Goal: Task Accomplishment & Management: Use online tool/utility

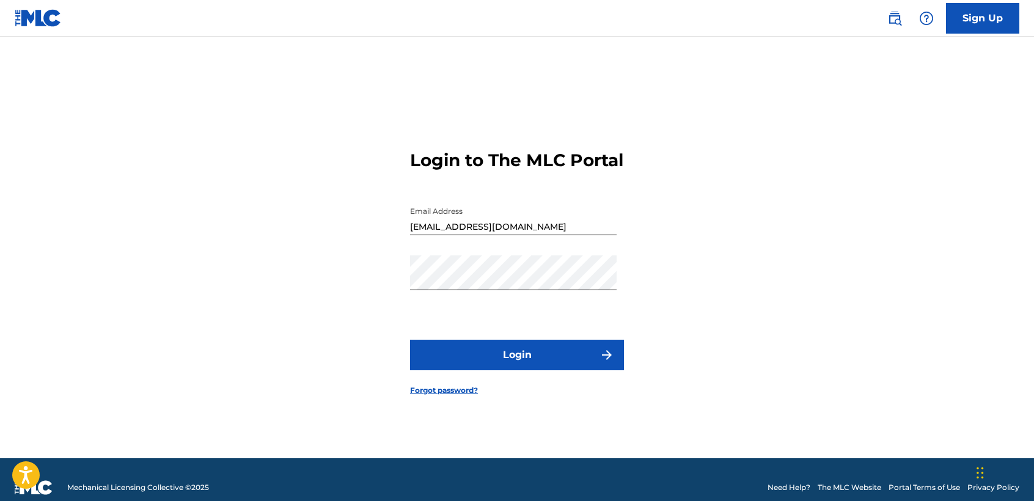
click at [582, 367] on button "Login" at bounding box center [517, 355] width 214 height 31
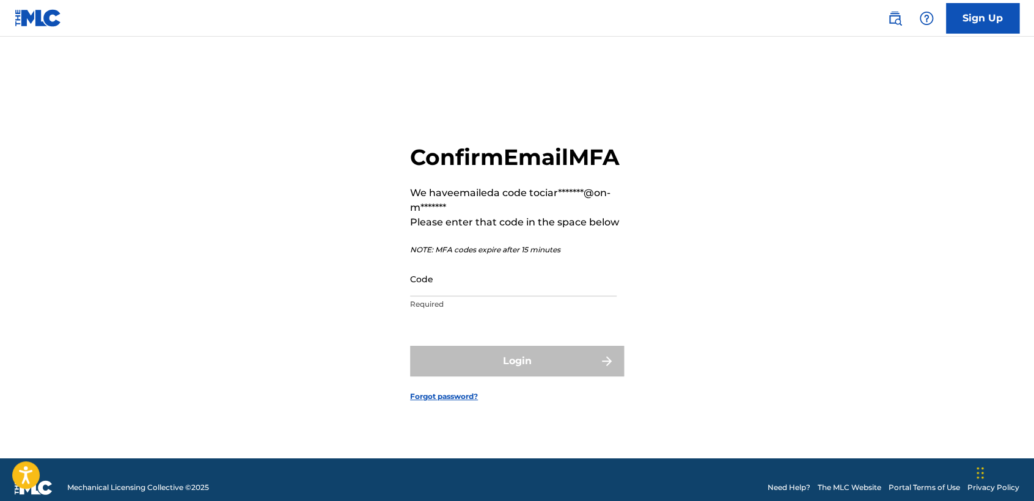
click at [18, 119] on main "Confirm Email MFA We have emailed a code to ciar*******@on-m******* Please ente…" at bounding box center [517, 248] width 1034 height 422
click at [463, 296] on input "Code" at bounding box center [513, 279] width 207 height 35
paste input "895511"
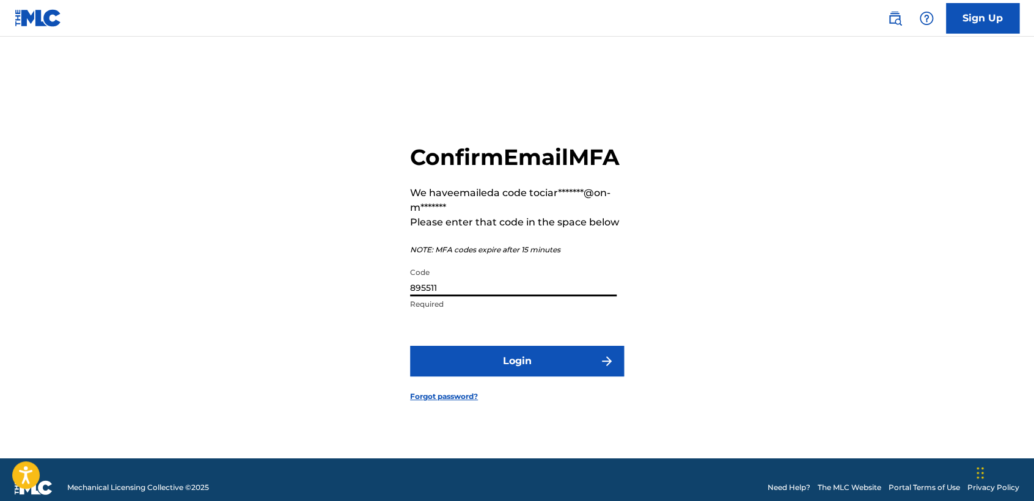
type input "895511"
click at [545, 367] on button "Login" at bounding box center [517, 361] width 214 height 31
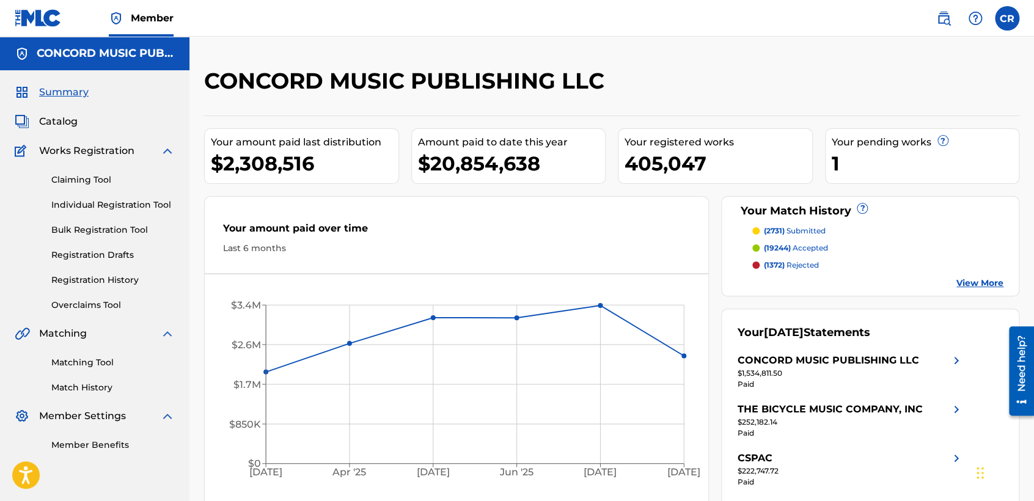
click at [98, 364] on link "Matching Tool" at bounding box center [112, 362] width 123 height 13
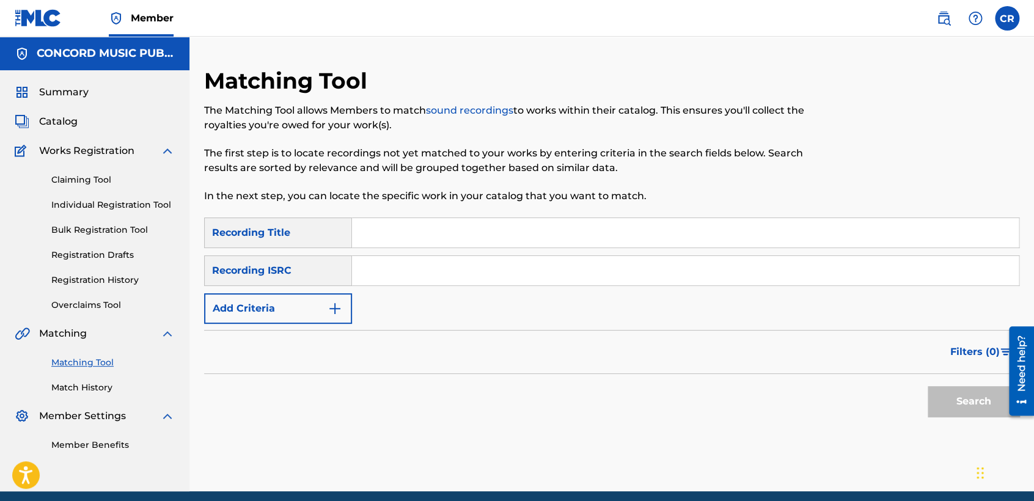
click at [505, 276] on input "Search Form" at bounding box center [685, 270] width 667 height 29
paste input "QM6DC1744440"
type input "QM6DC1744440"
click at [557, 229] on input "Search Form" at bounding box center [685, 232] width 667 height 29
paste input "NADA CONTIGO"
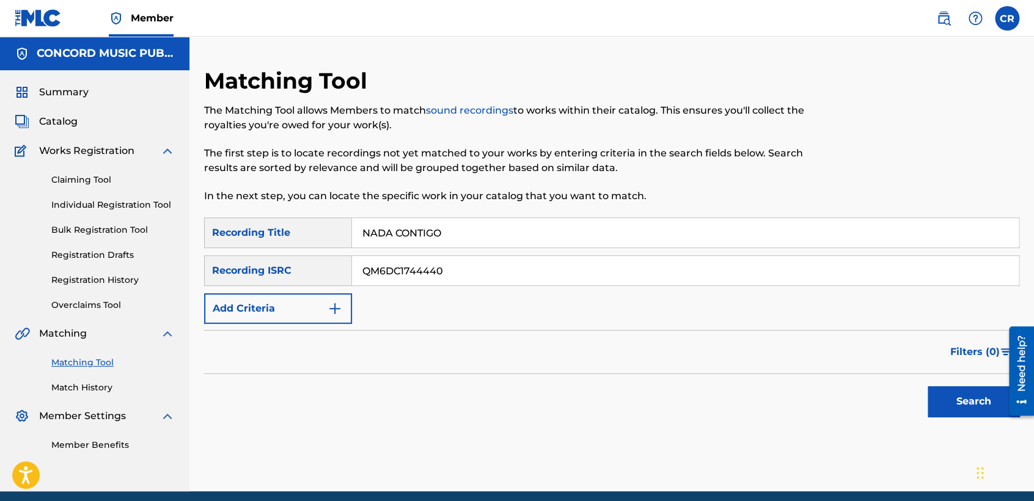
type input "NADA CONTIGO"
click at [931, 389] on button "Search" at bounding box center [974, 401] width 92 height 31
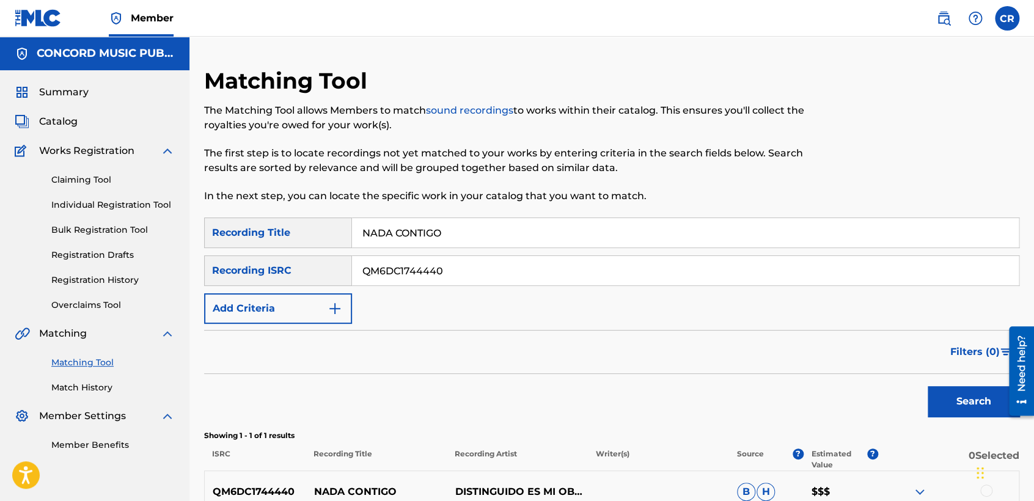
scroll to position [131, 0]
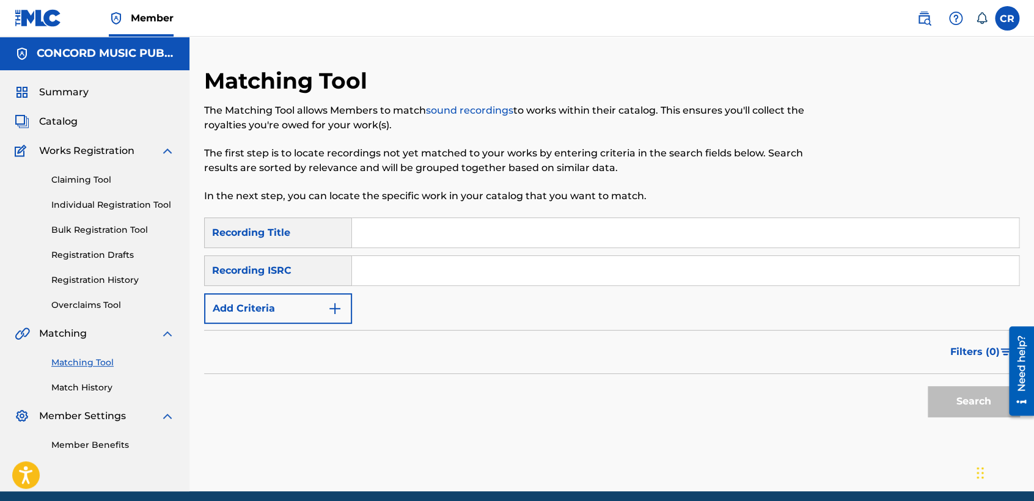
click at [500, 282] on input "Search Form" at bounding box center [685, 270] width 667 height 29
paste input "TCACX1738423"
type input "TCACX1738423"
drag, startPoint x: 603, startPoint y: 233, endPoint x: 611, endPoint y: 235, distance: 8.8
click at [603, 233] on input "Search Form" at bounding box center [685, 232] width 667 height 29
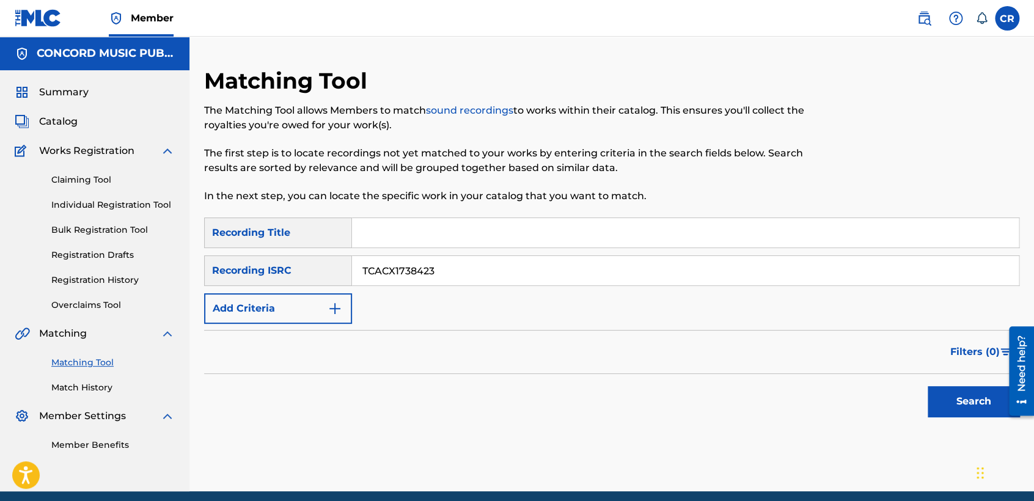
paste input "DANGEROUS"
type input "DANGEROUS"
click at [955, 388] on button "Search" at bounding box center [974, 401] width 92 height 31
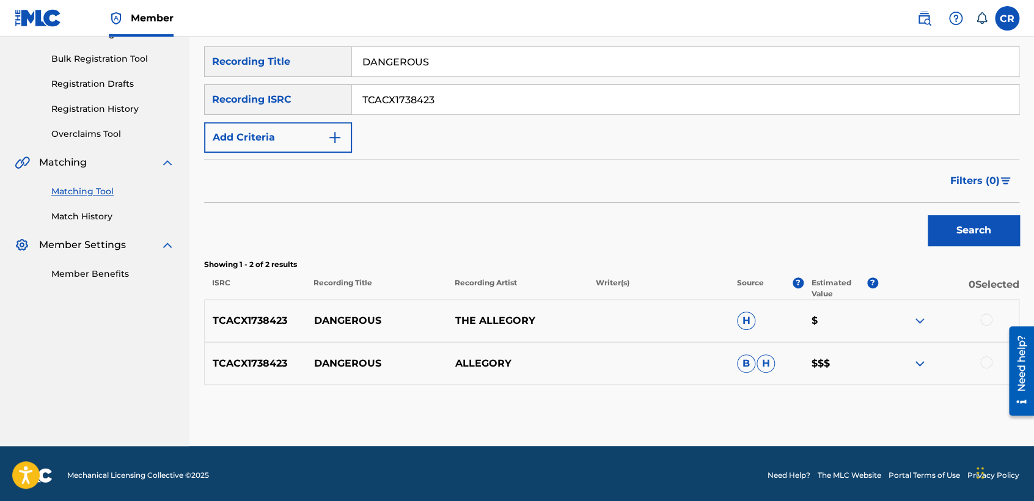
scroll to position [174, 0]
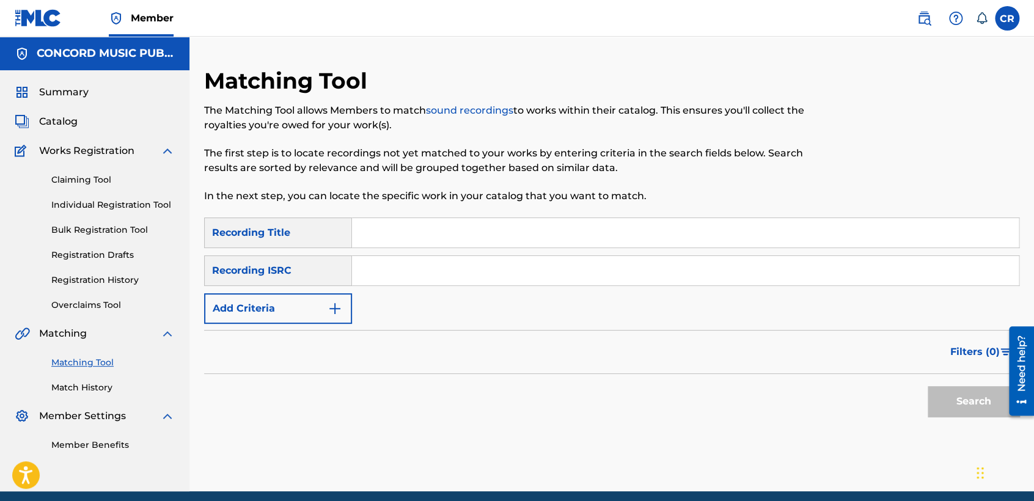
click at [495, 276] on input "Search Form" at bounding box center [685, 270] width 667 height 29
paste input "QMEZE1908733"
type input "QMEZE1908733"
drag, startPoint x: 564, startPoint y: 244, endPoint x: 572, endPoint y: 235, distance: 12.5
click at [572, 235] on input "Search Form" at bounding box center [685, 232] width 667 height 29
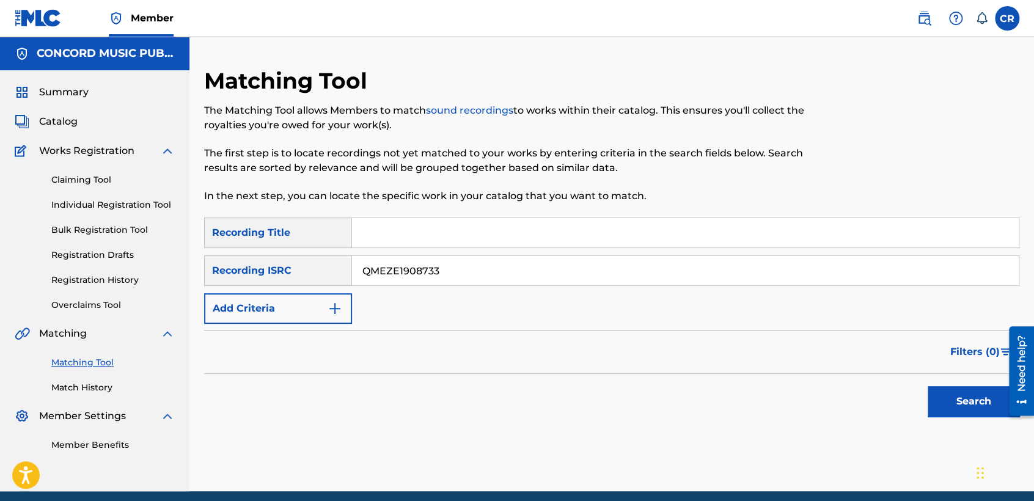
paste input "DRIP DRIP"
type input "DRIP DRIP"
click at [936, 394] on button "Search" at bounding box center [974, 401] width 92 height 31
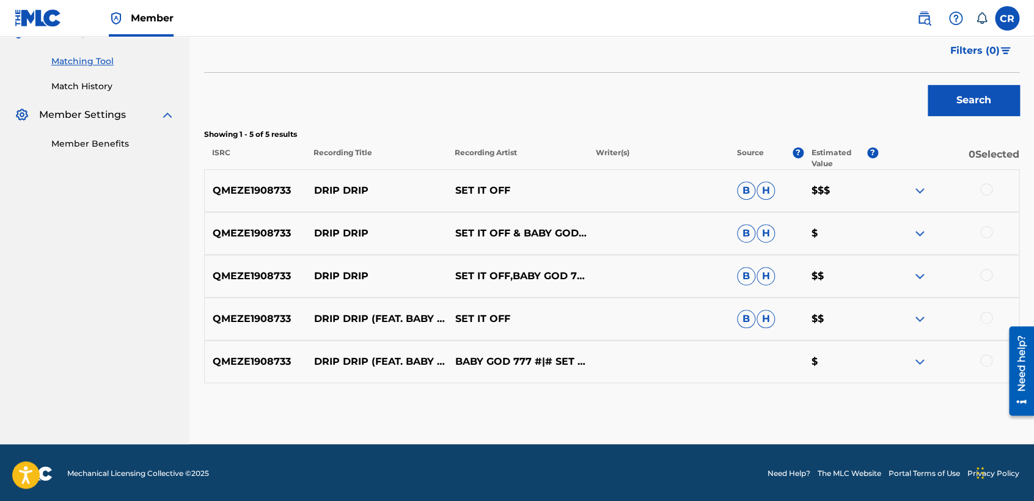
scroll to position [303, 0]
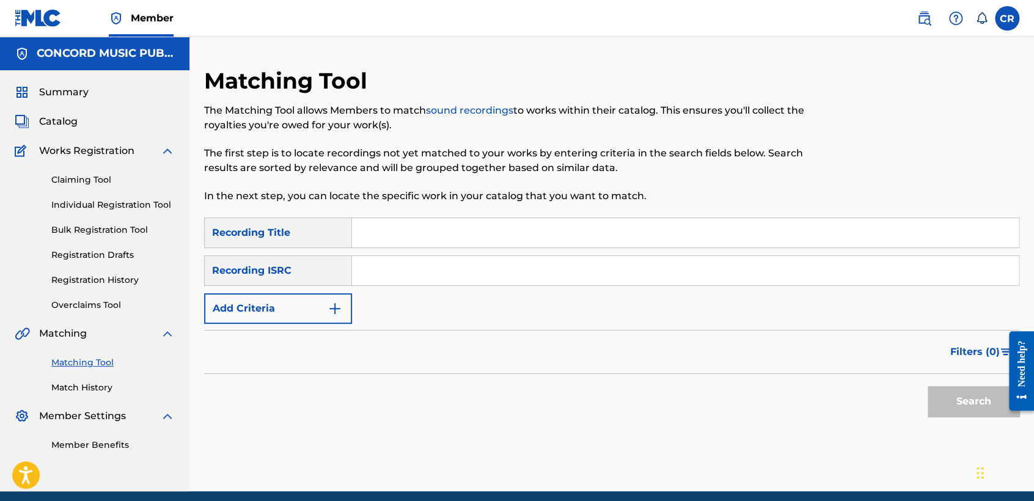
click at [526, 273] on input "Search Form" at bounding box center [685, 270] width 667 height 29
paste input "QMYW20600917"
type input "QMYW20600917"
click at [586, 235] on input "Search Form" at bounding box center [685, 232] width 667 height 29
paste input "TUS OJITOS"
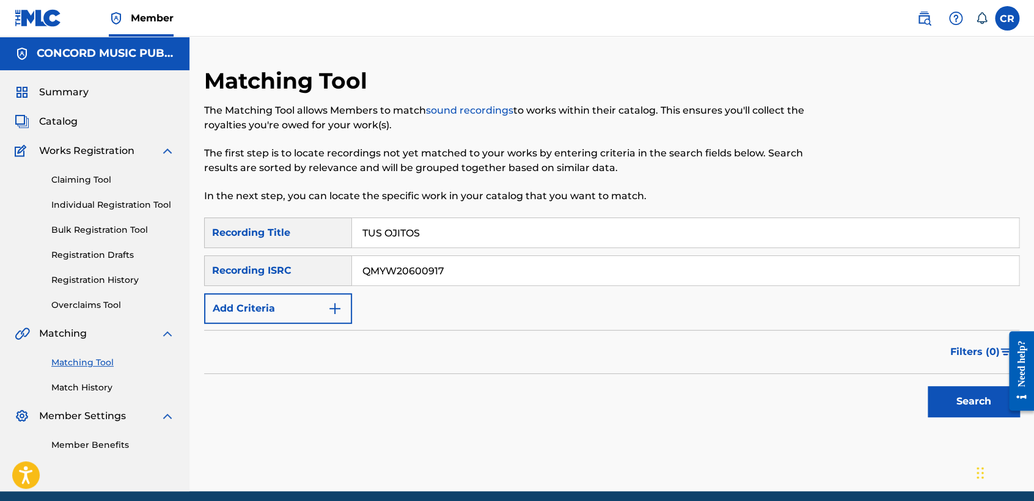
scroll to position [48, 0]
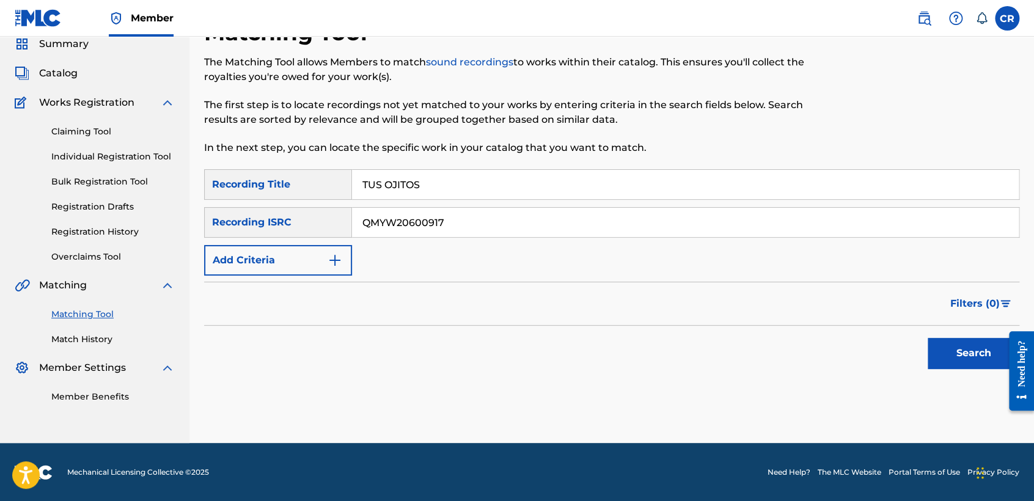
type input "TUS OJITOS"
click at [953, 345] on button "Search" at bounding box center [974, 353] width 92 height 31
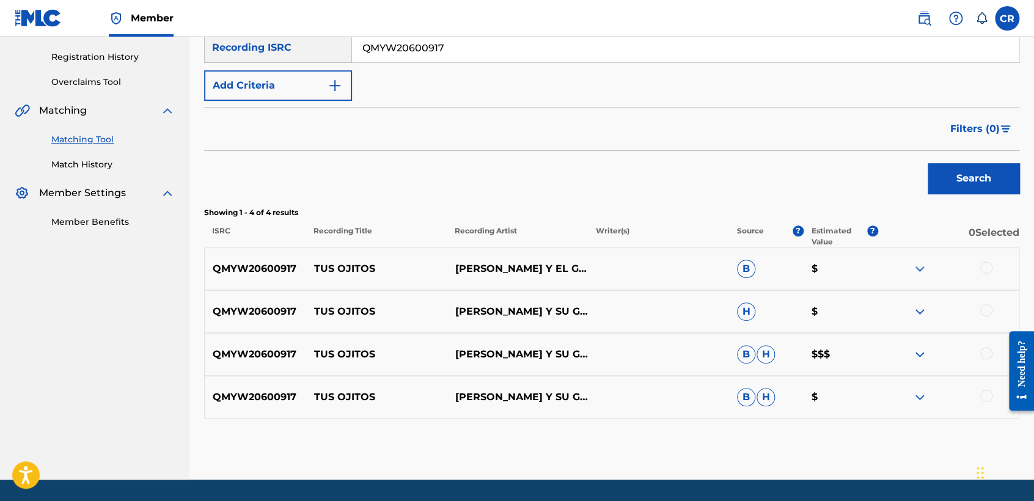
scroll to position [260, 0]
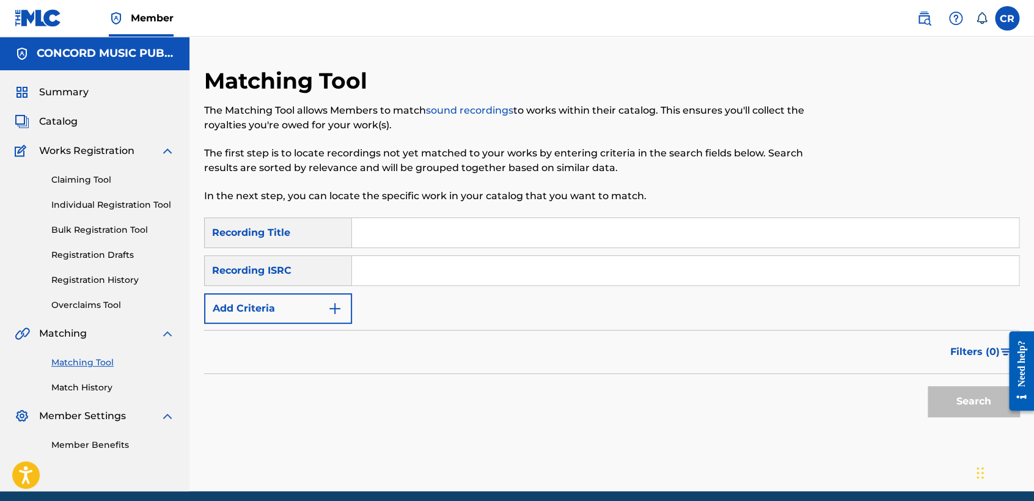
drag, startPoint x: 509, startPoint y: 269, endPoint x: 513, endPoint y: 277, distance: 9.3
click at [509, 269] on input "Search Form" at bounding box center [685, 270] width 667 height 29
paste input "GBDGQ1605303"
click at [533, 271] on input "GBDGQ1605303" at bounding box center [685, 270] width 667 height 29
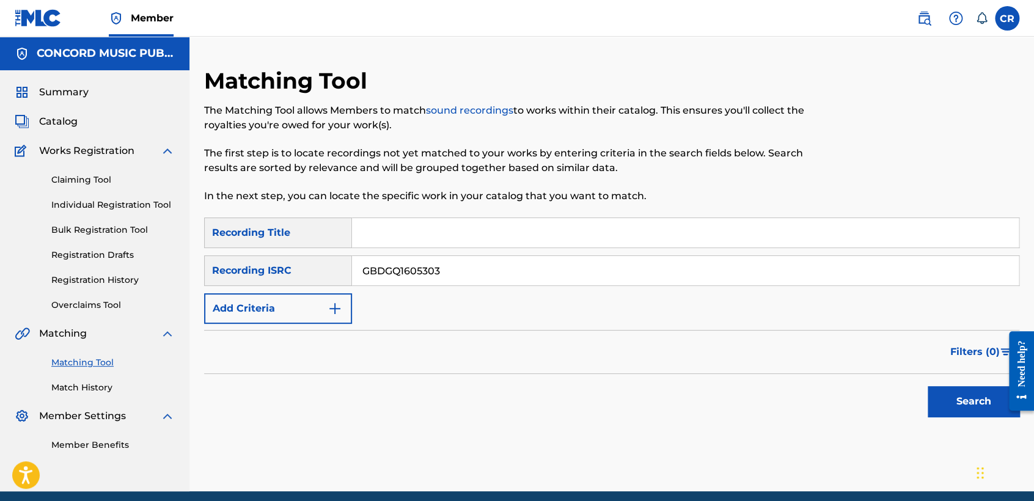
paste input "MA21820262"
type input "GBMA21820262"
drag, startPoint x: 578, startPoint y: 237, endPoint x: 658, endPoint y: 272, distance: 87.3
click at [578, 237] on input "Search Form" at bounding box center [685, 232] width 667 height 29
paste input "CHALLENGE"
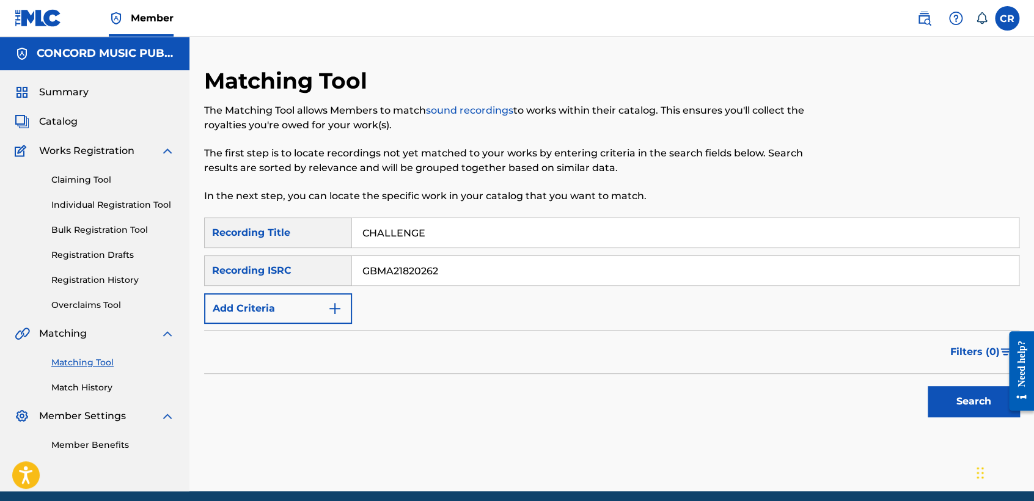
type input "CHALLENGE"
click at [937, 399] on button "Search" at bounding box center [974, 401] width 92 height 31
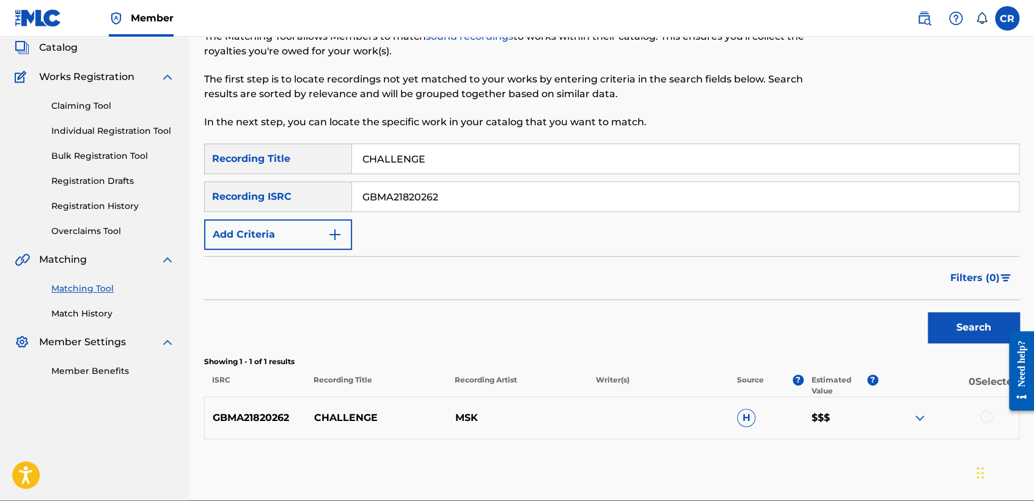
scroll to position [131, 0]
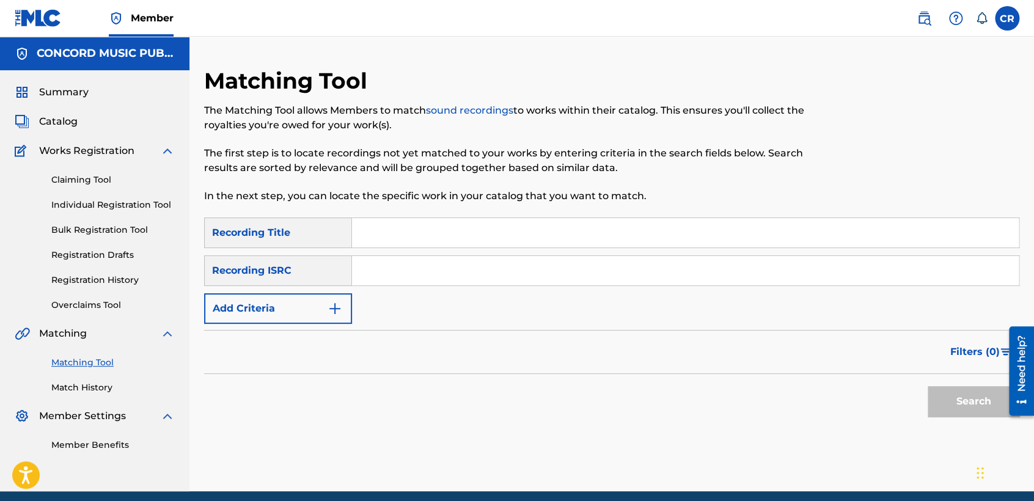
click at [576, 275] on input "Search Form" at bounding box center [685, 270] width 667 height 29
paste input "USZBG1114550"
type input "USZBG1114550"
click at [564, 243] on input "Search Form" at bounding box center [685, 232] width 667 height 29
paste input "EL CAJON"
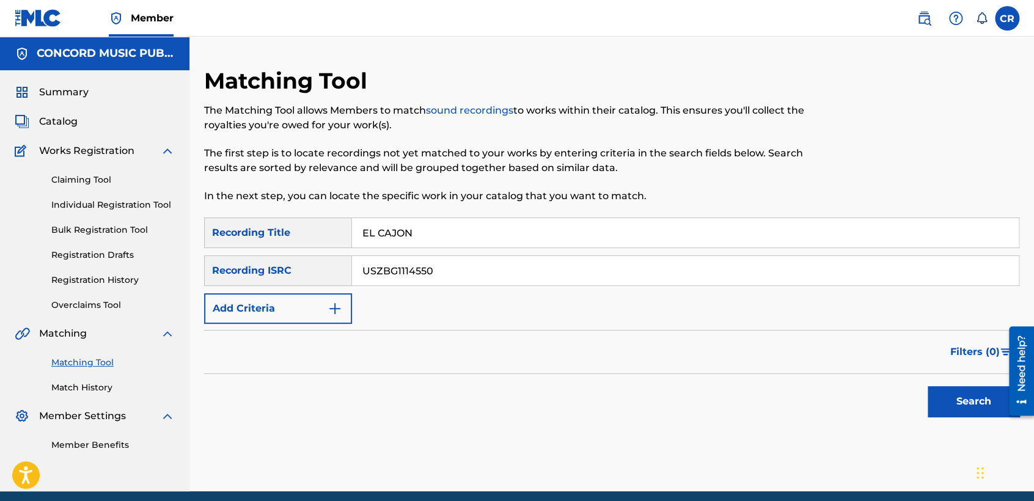
type input "EL CAJON"
drag, startPoint x: 979, startPoint y: 403, endPoint x: 960, endPoint y: 401, distance: 19.0
click at [978, 403] on button "Search" at bounding box center [974, 401] width 92 height 31
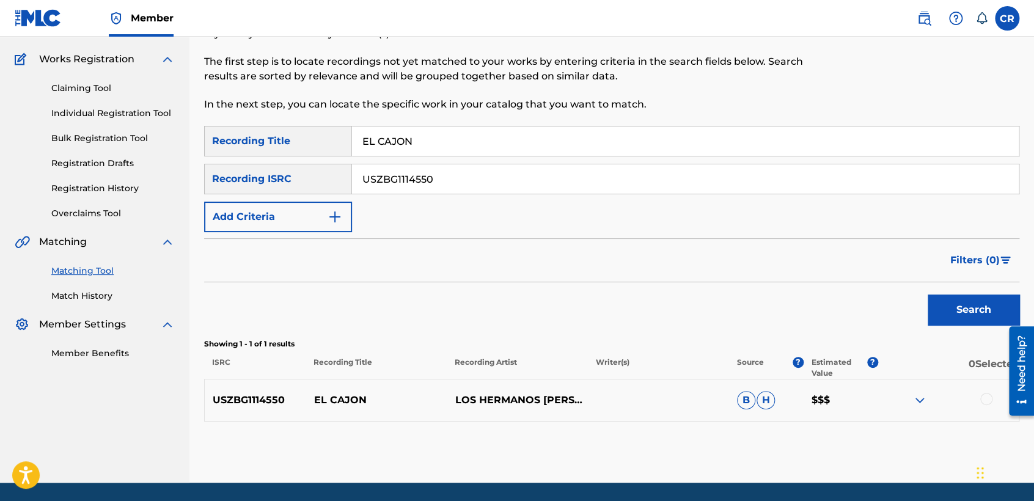
scroll to position [131, 0]
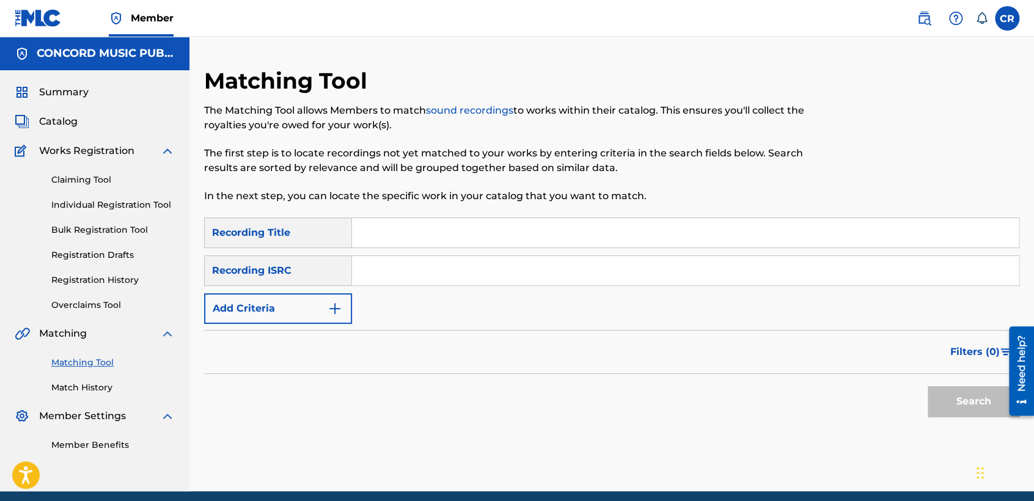
click at [515, 289] on div "SearchWithCriteria0ce60ff7-5e21-4f32-917d-f4a312ca113c Recording Title SearchWi…" at bounding box center [611, 271] width 815 height 106
click at [518, 281] on input "Search Form" at bounding box center [685, 270] width 667 height 29
paste input "TCADZ1846037"
type input "TCADZ1846037"
click at [566, 232] on input "Search Form" at bounding box center [685, 232] width 667 height 29
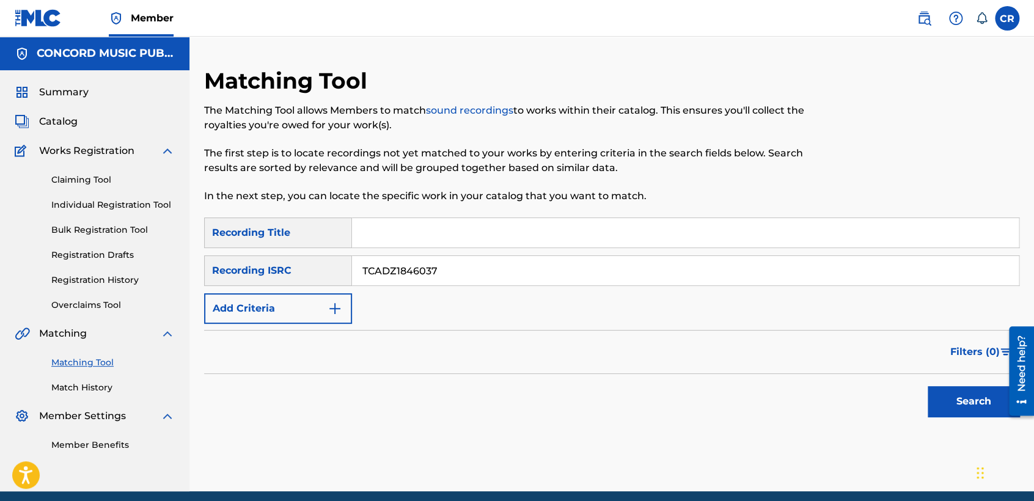
paste input "SNAKES"
type input "SNAKES"
click at [968, 399] on button "Search" at bounding box center [974, 401] width 92 height 31
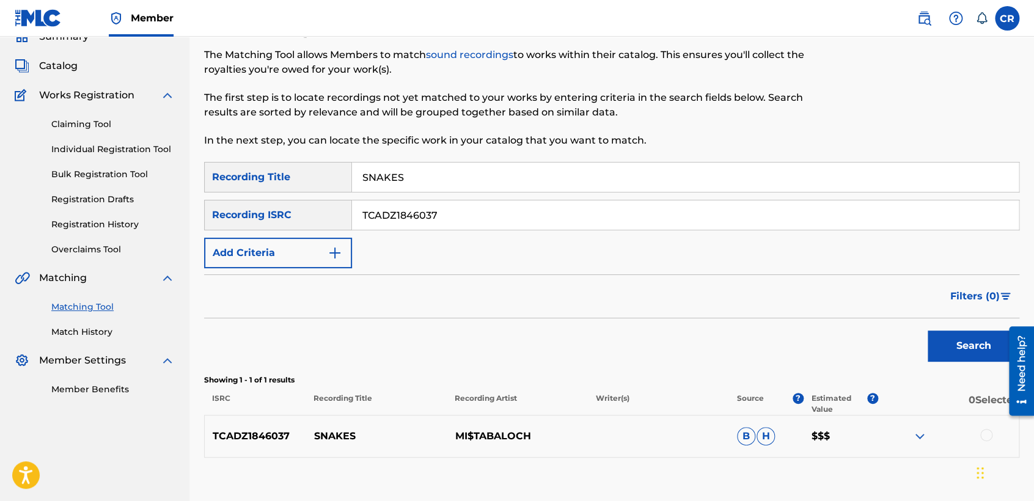
scroll to position [131, 0]
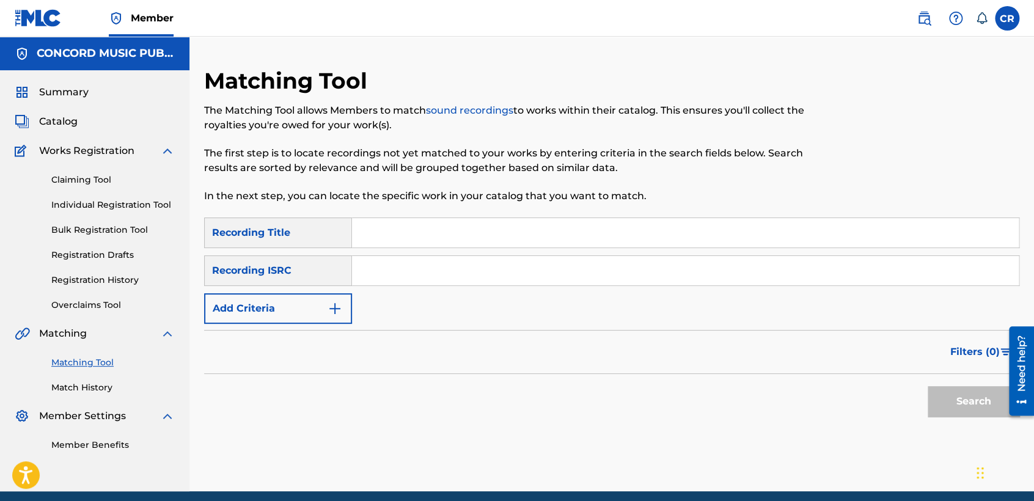
click at [556, 282] on input "Search Form" at bounding box center [685, 270] width 667 height 29
paste input "QM7281722436"
type input "QM7281722436"
click at [600, 238] on input "Search Form" at bounding box center [685, 232] width 667 height 29
paste input "POR ESO ESTAMOS COMO ESTAMOS"
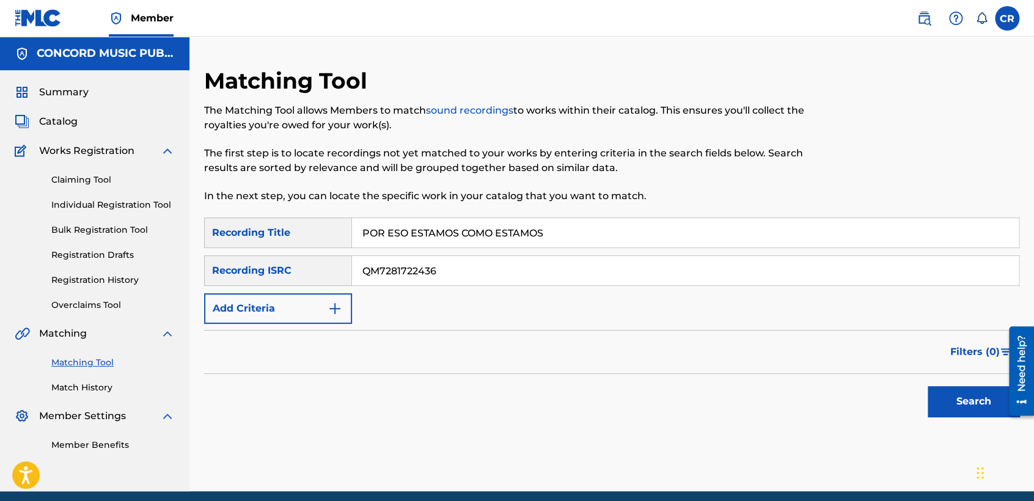
type input "POR ESO ESTAMOS COMO ESTAMOS"
click at [943, 407] on button "Search" at bounding box center [974, 401] width 92 height 31
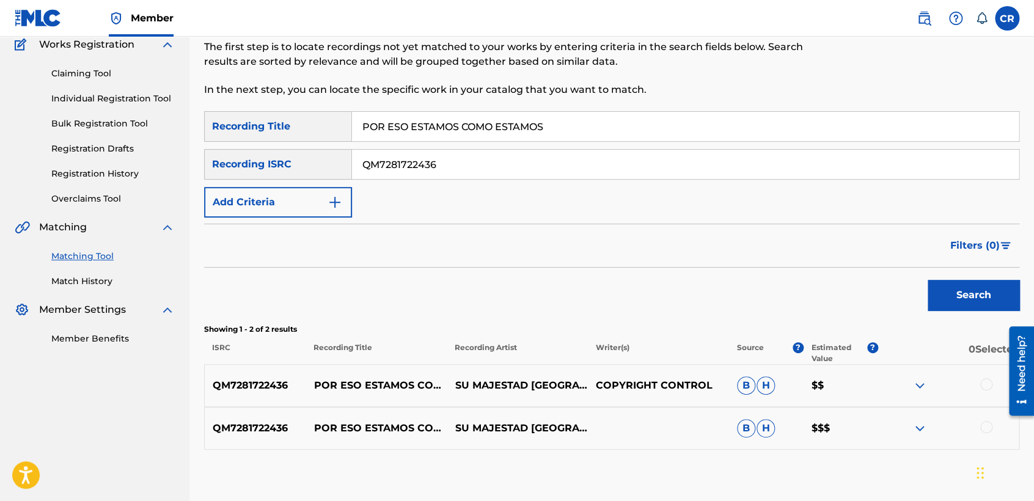
scroll to position [136, 0]
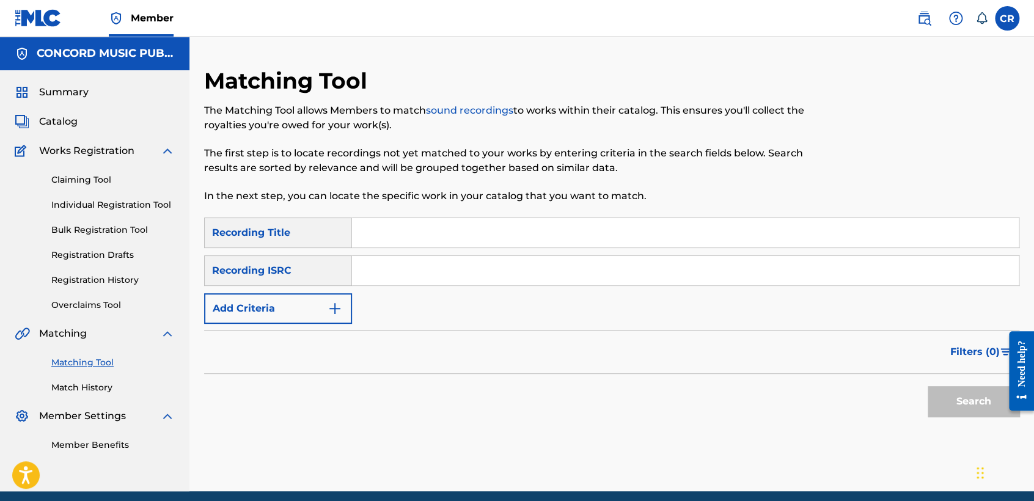
drag, startPoint x: 524, startPoint y: 271, endPoint x: 526, endPoint y: 279, distance: 7.6
click at [524, 271] on input "Search Form" at bounding box center [685, 270] width 667 height 29
paste input "ESA011622691"
type input "ESA011622691"
click at [587, 230] on input "Search Form" at bounding box center [685, 232] width 667 height 29
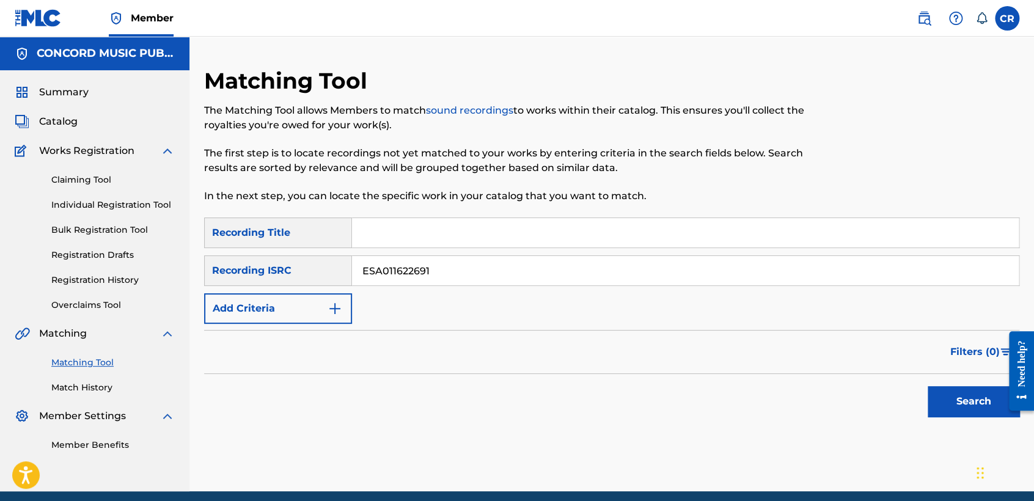
paste input "STARS"
type input "STARS"
click at [961, 400] on button "Search" at bounding box center [974, 401] width 92 height 31
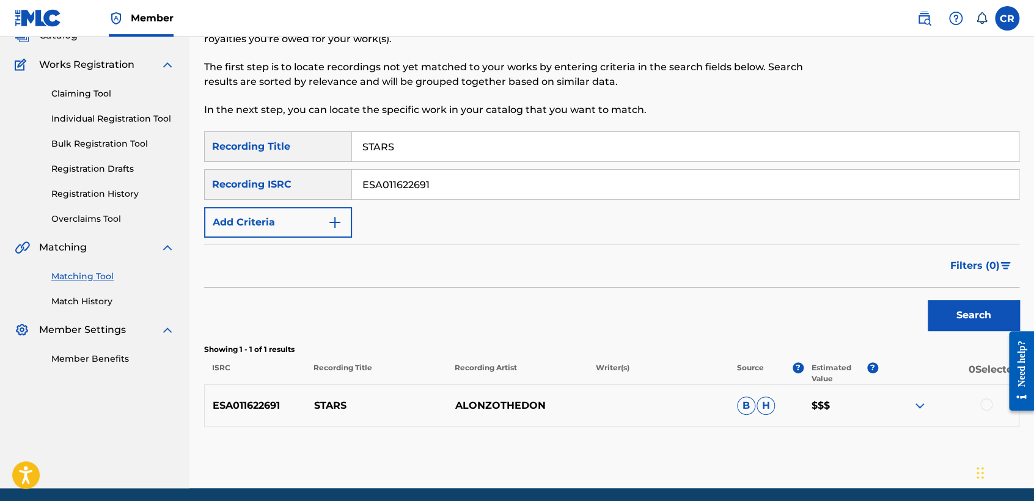
scroll to position [127, 0]
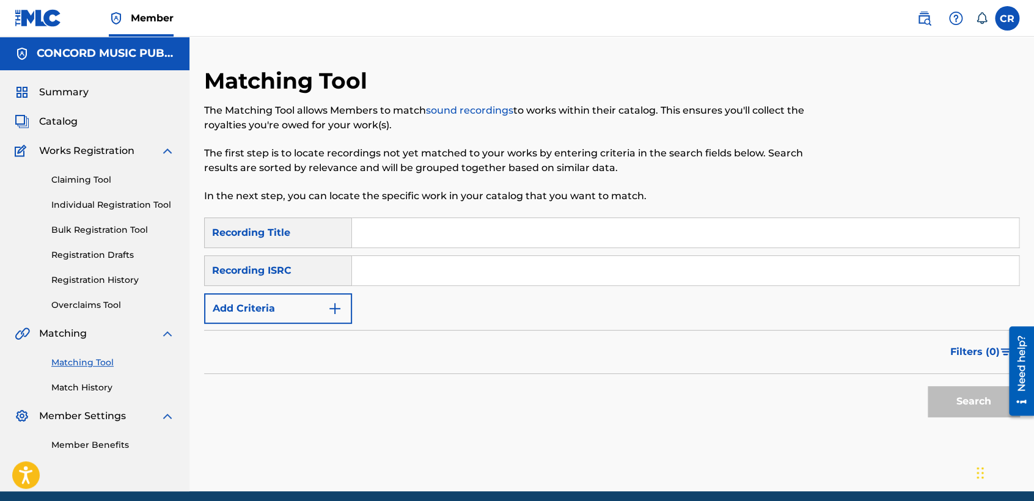
click at [507, 278] on input "Search Form" at bounding box center [685, 270] width 667 height 29
paste input "TCADF1734899"
type input "TCADF1734899"
click at [558, 229] on input "Search Form" at bounding box center [685, 232] width 667 height 29
paste input "MILES"
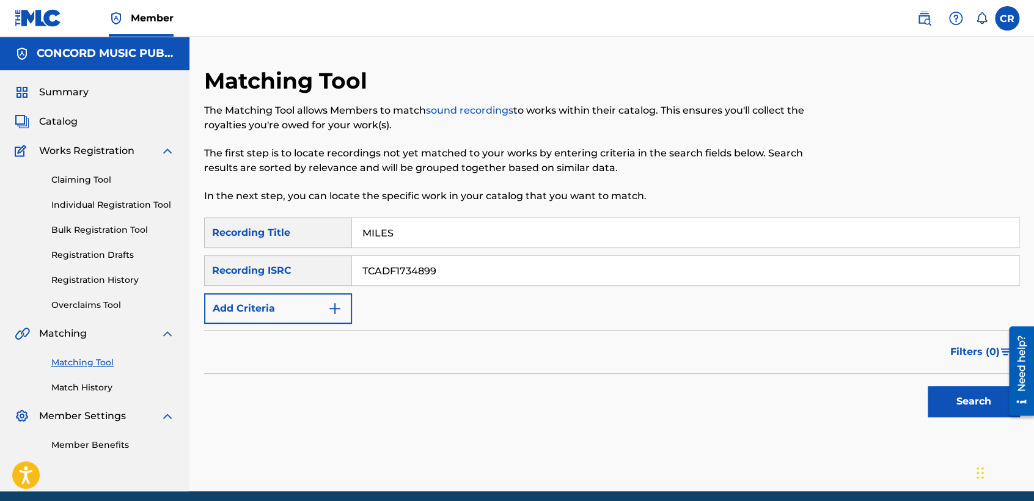
type input "MILES"
click at [972, 394] on button "Search" at bounding box center [974, 401] width 92 height 31
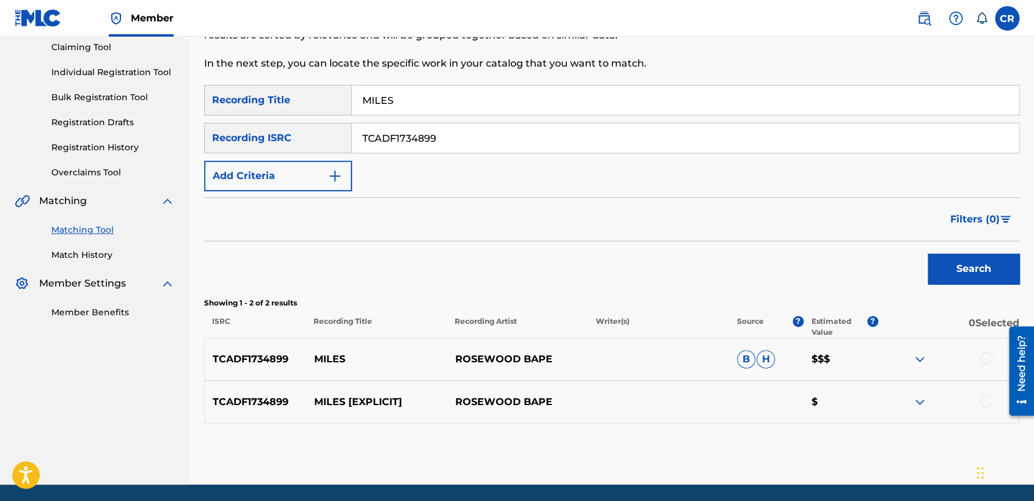
scroll to position [136, 0]
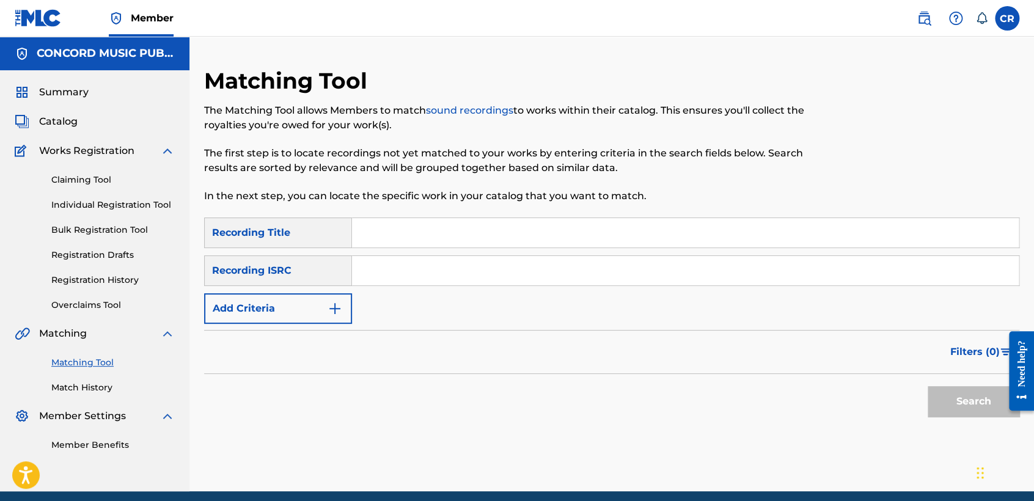
click at [538, 263] on input "Search Form" at bounding box center [685, 270] width 667 height 29
paste input "US4D40400365"
type input "US4D40400365"
click at [592, 233] on input "Search Form" at bounding box center [685, 232] width 667 height 29
paste input "GIFTED"
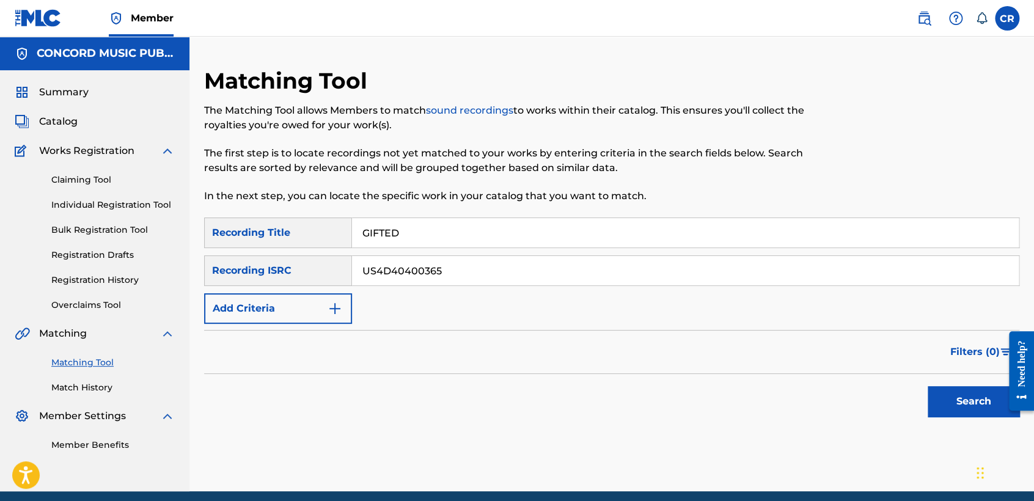
type input "GIFTED"
click at [973, 406] on button "Search" at bounding box center [974, 401] width 92 height 31
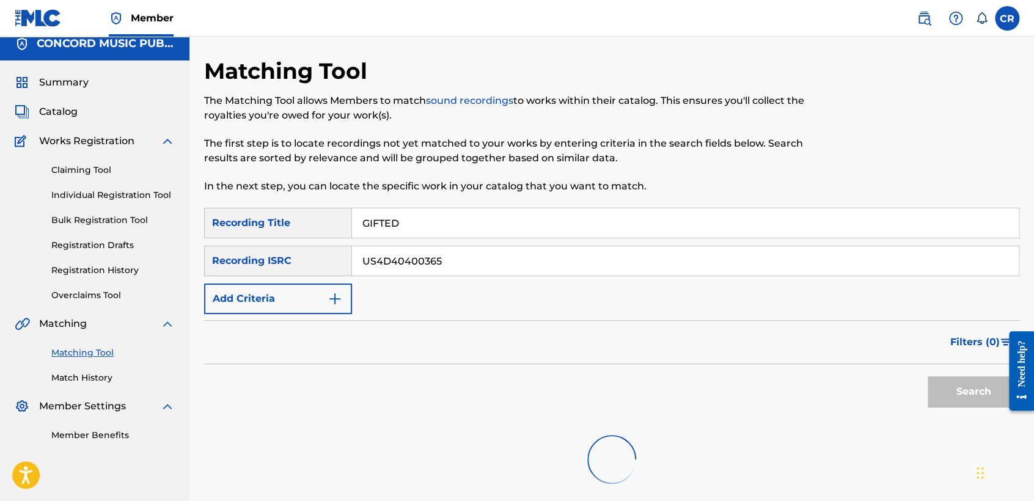
scroll to position [127, 0]
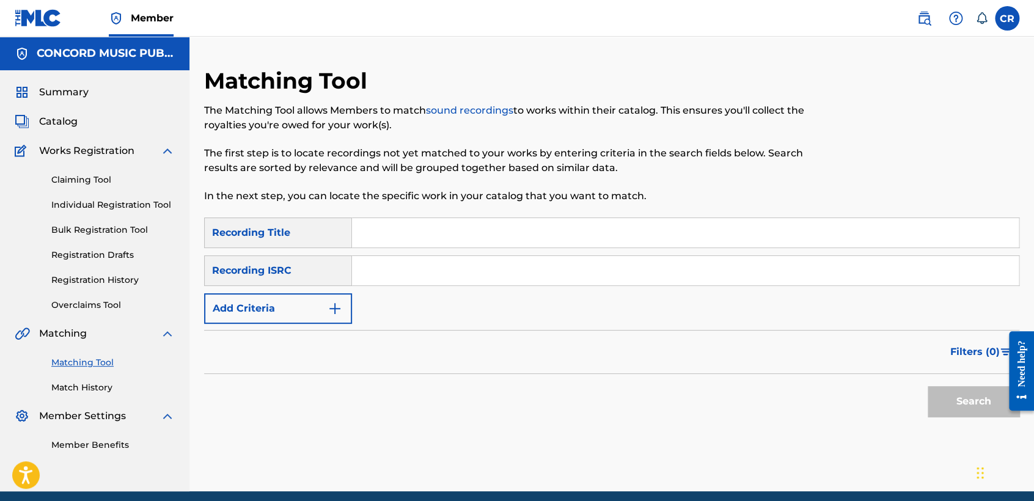
click at [532, 279] on input "Search Form" at bounding box center [685, 270] width 667 height 29
paste input "USASR0505402"
type input "USASR0505402"
click at [579, 237] on input "Search Form" at bounding box center [685, 232] width 667 height 29
paste input "SOMOS EL BARCO (WE ARE THE BOAT)"
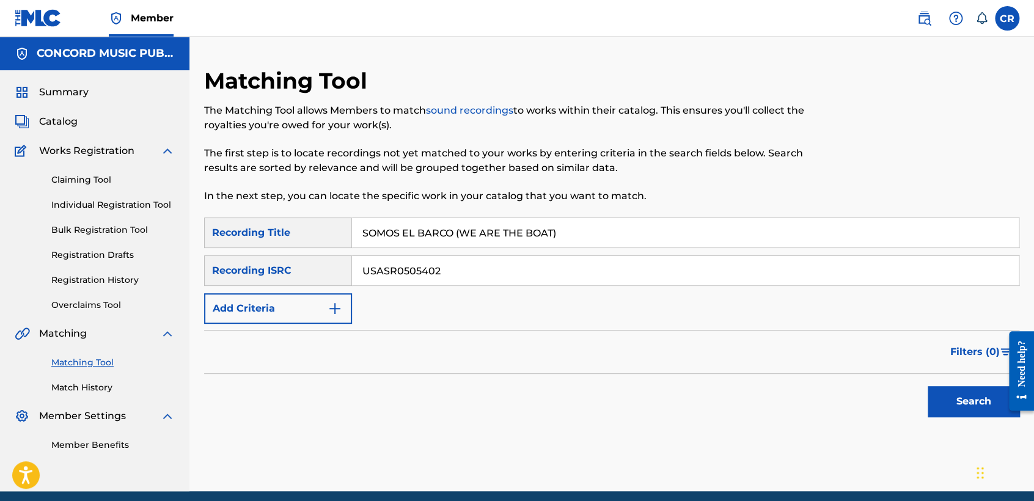
type input "SOMOS EL BARCO (WE ARE THE BOAT)"
click at [930, 399] on button "Search" at bounding box center [974, 401] width 92 height 31
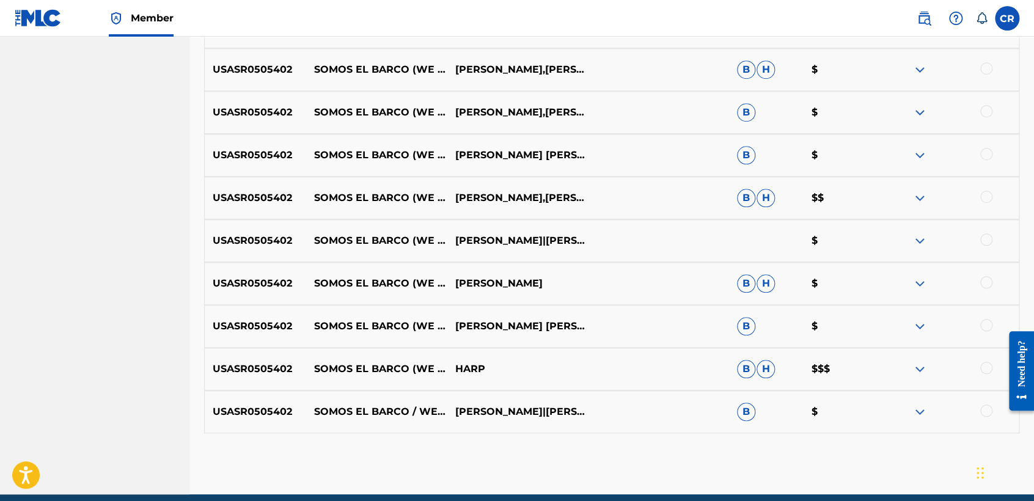
scroll to position [516, 0]
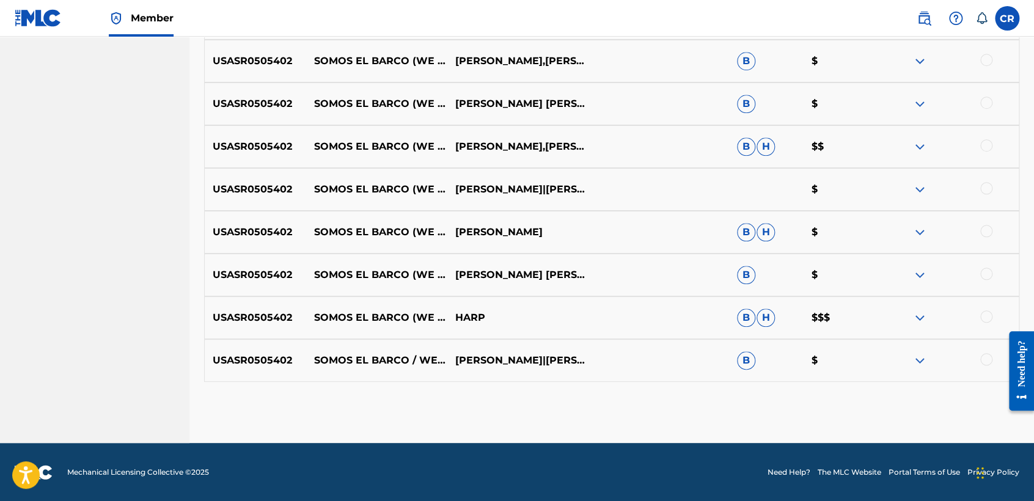
click at [507, 353] on p "[PERSON_NAME]|[PERSON_NAME]|[PERSON_NAME]|[PERSON_NAME]" at bounding box center [517, 360] width 141 height 15
copy p "SEEGER"
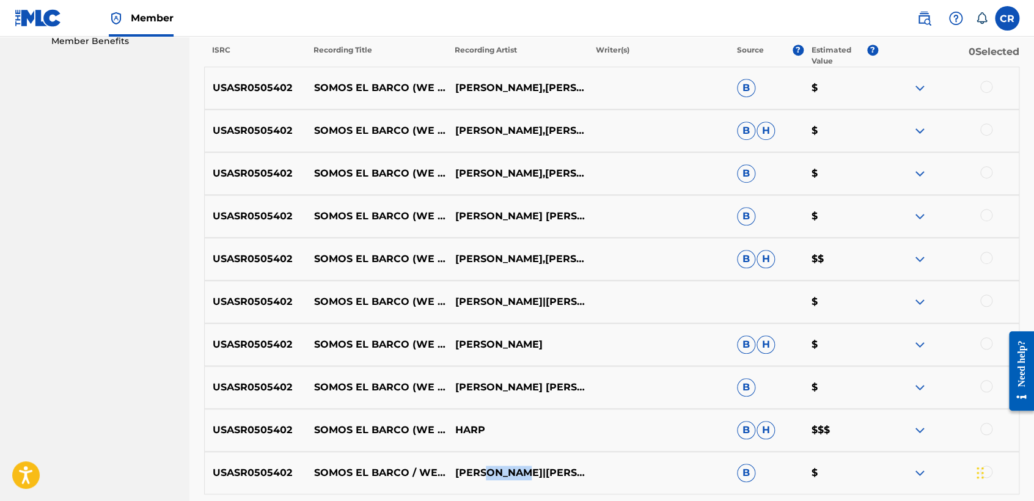
scroll to position [381, 0]
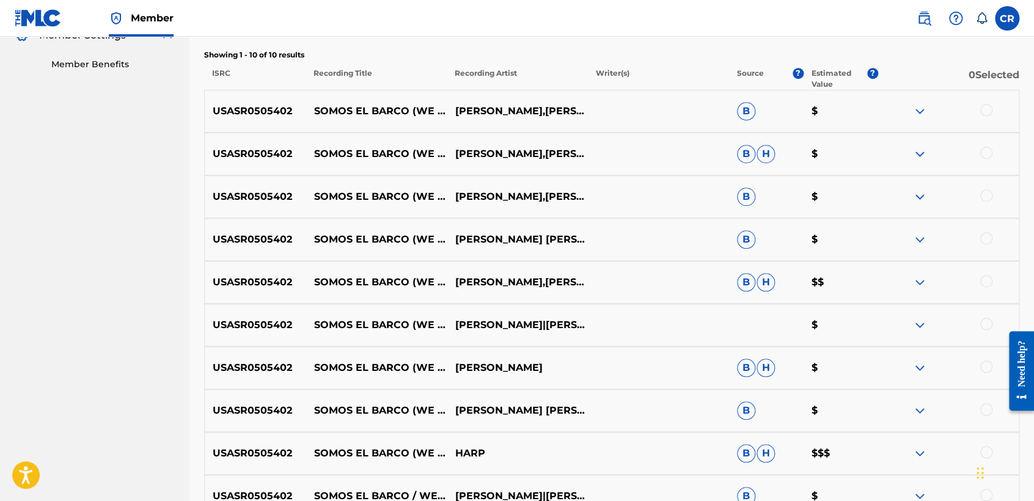
click at [986, 111] on div at bounding box center [986, 110] width 12 height 12
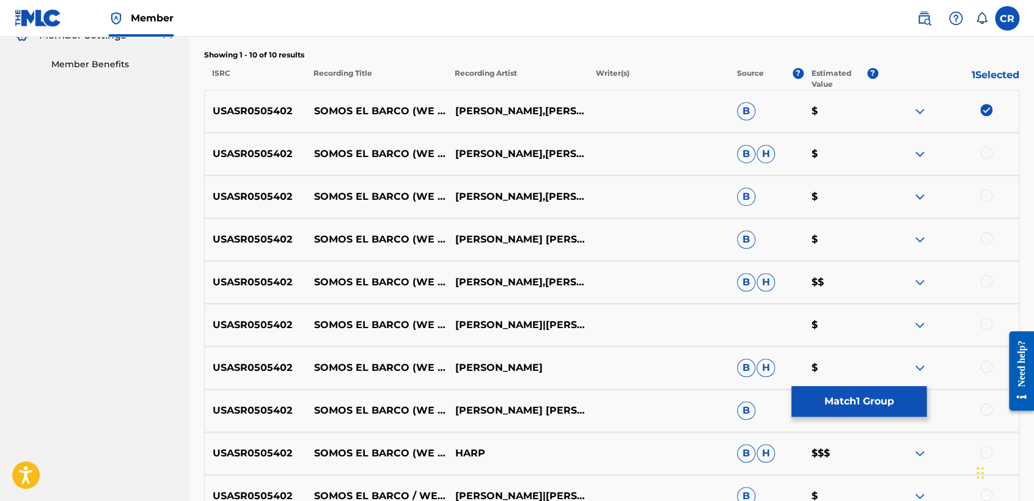
click at [987, 149] on div at bounding box center [986, 153] width 12 height 12
click at [984, 191] on div at bounding box center [986, 195] width 12 height 12
click at [984, 235] on div at bounding box center [986, 238] width 12 height 12
click at [989, 282] on div at bounding box center [986, 281] width 12 height 12
click at [987, 327] on div at bounding box center [986, 324] width 12 height 12
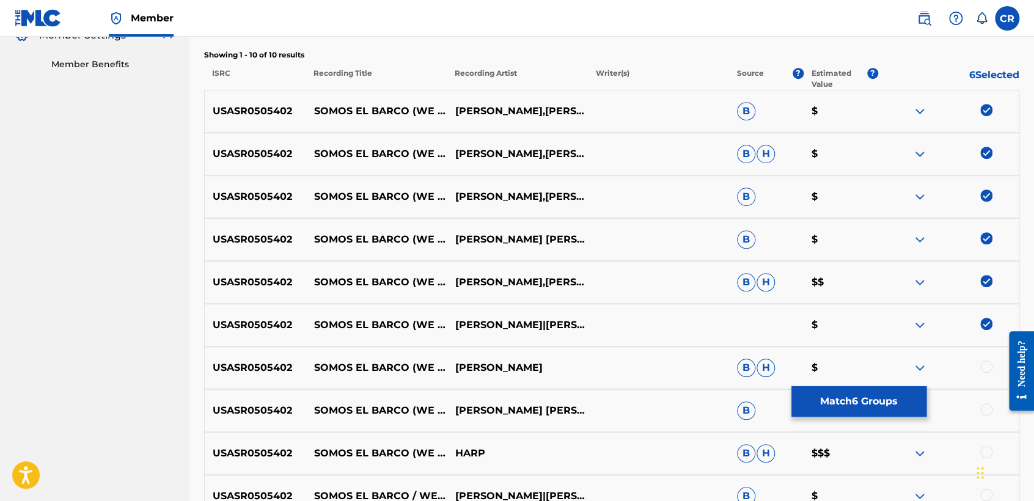
click at [980, 370] on div at bounding box center [948, 368] width 141 height 15
click at [983, 365] on div at bounding box center [986, 367] width 12 height 12
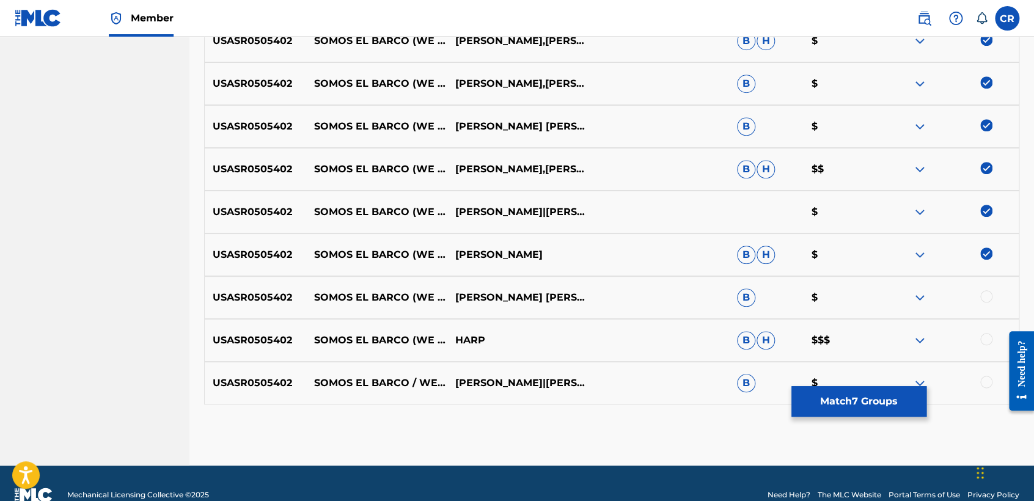
scroll to position [516, 0]
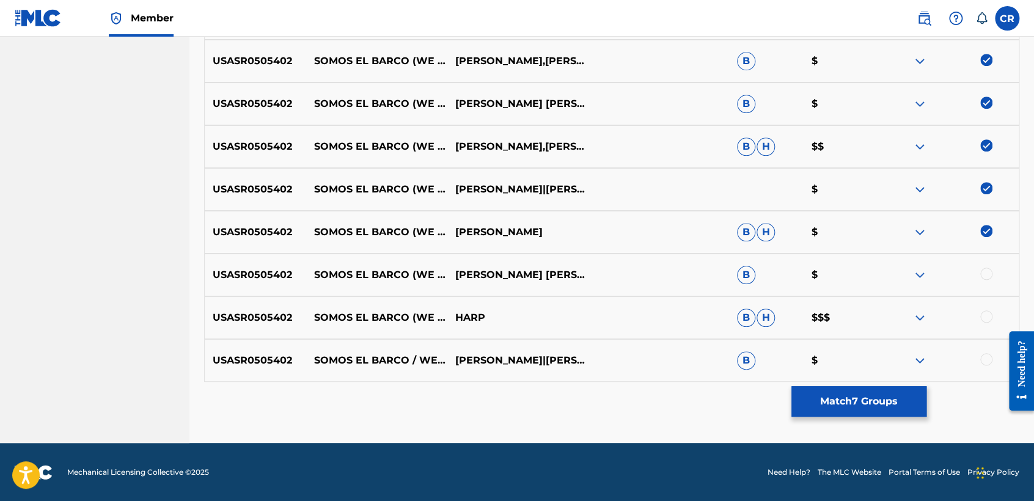
click at [987, 270] on div at bounding box center [986, 274] width 12 height 12
click at [988, 314] on div at bounding box center [986, 317] width 12 height 12
click at [983, 359] on div at bounding box center [986, 359] width 12 height 12
click at [885, 415] on button "Match 10 Groups" at bounding box center [859, 401] width 135 height 31
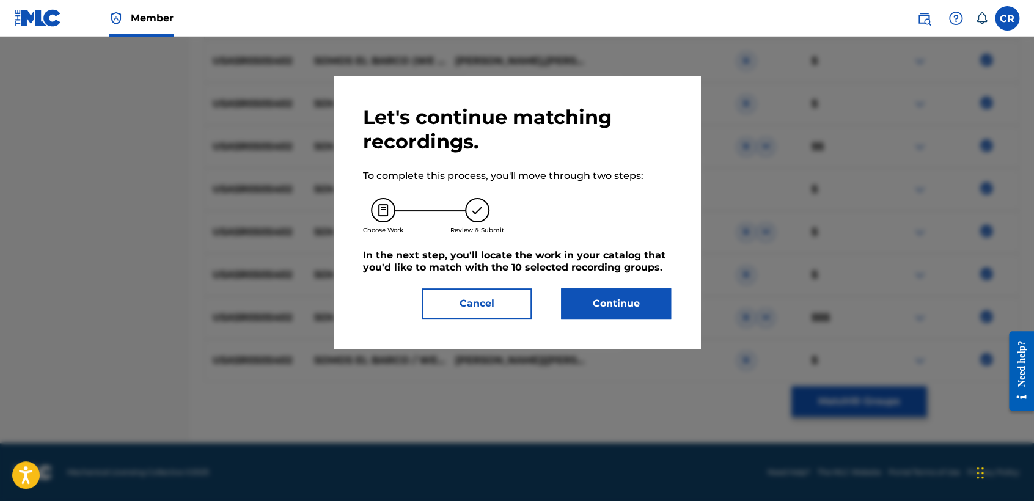
click at [644, 311] on button "Continue" at bounding box center [616, 303] width 110 height 31
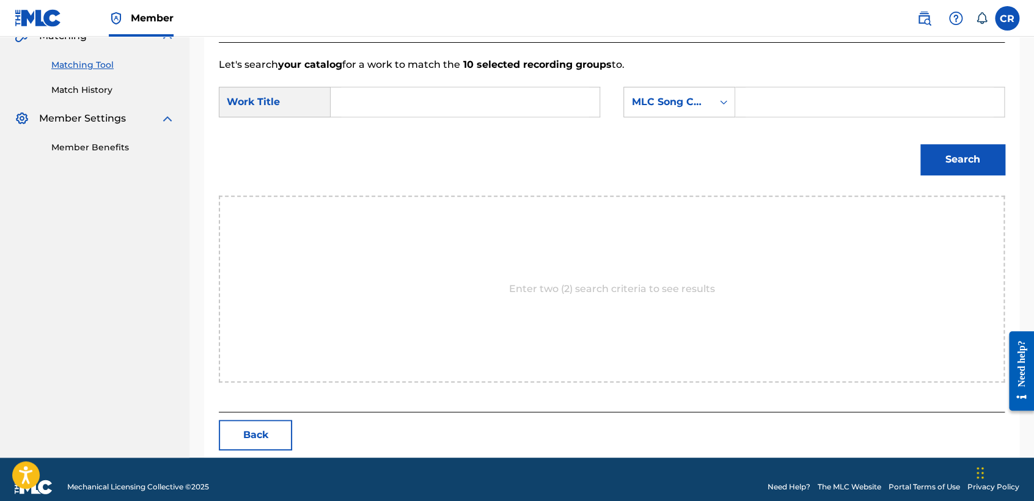
scroll to position [312, 0]
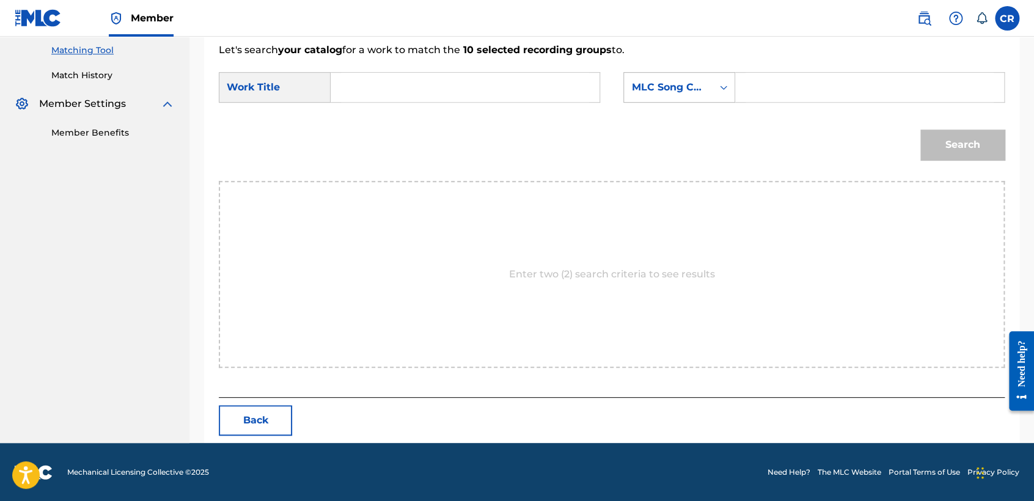
click at [660, 80] on div "MLC Song Code" at bounding box center [668, 87] width 74 height 15
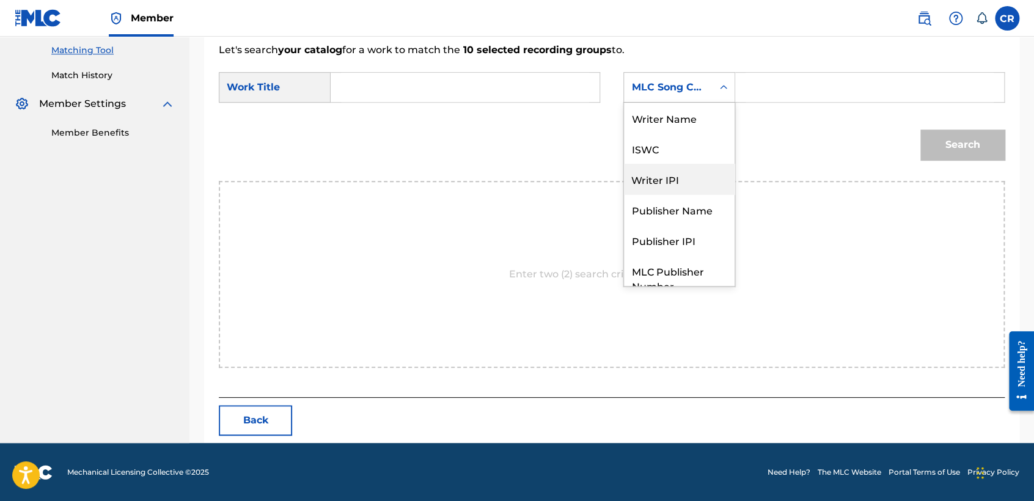
scroll to position [0, 0]
drag, startPoint x: 677, startPoint y: 133, endPoint x: 832, endPoint y: 95, distance: 159.8
click at [694, 130] on div "Writer Name ISWC Writer IPI Publisher Name Publisher IPI MLC Publisher Number M…" at bounding box center [679, 194] width 111 height 183
click at [708, 117] on div "Writer Name" at bounding box center [679, 118] width 111 height 31
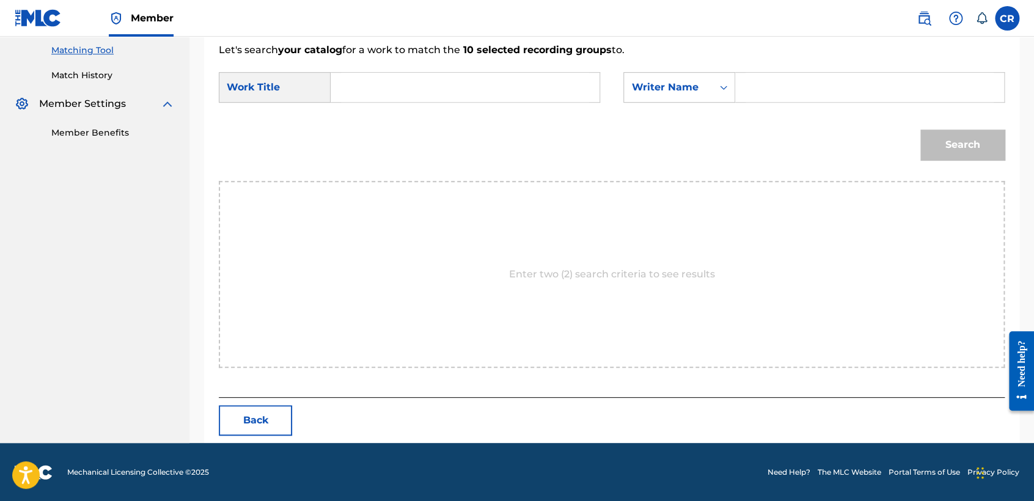
click at [775, 86] on input "Search Form" at bounding box center [870, 87] width 248 height 29
paste input "SEEGER"
type input "SEEGER"
click at [540, 103] on div "SearchWithCriteriafb4afc17-8095-4123-92c8-0cec4da4d3ec Work Title SearchWithCri…" at bounding box center [612, 91] width 786 height 38
click at [560, 91] on input "Search Form" at bounding box center [465, 87] width 248 height 29
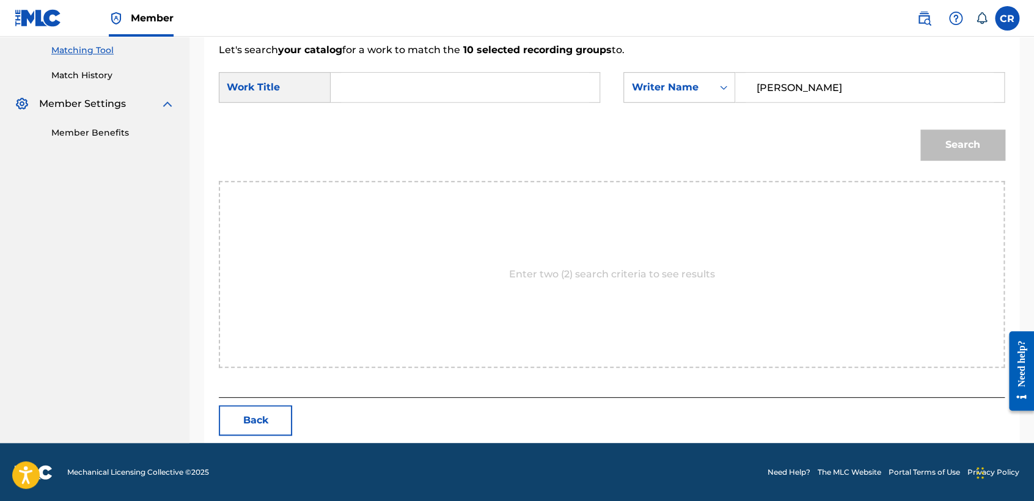
paste input "SOMOS EL BARCO (WE ARE THE BOAT)"
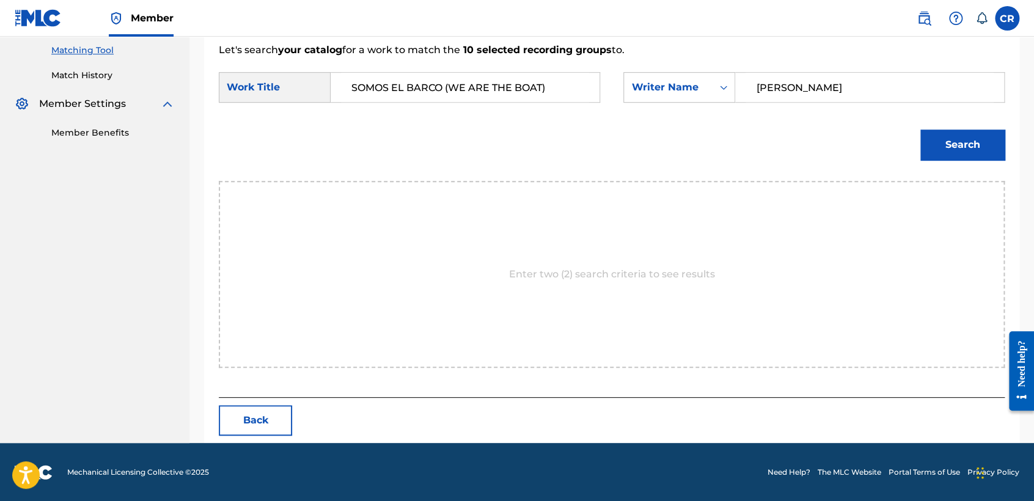
type input "SOMOS EL BARCO (WE ARE THE BOAT)"
click at [963, 135] on button "Search" at bounding box center [963, 145] width 84 height 31
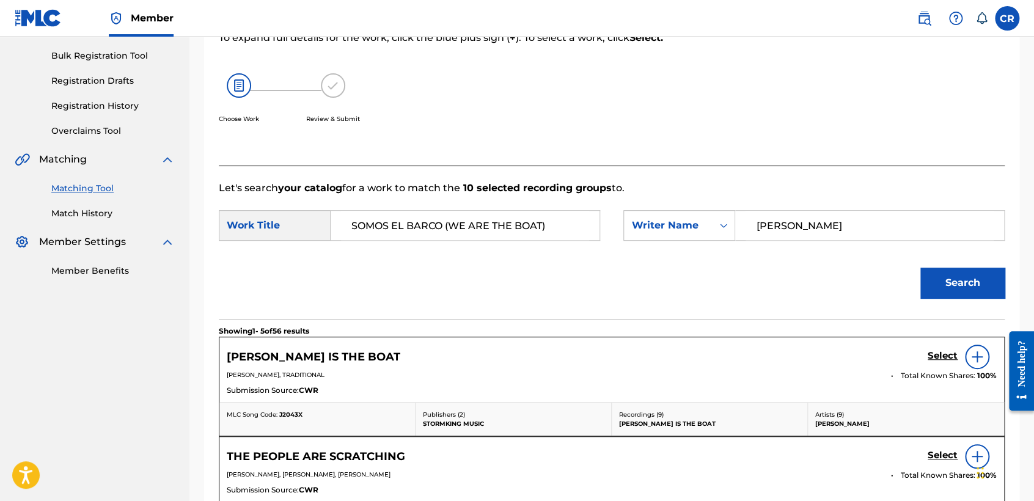
scroll to position [312, 0]
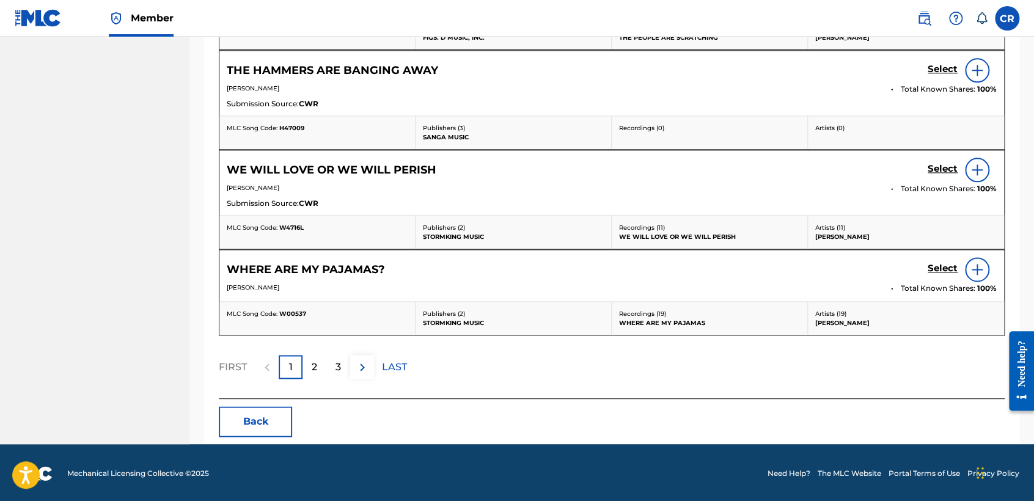
click at [254, 417] on button "Back" at bounding box center [255, 421] width 73 height 31
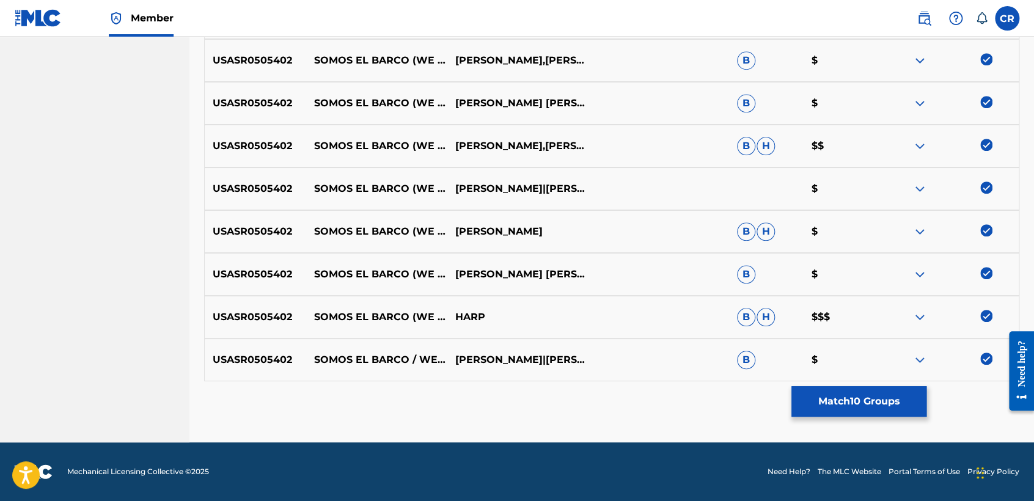
scroll to position [516, 0]
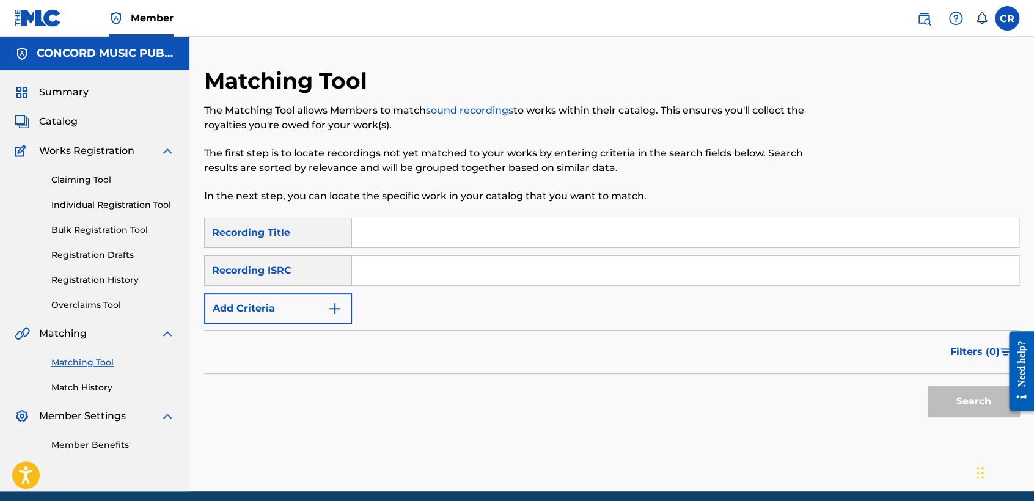
click at [495, 266] on input "Search Form" at bounding box center [685, 270] width 667 height 29
paste input "TCAEA1831780"
type input "TCAEA1831780"
click at [606, 252] on div "SearchWithCriteria38524624-d2f8-49ba-9fbb-7a4b66c82a81 Recording Title SearchWi…" at bounding box center [611, 271] width 815 height 106
click at [608, 247] on input "Search Form" at bounding box center [685, 232] width 667 height 29
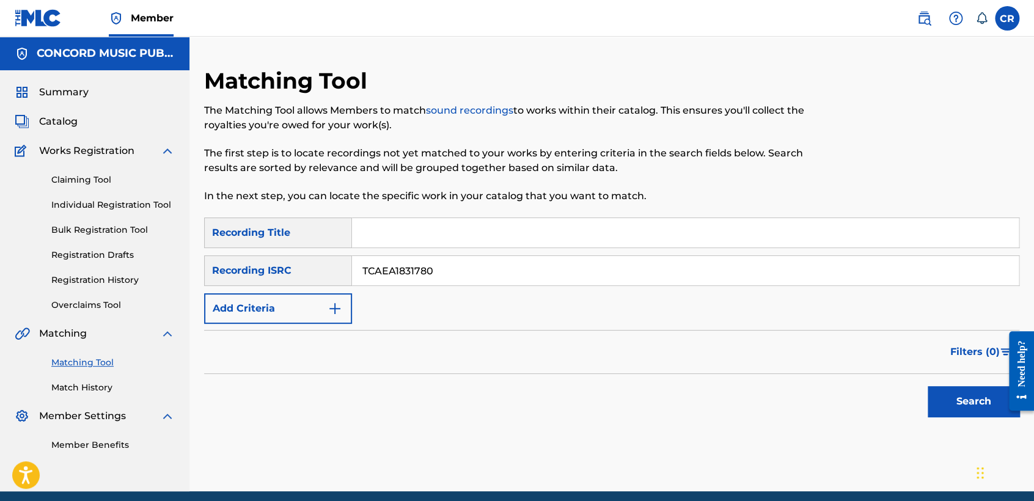
paste input "BEST OF FRIENDS"
type input "BEST OF FRIENDS"
click at [929, 400] on button "Search" at bounding box center [974, 401] width 92 height 31
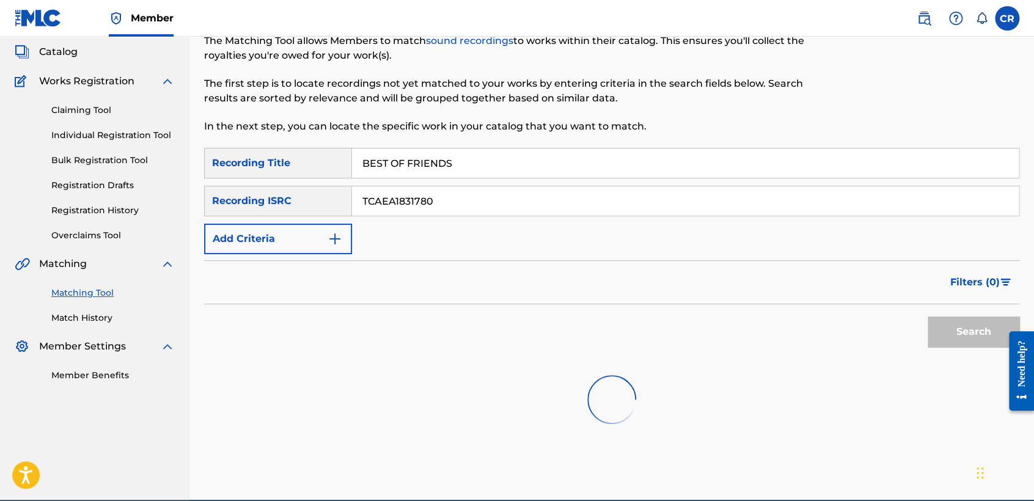
scroll to position [127, 0]
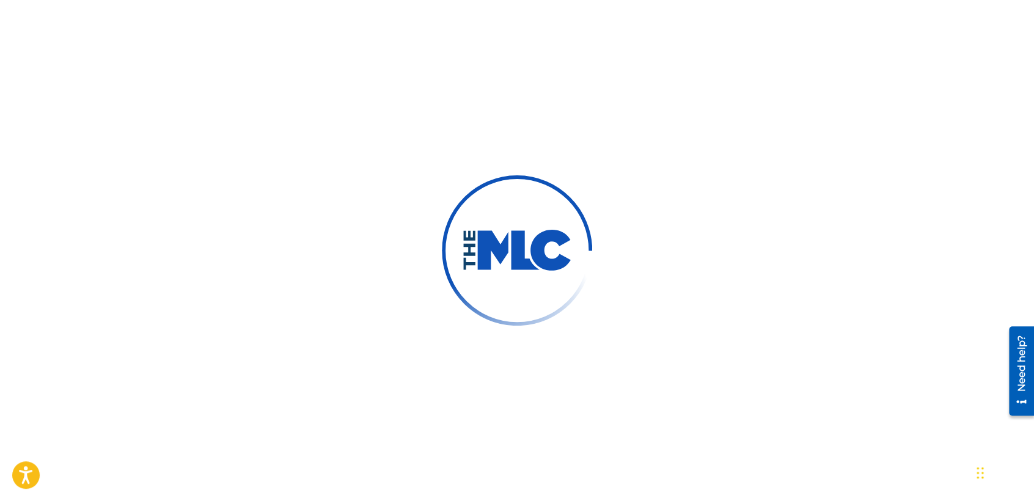
drag, startPoint x: 196, startPoint y: 86, endPoint x: 75, endPoint y: 28, distance: 134.0
click at [195, 86] on div at bounding box center [517, 250] width 1034 height 501
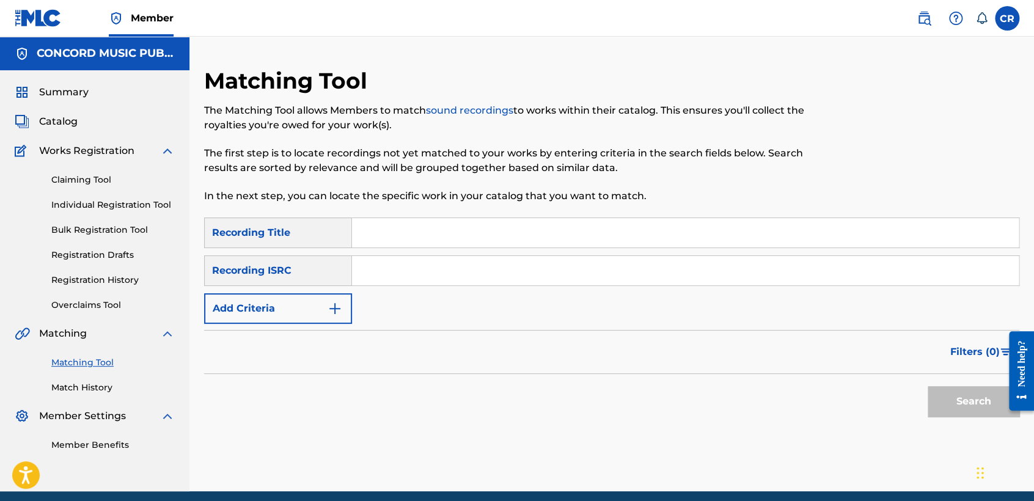
drag, startPoint x: 496, startPoint y: 287, endPoint x: 502, endPoint y: 282, distance: 8.0
click at [496, 286] on div "SearchWithCriteria9cf5c2fe-e97e-4946-8da4-ad137476a8f7 Recording Title SearchWi…" at bounding box center [611, 271] width 815 height 106
click at [507, 279] on input "Search Form" at bounding box center [685, 270] width 667 height 29
paste input "US3DF1949647"
type input "US3DF1949647"
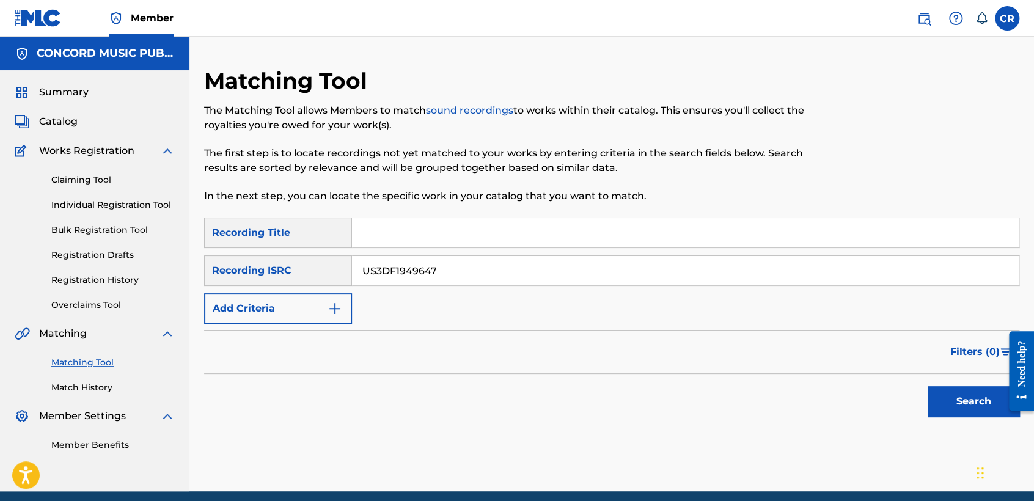
click at [586, 238] on input "Search Form" at bounding box center [685, 232] width 667 height 29
paste input "[PERSON_NAME]"
type input "[PERSON_NAME]"
drag, startPoint x: 950, startPoint y: 394, endPoint x: 939, endPoint y: 392, distance: 11.3
click at [948, 394] on button "Search" at bounding box center [974, 401] width 92 height 31
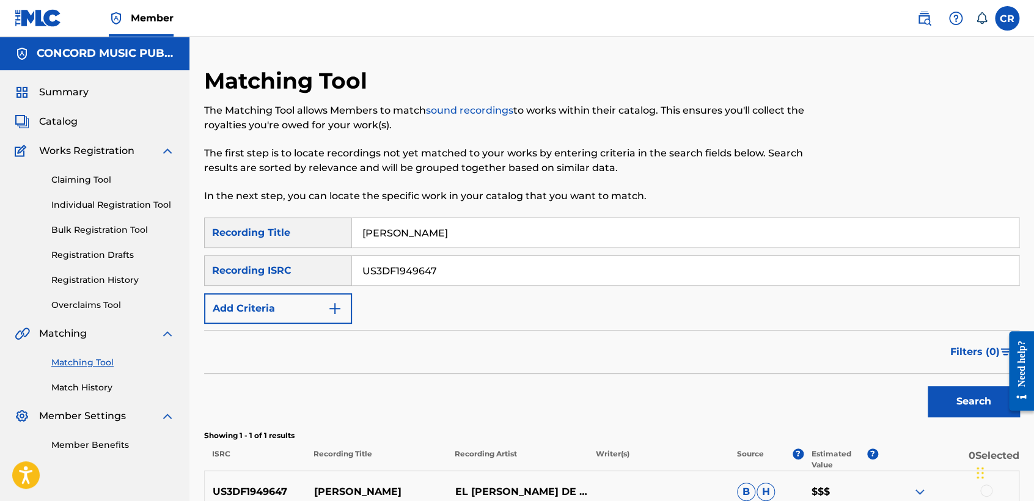
scroll to position [64, 0]
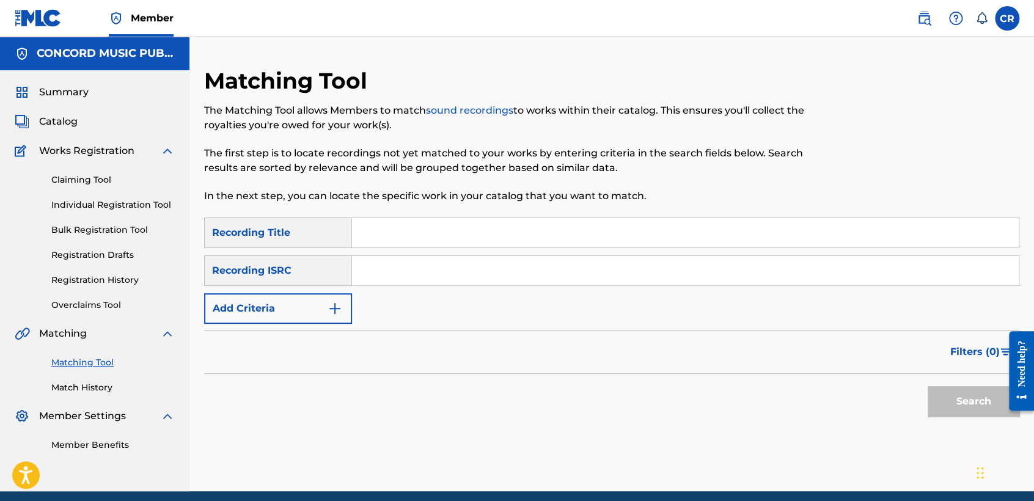
click at [542, 281] on input "Search Form" at bounding box center [685, 270] width 667 height 29
paste input "TCADO1851098"
type input "TCADO1851098"
click at [573, 248] on div "SearchWithCriteriadffb49fd-cc00-425d-9866-0ccb3e0c588e Recording Title SearchWi…" at bounding box center [611, 271] width 815 height 106
click at [577, 237] on input "Search Form" at bounding box center [685, 232] width 667 height 29
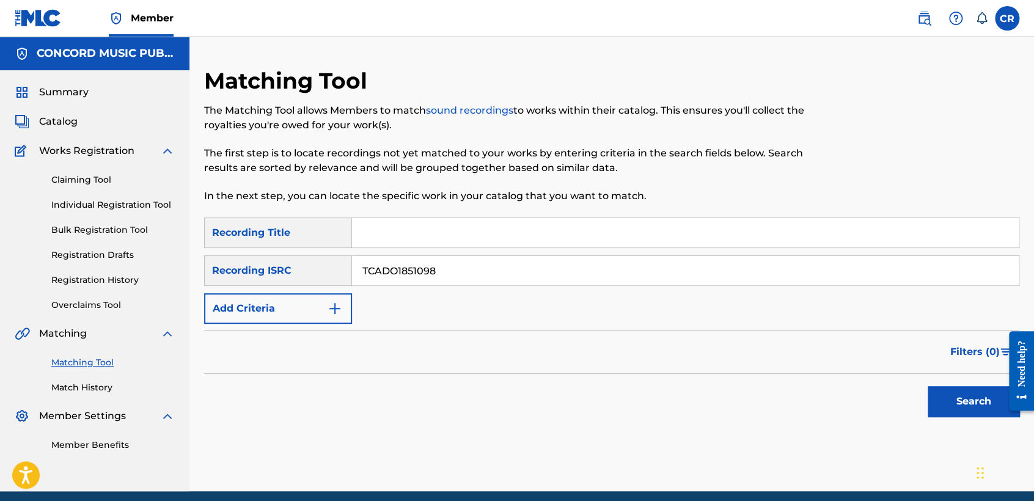
paste input "SMOKE"
type input "SMOKE"
click at [988, 397] on button "Search" at bounding box center [974, 401] width 92 height 31
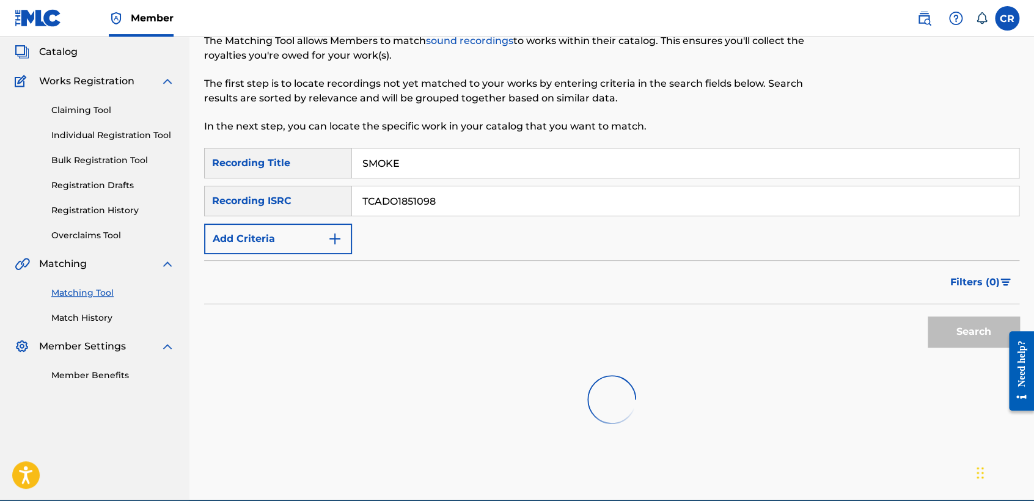
scroll to position [127, 0]
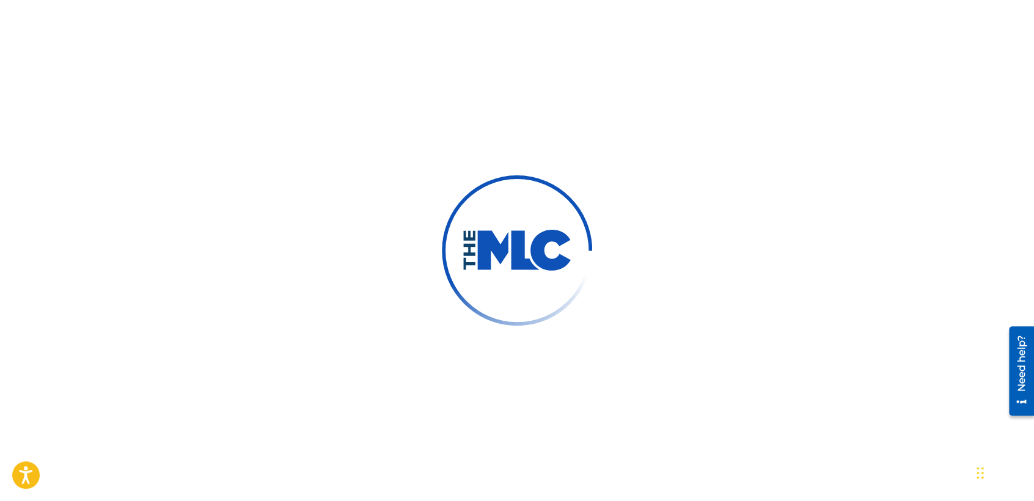
drag, startPoint x: 167, startPoint y: 98, endPoint x: 142, endPoint y: 75, distance: 34.6
click at [167, 99] on div at bounding box center [517, 250] width 1034 height 501
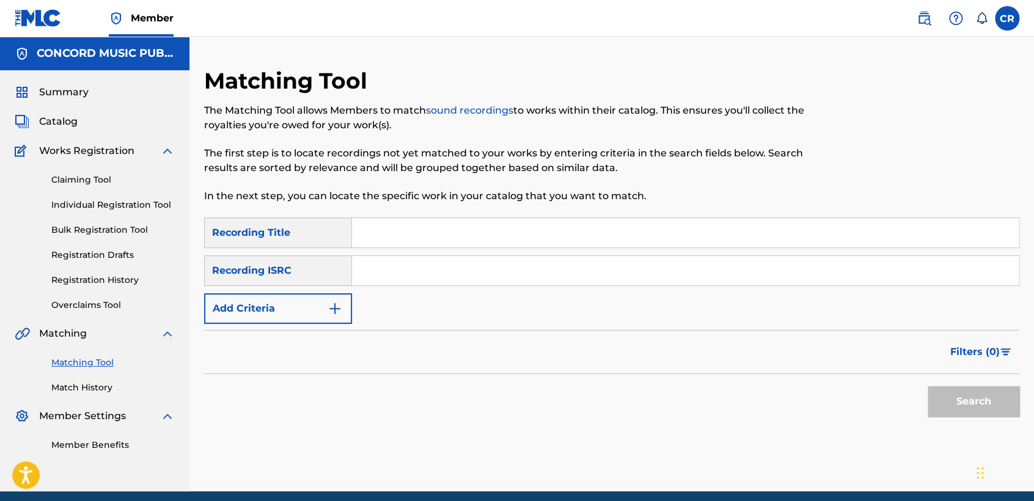
click at [481, 282] on input "Search Form" at bounding box center [685, 270] width 667 height 29
paste input "QM3MF2000027"
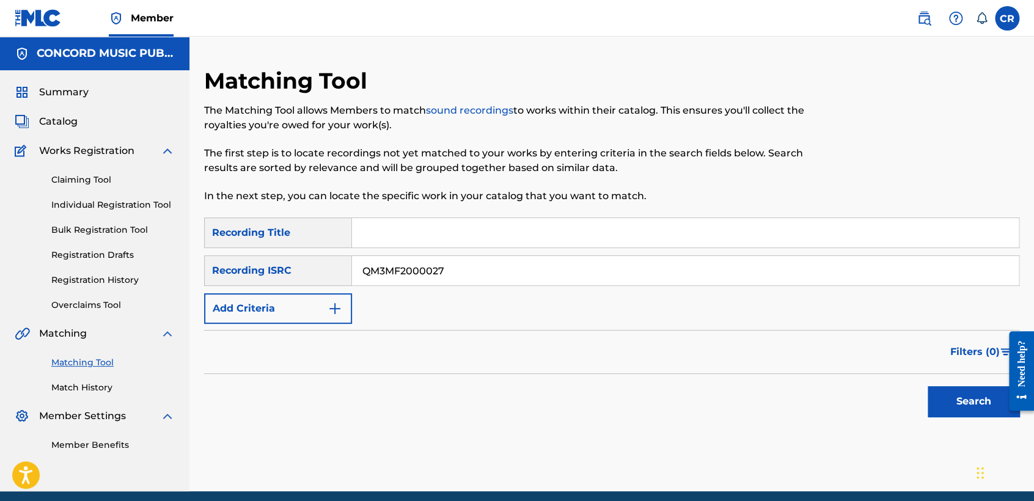
type input "QM3MF2000027"
click at [603, 233] on input "Search Form" at bounding box center [685, 232] width 667 height 29
paste input "FALLING IN"
type input "FALLING IN"
click at [932, 394] on button "Search" at bounding box center [974, 401] width 92 height 31
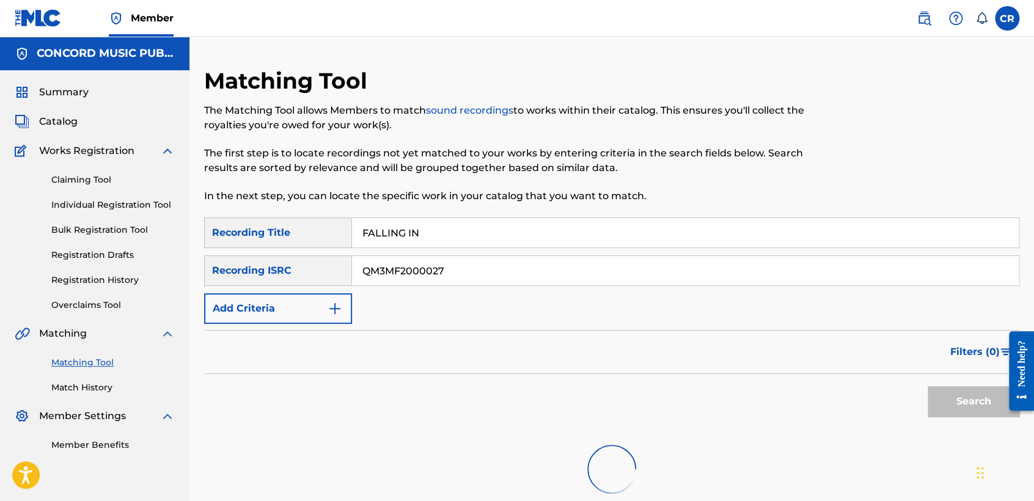
scroll to position [127, 0]
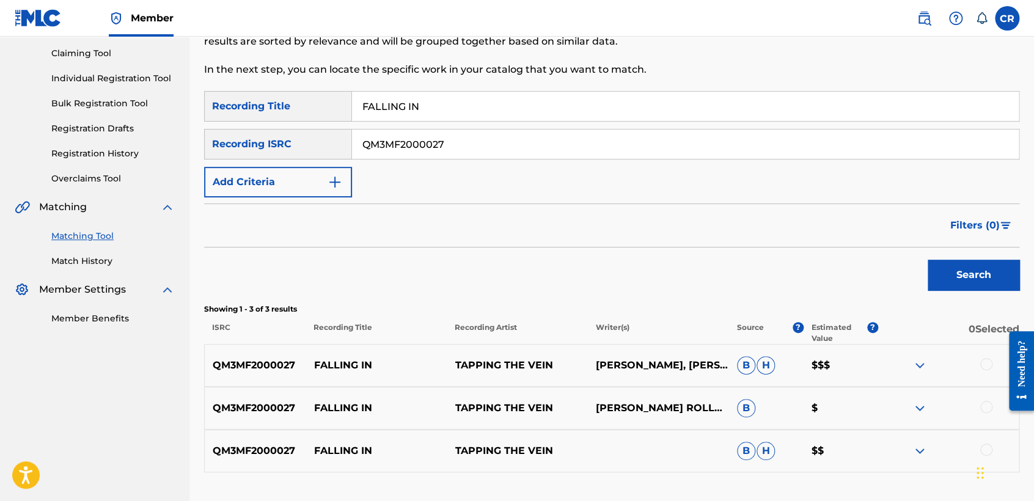
click at [631, 358] on p "ERIC FISHER, HEATHER THOMPSON, JOE ROLLAND, MARK BURKERT" at bounding box center [658, 365] width 141 height 15
copy p "FISHER"
click at [988, 362] on div at bounding box center [986, 364] width 12 height 12
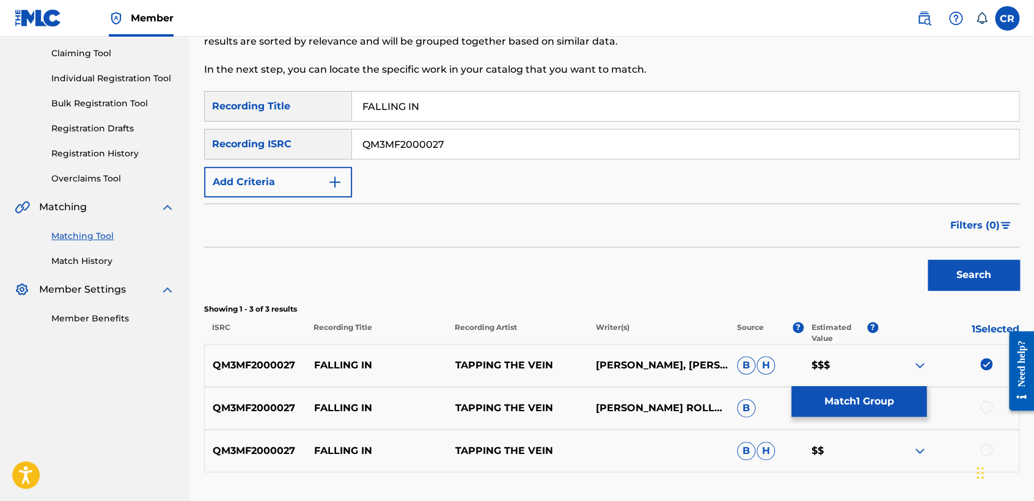
click at [984, 402] on div at bounding box center [986, 407] width 12 height 12
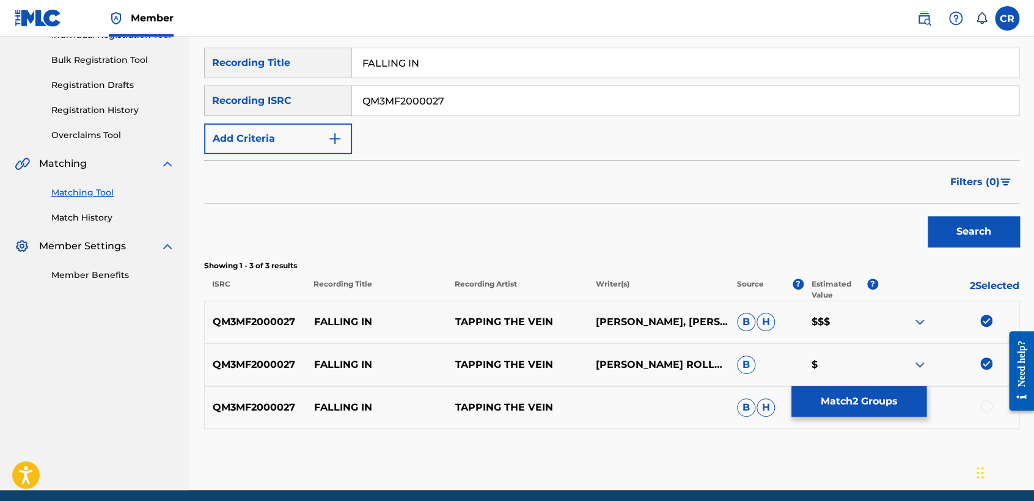
scroll to position [217, 0]
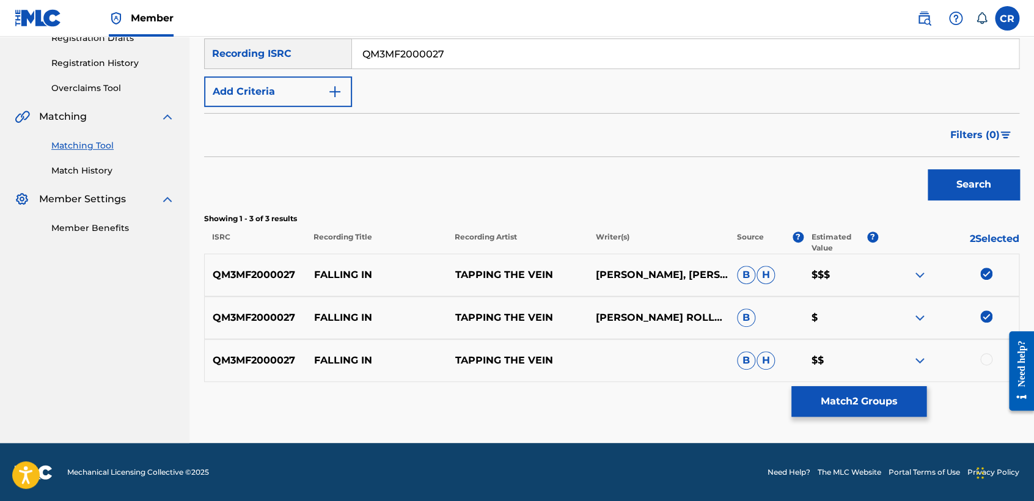
click at [984, 360] on div at bounding box center [986, 359] width 12 height 12
click at [867, 401] on button "Match 3 Groups" at bounding box center [859, 401] width 135 height 31
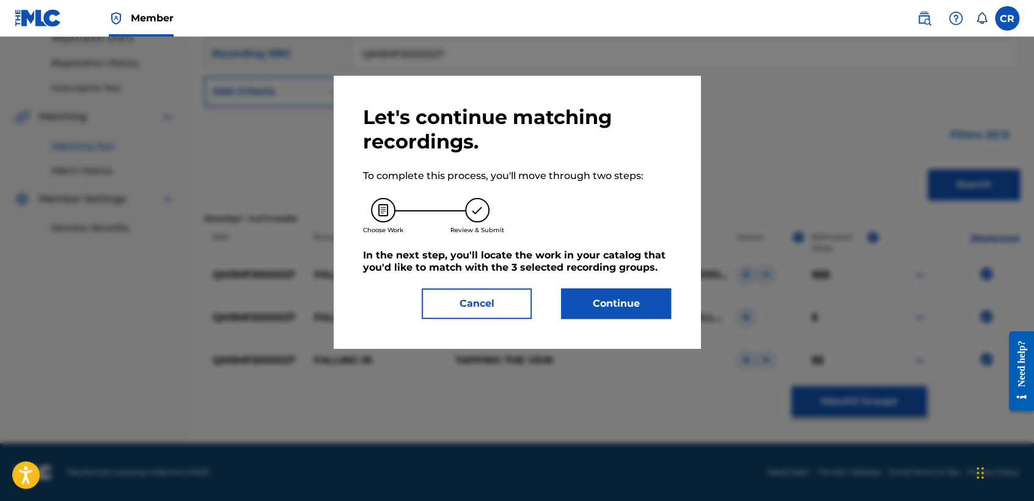
click at [614, 307] on button "Continue" at bounding box center [616, 303] width 110 height 31
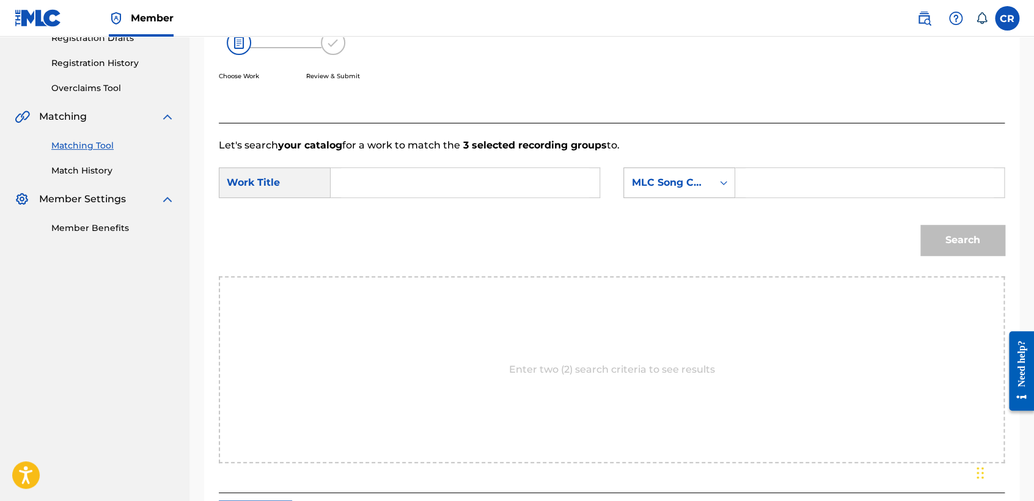
click at [658, 181] on div "MLC Song Code" at bounding box center [668, 182] width 74 height 15
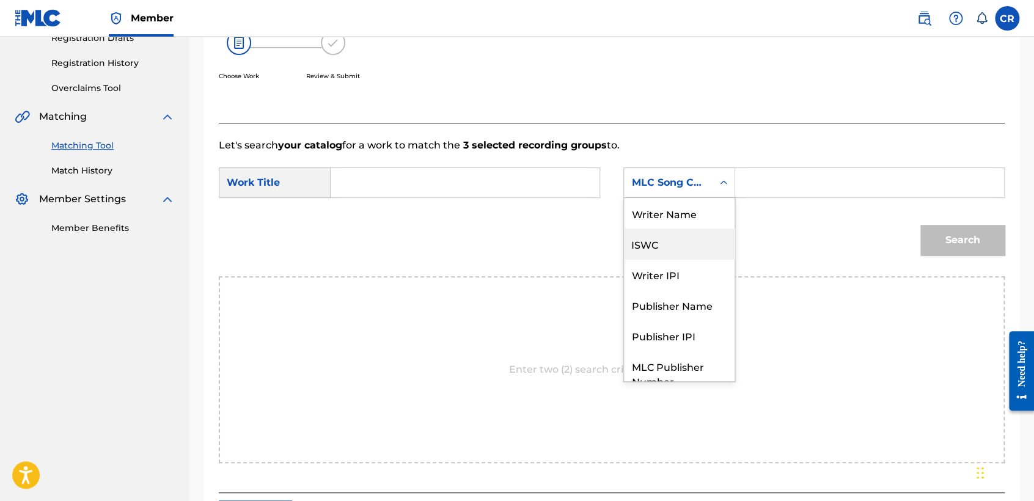
drag, startPoint x: 664, startPoint y: 227, endPoint x: 724, endPoint y: 193, distance: 69.5
click at [667, 224] on div "Writer Name ISWC Writer IPI Publisher Name Publisher IPI MLC Publisher Number M…" at bounding box center [679, 289] width 111 height 183
click at [689, 204] on div "Writer Name" at bounding box center [679, 213] width 111 height 31
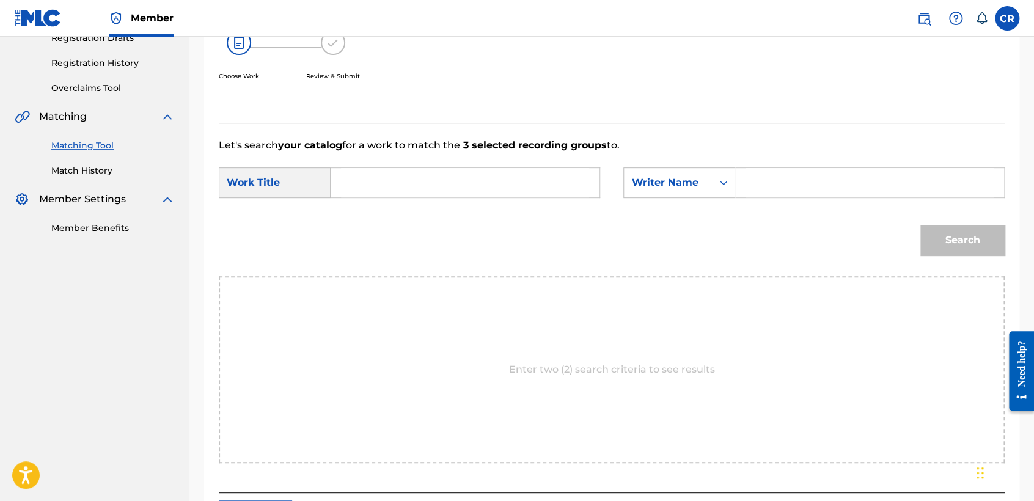
click at [747, 183] on input "Search Form" at bounding box center [870, 182] width 248 height 29
paste input "FISHER"
type input "FISHER"
click at [513, 182] on input "Search Form" at bounding box center [465, 182] width 248 height 29
paste input "FALLING IN"
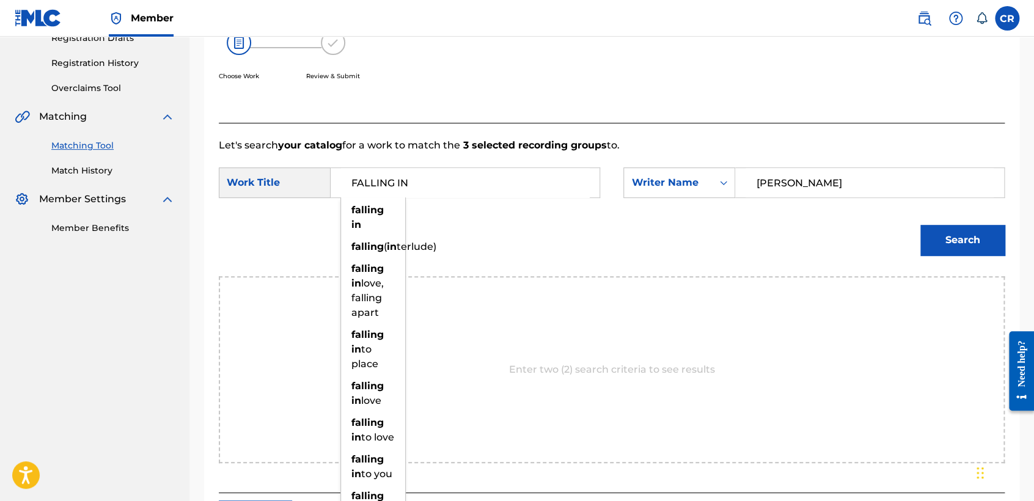
type input "FALLING IN"
click at [949, 246] on button "Search" at bounding box center [963, 240] width 84 height 31
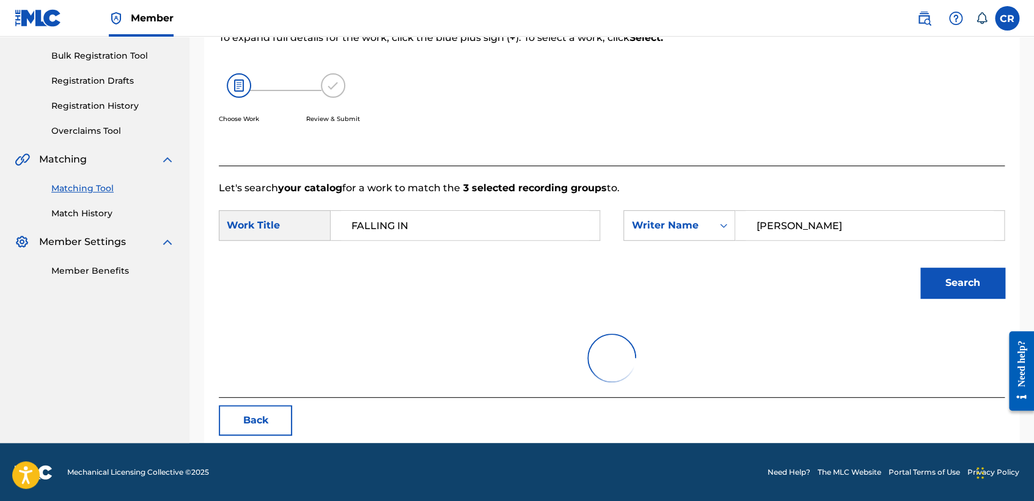
scroll to position [217, 0]
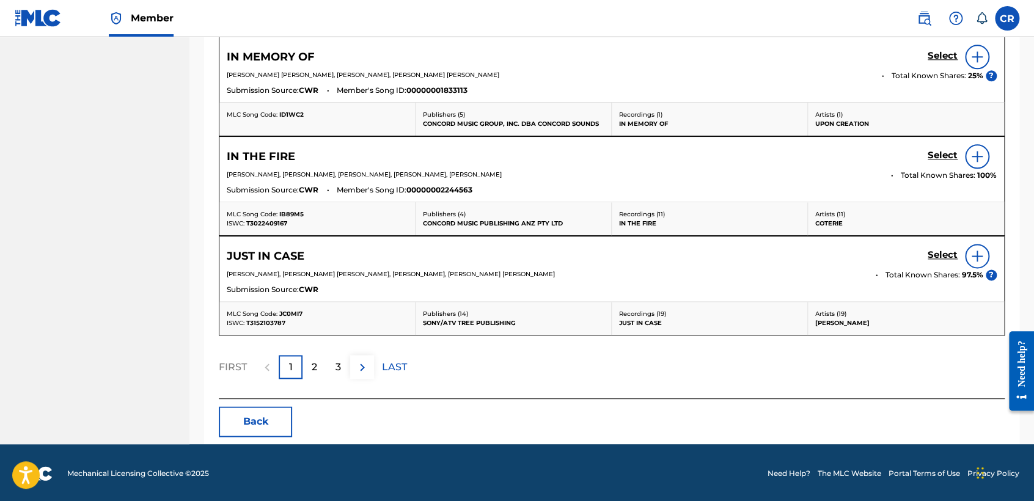
click at [252, 433] on button "Back" at bounding box center [255, 421] width 73 height 31
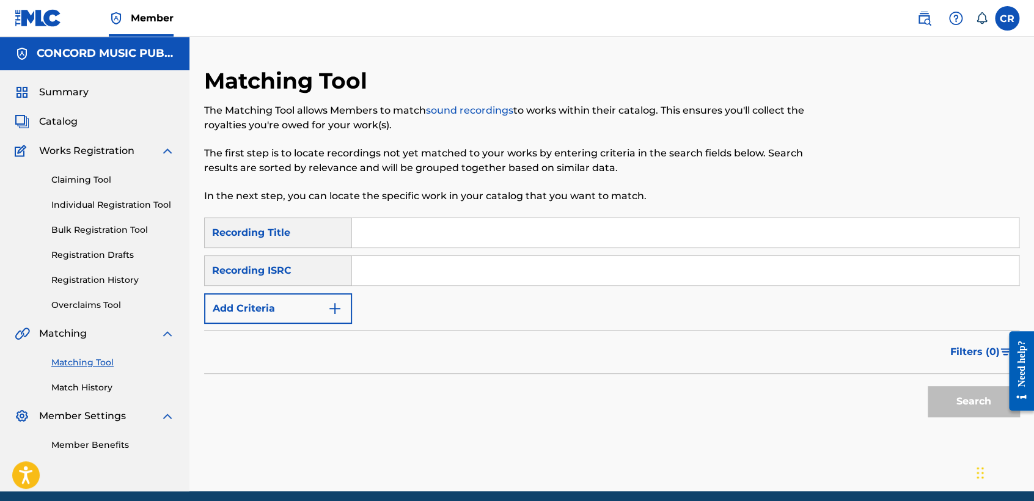
click at [479, 275] on input "Search Form" at bounding box center [685, 270] width 667 height 29
paste input "CAI371114263"
type input "CAI371114263"
click at [544, 225] on input "Search Form" at bounding box center [685, 232] width 667 height 29
paste input "LEAVE HER [PERSON_NAME]"
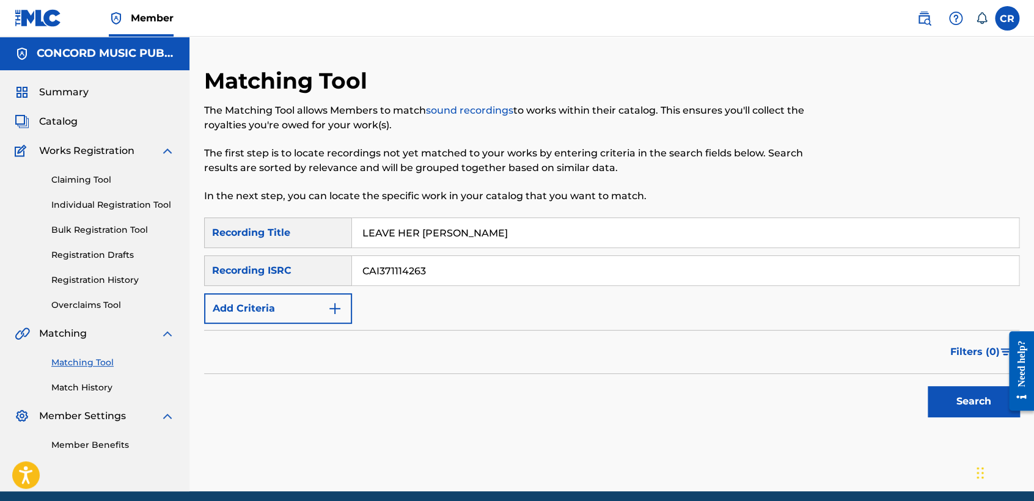
type input "LEAVE HER [PERSON_NAME]"
click at [971, 408] on button "Search" at bounding box center [974, 401] width 92 height 31
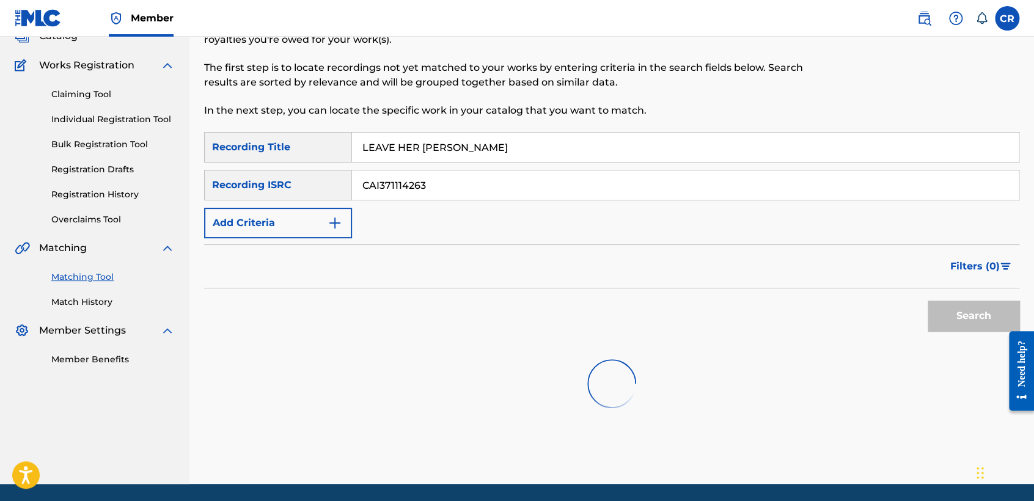
scroll to position [127, 0]
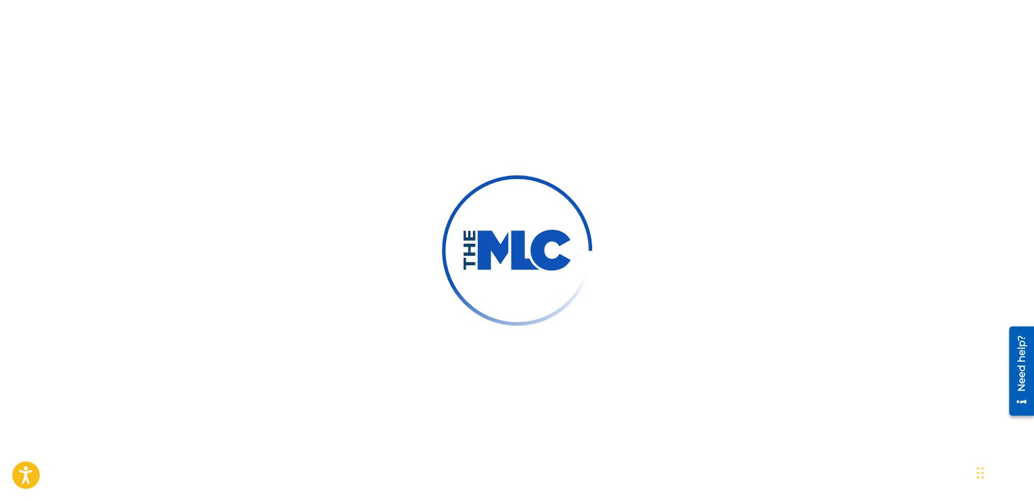
click at [288, 139] on div at bounding box center [517, 250] width 1034 height 501
drag, startPoint x: 455, startPoint y: 331, endPoint x: 164, endPoint y: 87, distance: 379.2
click at [447, 321] on div at bounding box center [517, 250] width 150 height 150
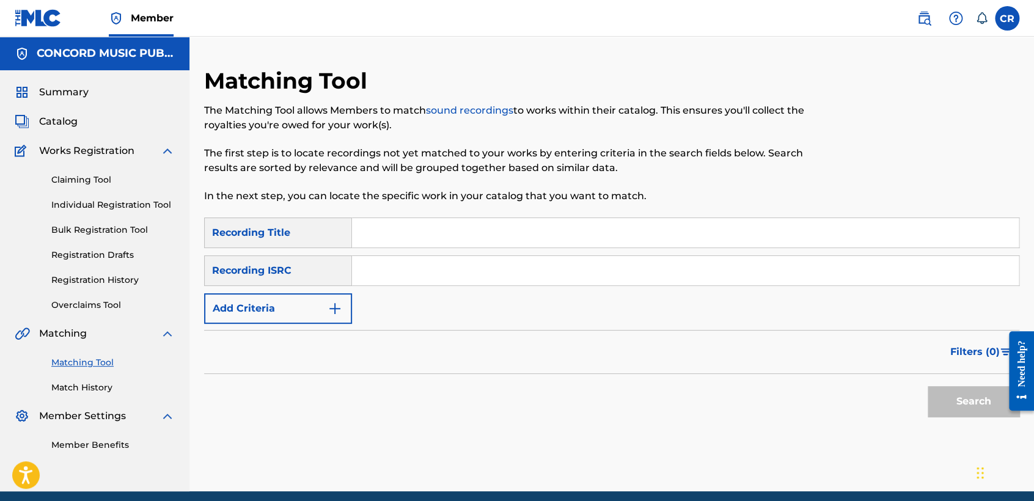
click at [513, 281] on input "Search Form" at bounding box center [685, 270] width 667 height 29
paste input "ESA011622688"
type input "ESA011622688"
drag, startPoint x: 567, startPoint y: 234, endPoint x: 726, endPoint y: 313, distance: 176.9
click at [567, 234] on input "Search Form" at bounding box center [685, 232] width 667 height 29
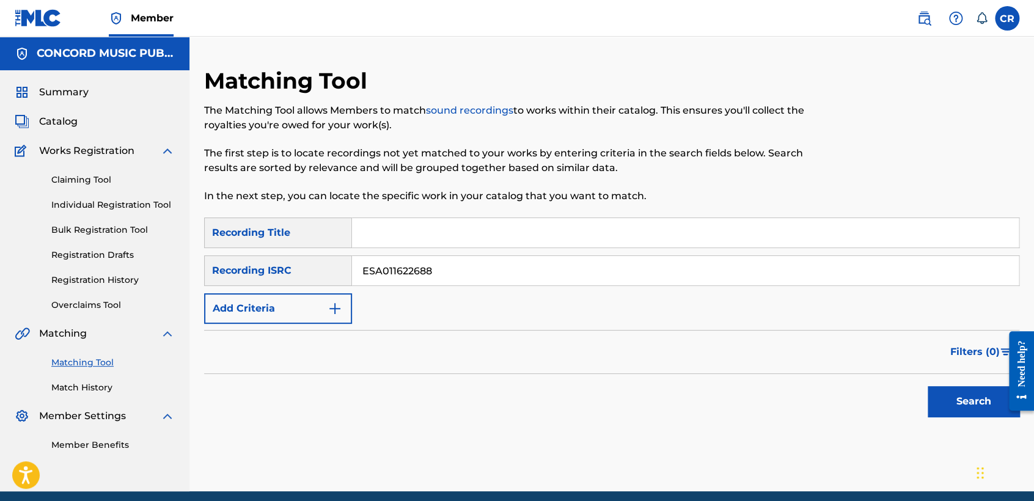
paste input "GONE"
type input "GONE"
click at [959, 401] on button "Search" at bounding box center [974, 401] width 92 height 31
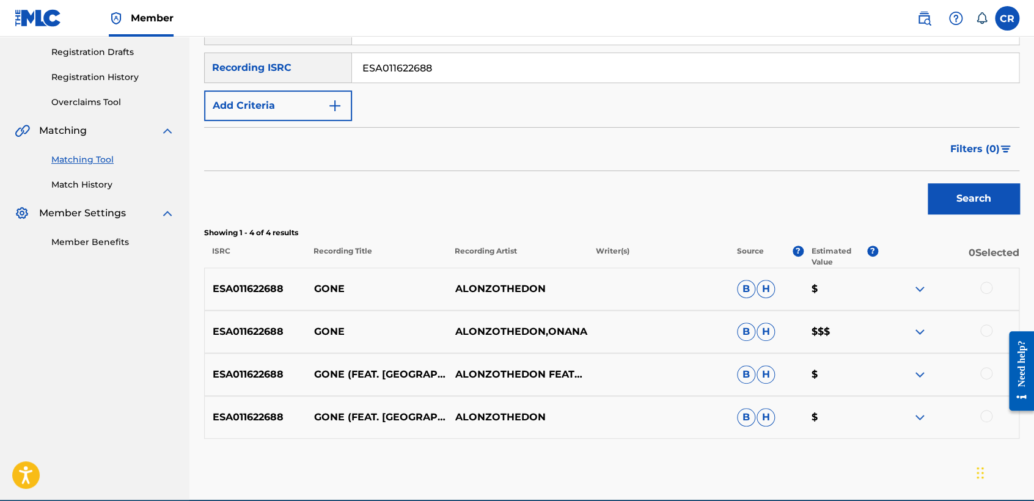
scroll to position [204, 0]
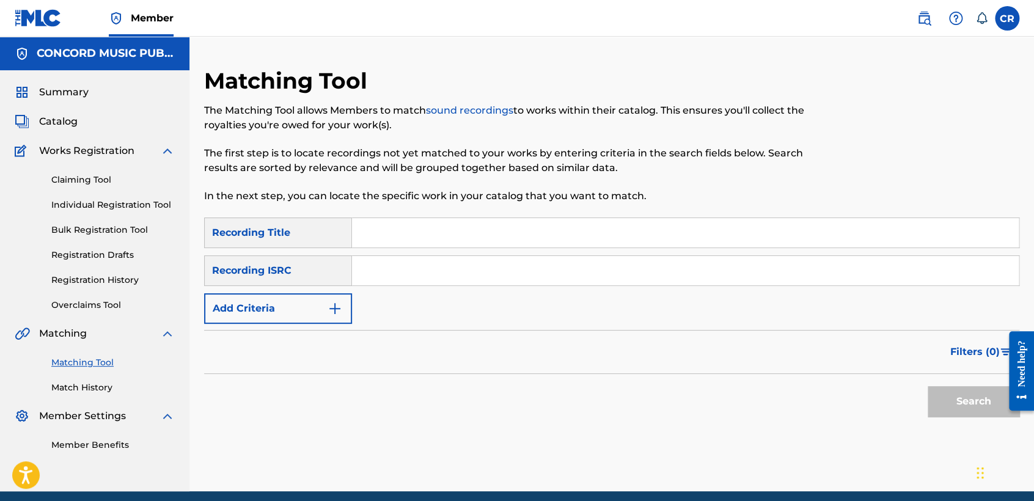
click at [537, 272] on input "Search Form" at bounding box center [685, 270] width 667 height 29
paste input "ESA011622688"
type input "ESA011622688"
click at [509, 217] on div "Matching Tool The Matching Tool allows Members to match sound recordings to wor…" at bounding box center [518, 142] width 628 height 150
click at [522, 226] on input "Search Form" at bounding box center [685, 232] width 667 height 29
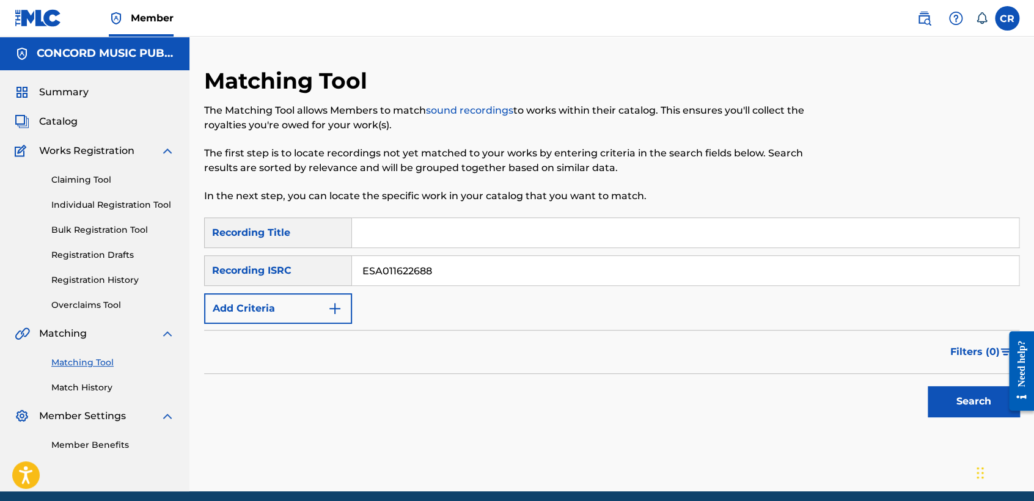
paste input "GONE"
type input "GONE"
drag, startPoint x: 970, startPoint y: 392, endPoint x: 931, endPoint y: 389, distance: 39.2
click at [969, 393] on button "Search" at bounding box center [974, 401] width 92 height 31
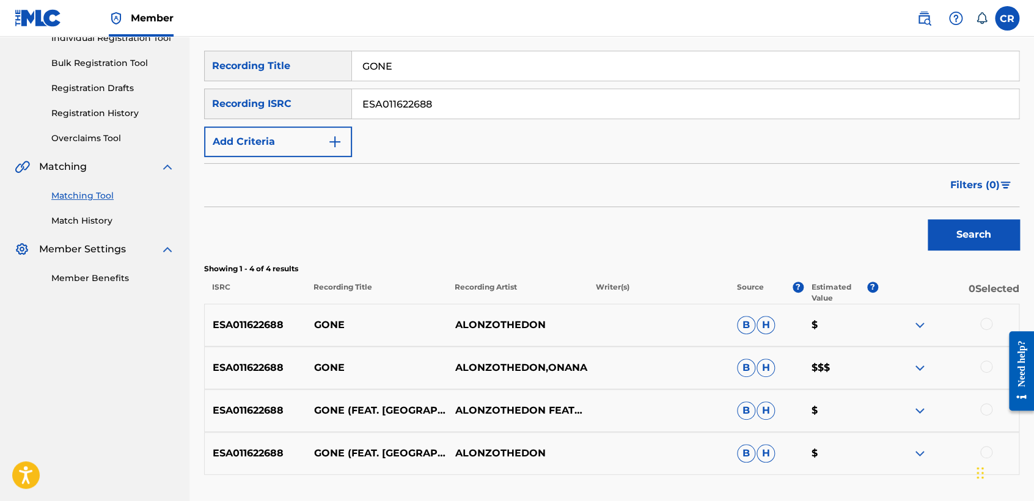
scroll to position [56, 0]
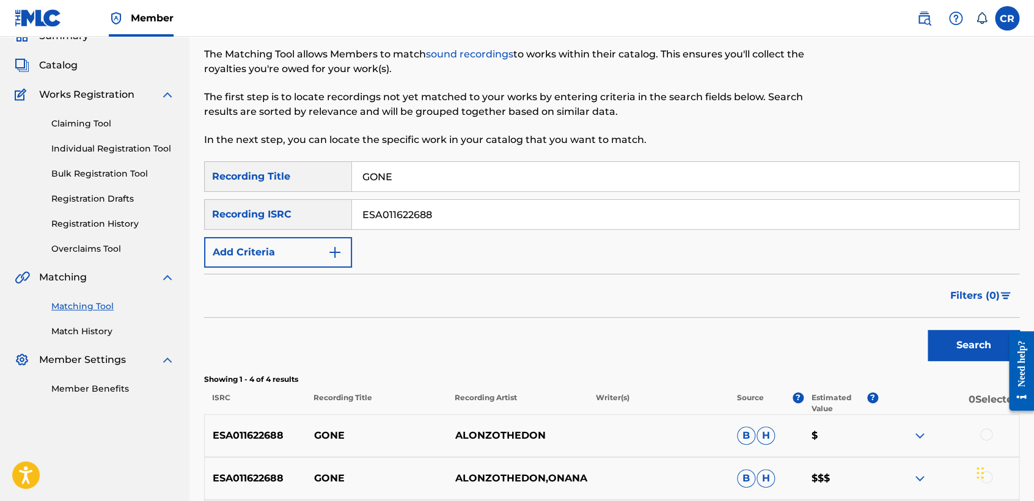
click at [557, 218] on input "ESA011622688" at bounding box center [685, 214] width 667 height 29
paste input "QM4TX1882674"
type input "QM4TX1882674"
click at [543, 180] on input "GONE" at bounding box center [685, 176] width 667 height 29
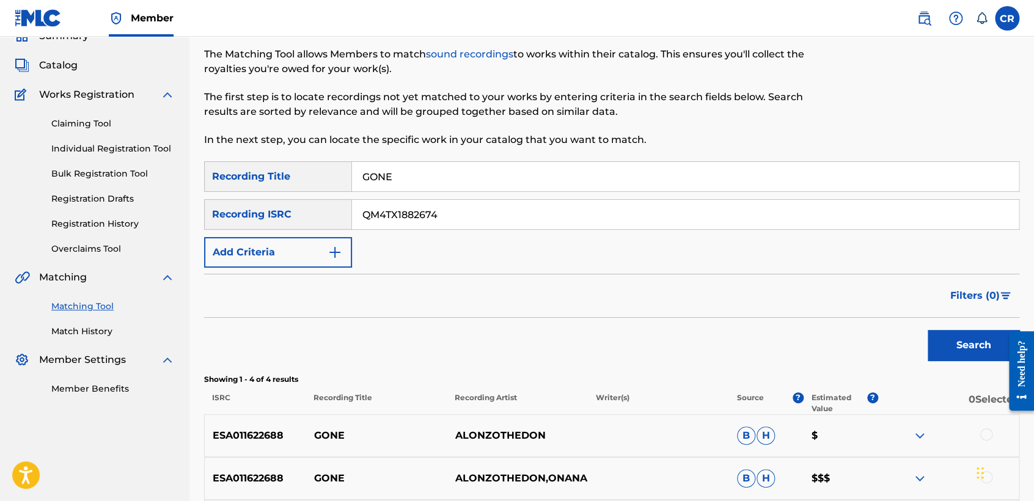
click at [543, 180] on input "GONE" at bounding box center [685, 176] width 667 height 29
paste input "WHERE OR WHEN, PT. 2"
type input "WHERE OR WHEN, PT. 2"
click at [960, 351] on button "Search" at bounding box center [974, 345] width 92 height 31
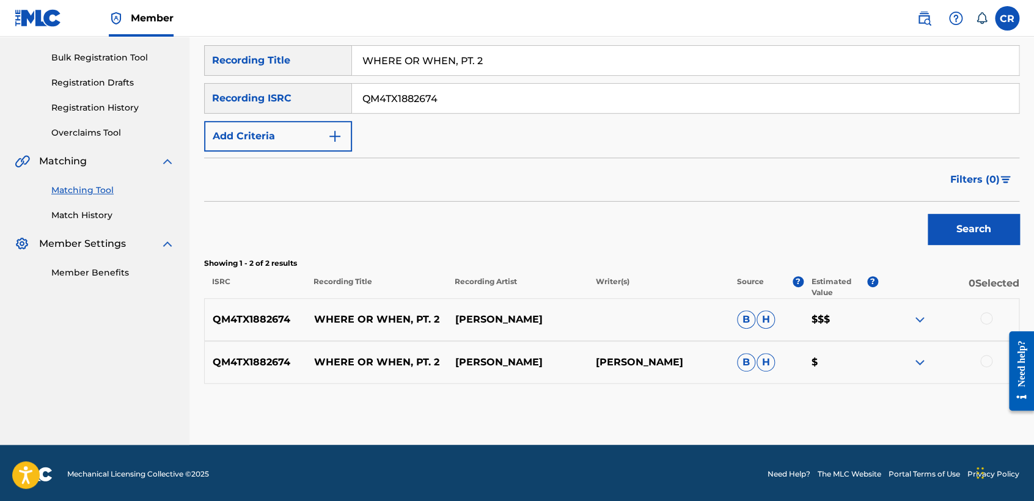
scroll to position [174, 0]
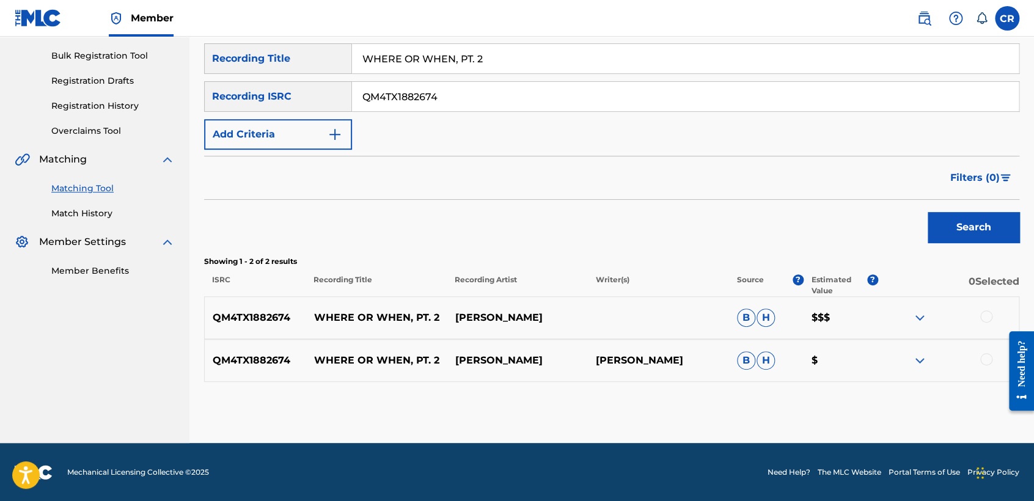
click at [651, 363] on p "DICK HAYMES" at bounding box center [658, 360] width 141 height 15
copy p "HAYMES"
click at [988, 315] on div at bounding box center [986, 317] width 12 height 12
click at [988, 358] on div at bounding box center [986, 359] width 12 height 12
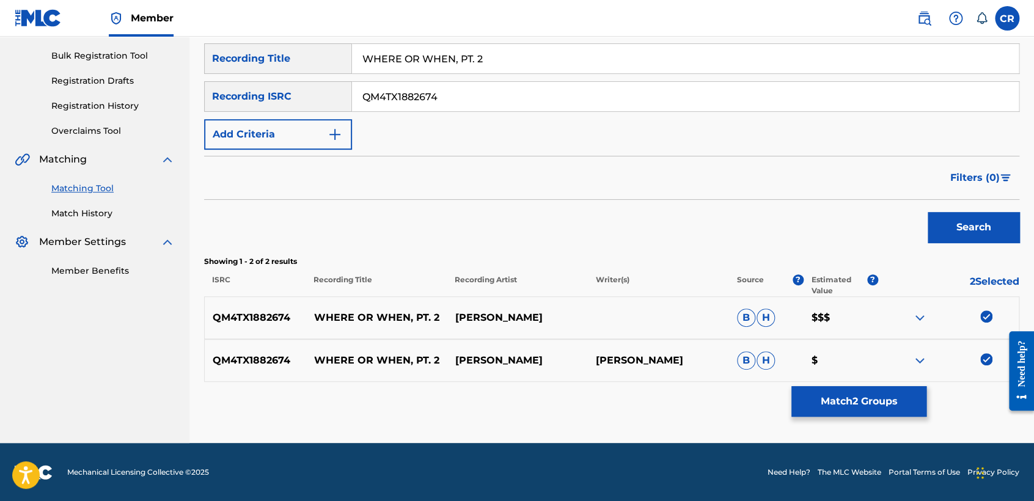
click at [864, 385] on div "Matching Tool The Matching Tool allows Members to match sound recordings to wor…" at bounding box center [611, 168] width 815 height 550
click at [859, 395] on button "Match 2 Groups" at bounding box center [859, 401] width 135 height 31
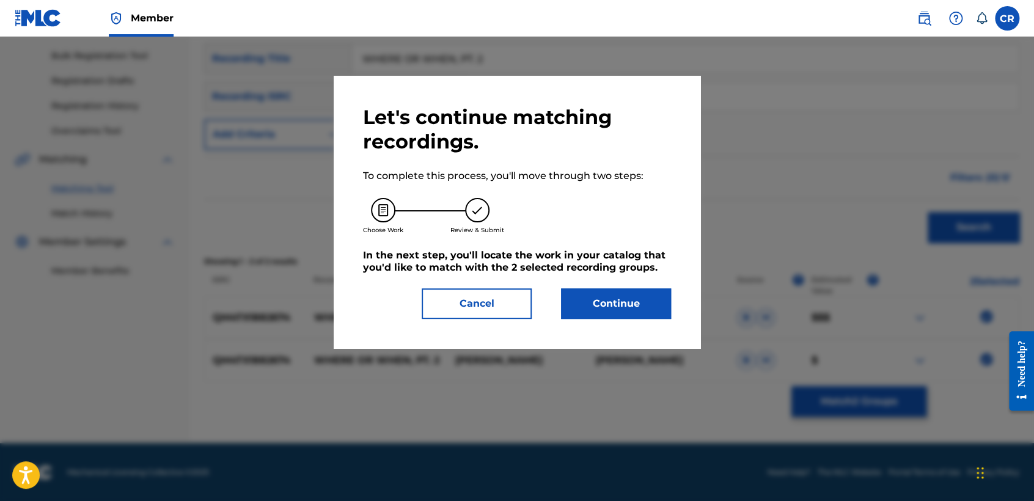
click at [655, 304] on button "Continue" at bounding box center [616, 303] width 110 height 31
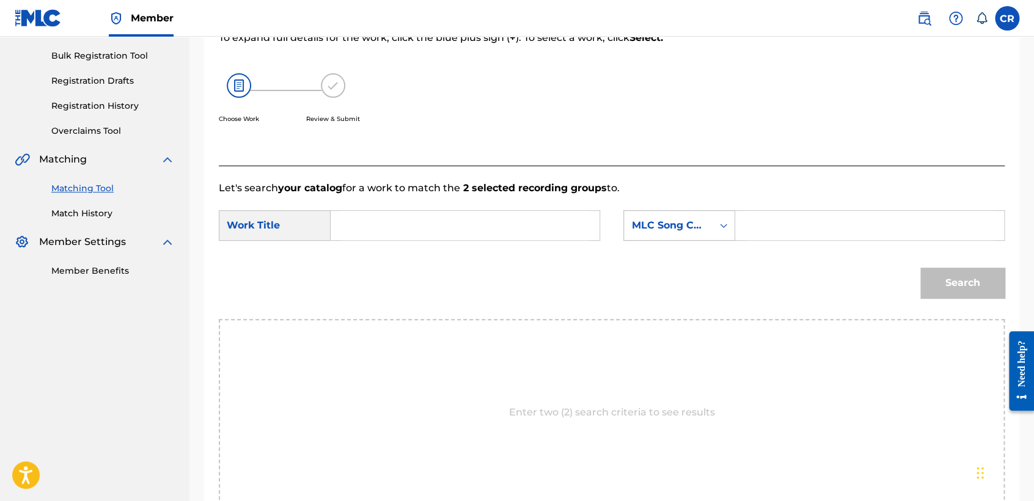
click at [680, 233] on div "MLC Song Code" at bounding box center [668, 225] width 89 height 23
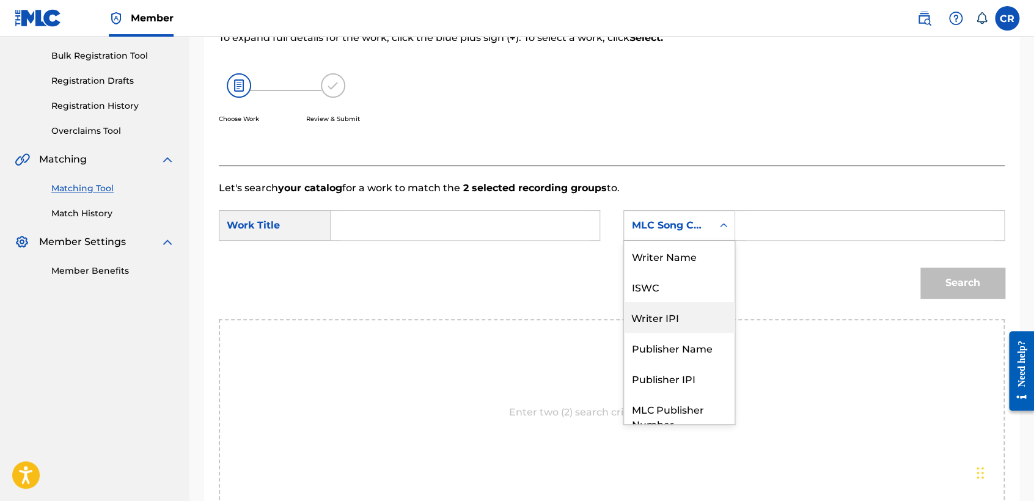
scroll to position [0, 0]
click at [678, 266] on div "Writer Name" at bounding box center [679, 256] width 111 height 31
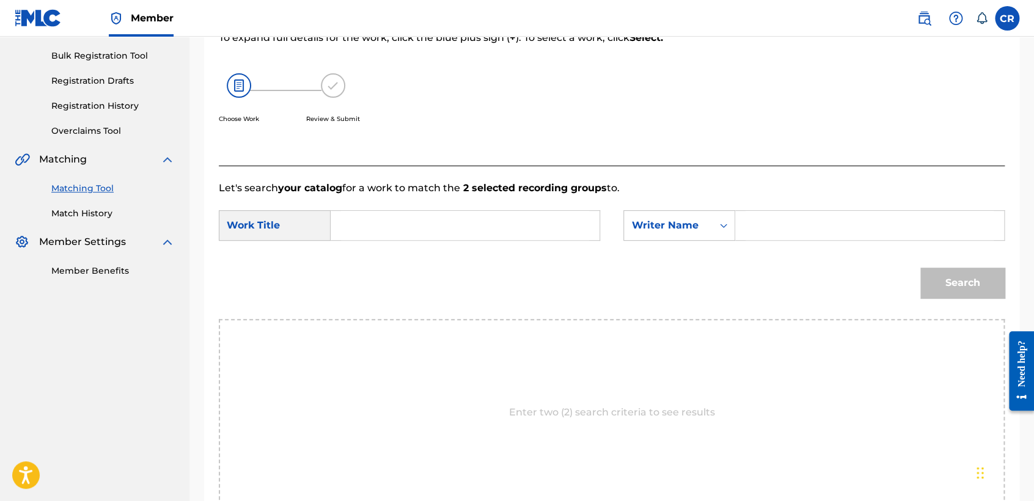
click at [820, 224] on input "Search Form" at bounding box center [870, 225] width 248 height 29
paste input "HAYMES"
type input "HAYMES"
click at [529, 225] on input "Search Form" at bounding box center [465, 225] width 248 height 29
paste input "WHERE OR WHEN, PT. 2"
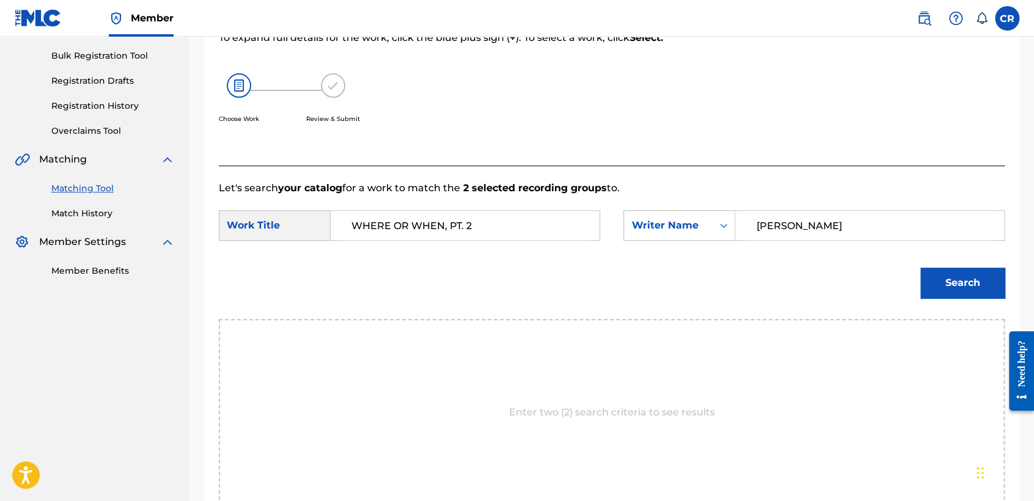
type input "WHERE OR WHEN, PT. 2"
click at [993, 291] on button "Search" at bounding box center [963, 283] width 84 height 31
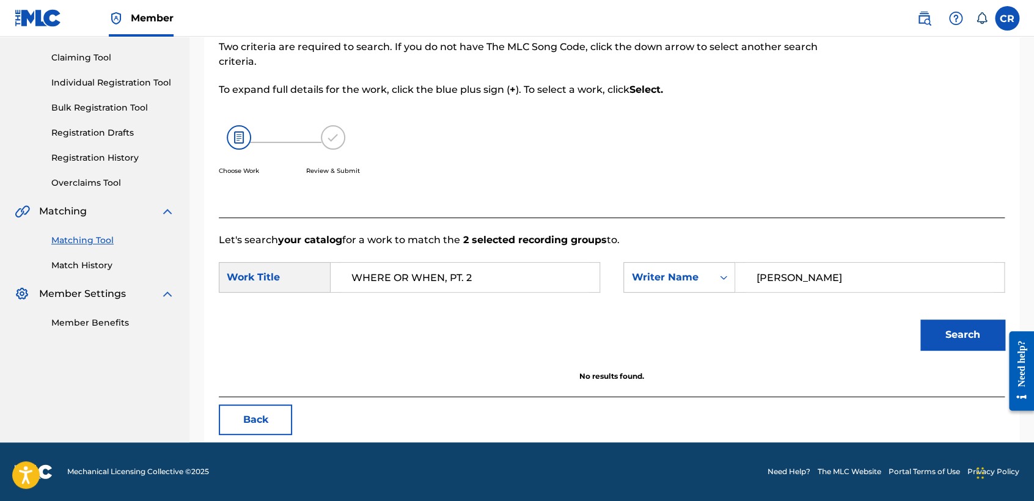
scroll to position [122, 0]
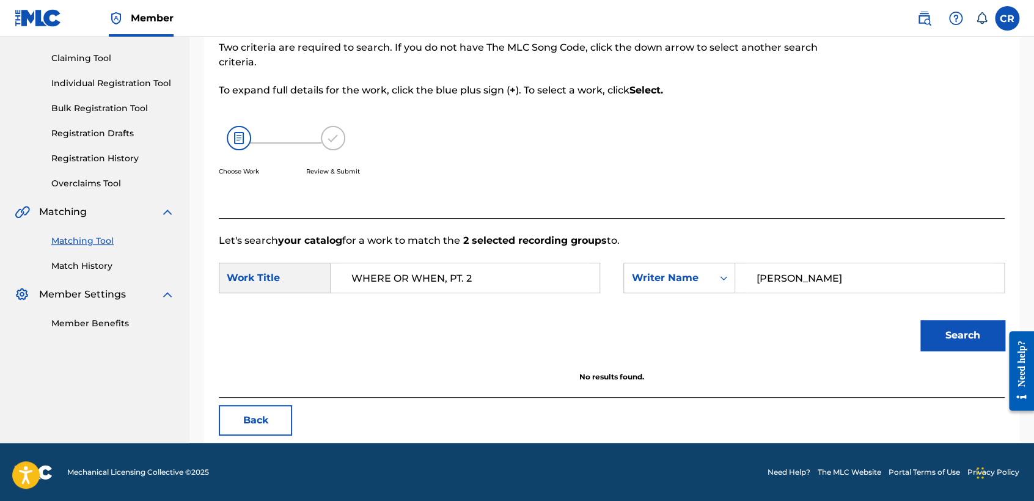
click at [274, 427] on button "Back" at bounding box center [255, 420] width 73 height 31
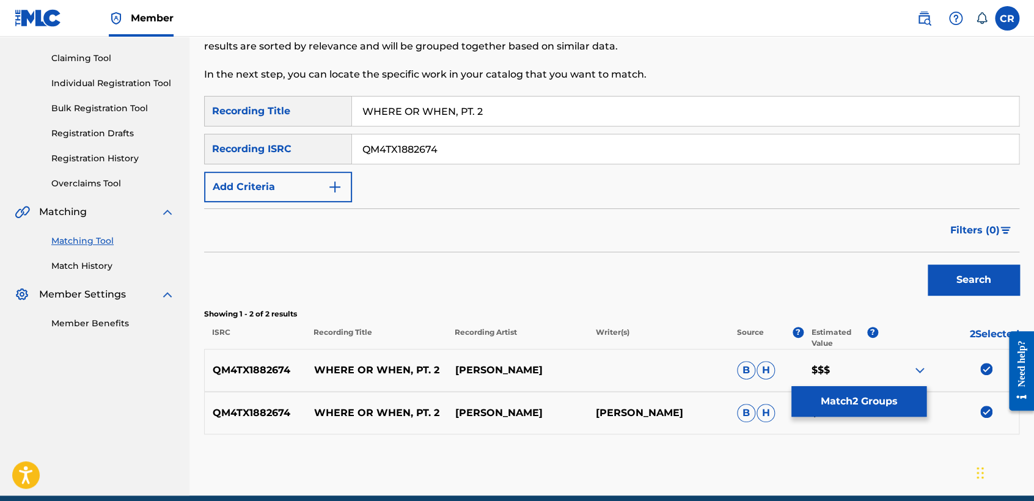
click at [983, 366] on img at bounding box center [986, 369] width 12 height 12
click at [988, 410] on img at bounding box center [986, 412] width 12 height 12
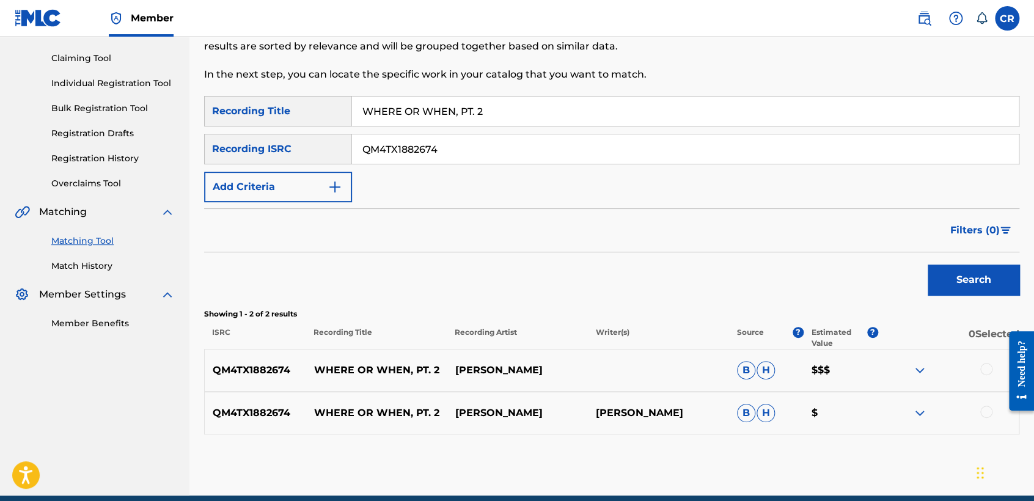
click at [452, 156] on input "QM4TX1882674" at bounding box center [685, 148] width 667 height 29
paste input "5NB1502078"
type input "QM5NB1502078"
click at [564, 115] on input "WHERE OR WHEN, PT. 2" at bounding box center [685, 111] width 667 height 29
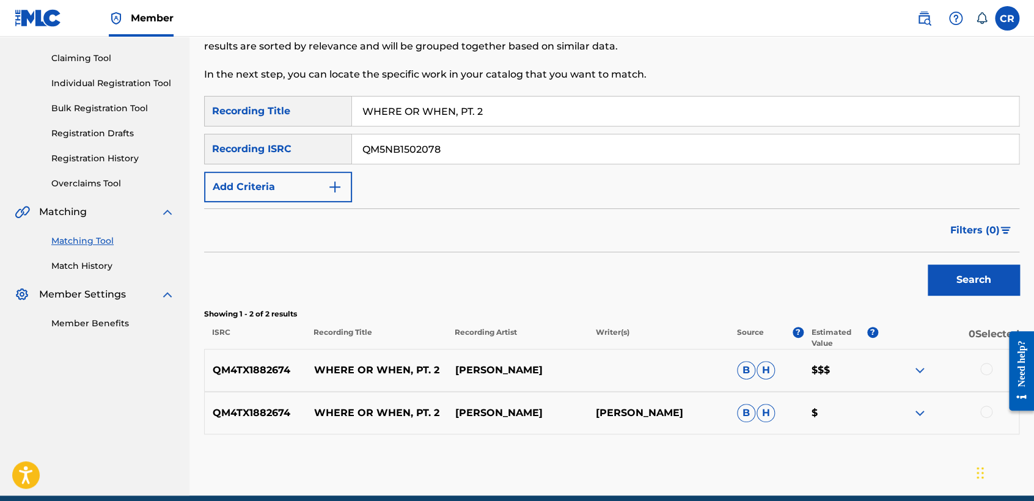
click at [564, 115] on input "WHERE OR WHEN, PT. 2" at bounding box center [685, 111] width 667 height 29
paste input "DON'T BE SCARED"
type input "DON'T BE SCARED"
click at [965, 274] on button "Search" at bounding box center [974, 280] width 92 height 31
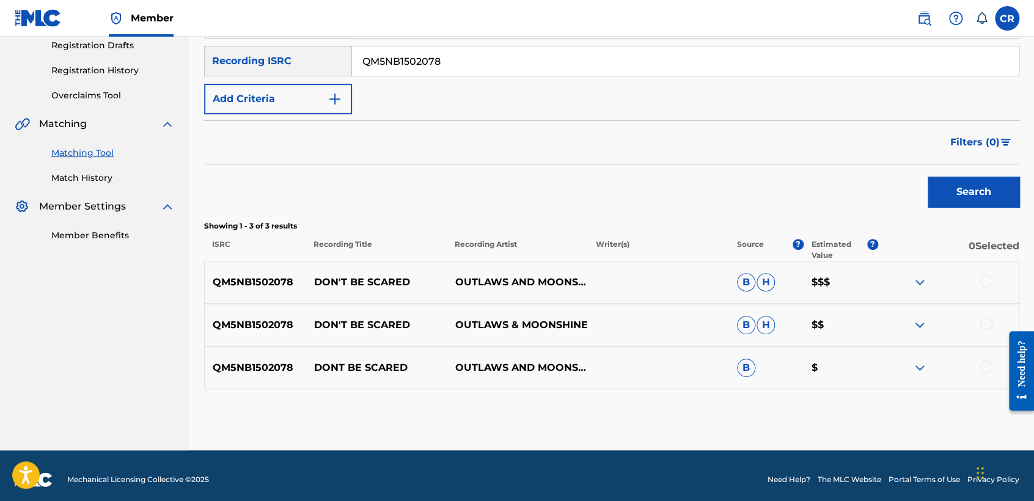
scroll to position [217, 0]
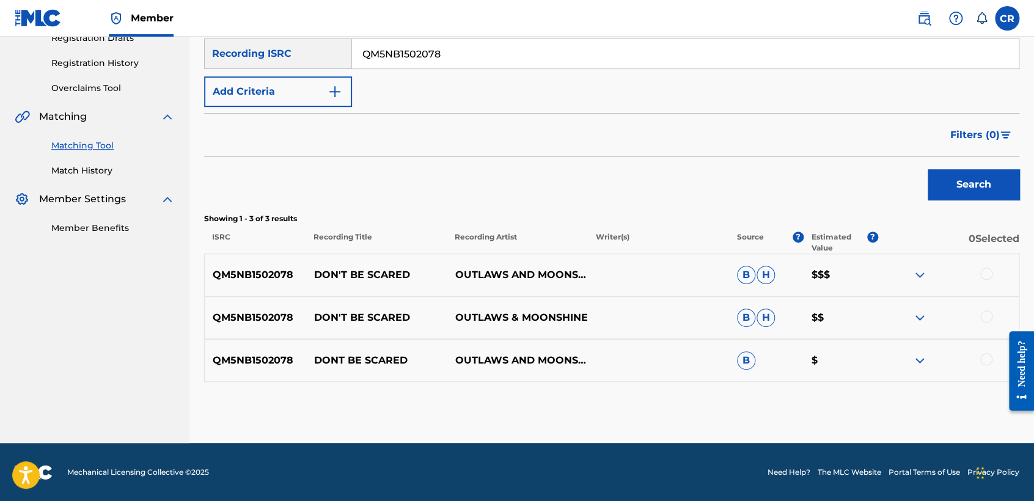
click at [482, 57] on input "QM5NB1502078" at bounding box center [685, 53] width 667 height 29
paste input "6DC1574960"
type input "QM6DC1574960"
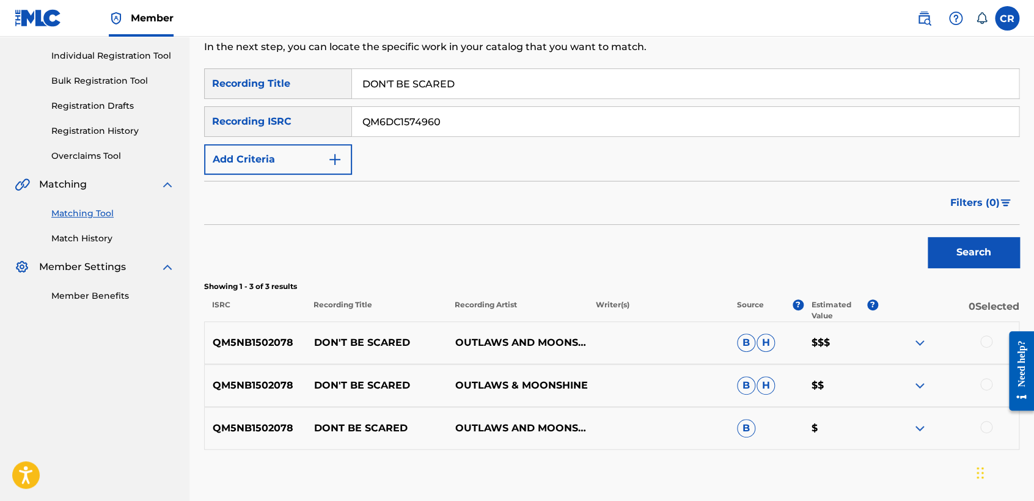
click at [543, 94] on input "DON'T BE SCARED" at bounding box center [685, 83] width 667 height 29
paste input "PALOMITA"
type input "PALOMITA"
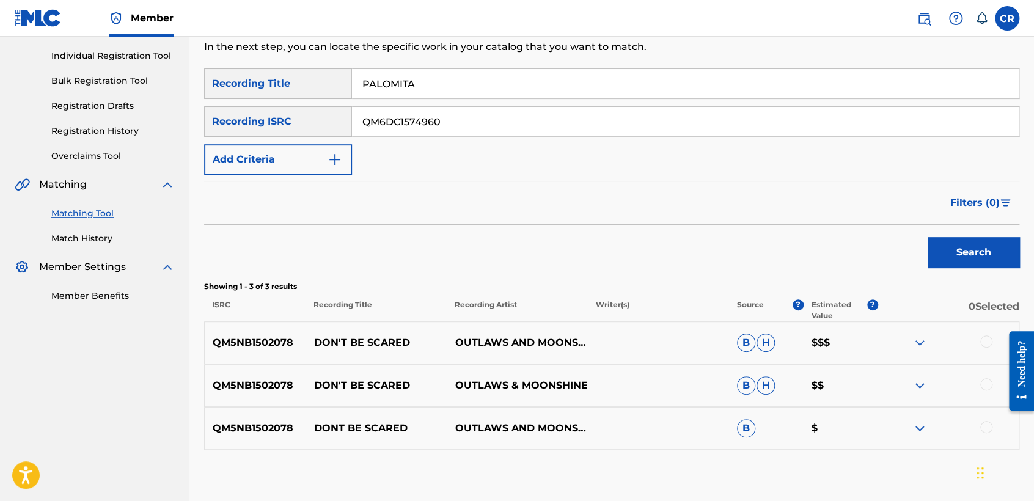
click at [941, 254] on button "Search" at bounding box center [974, 252] width 92 height 31
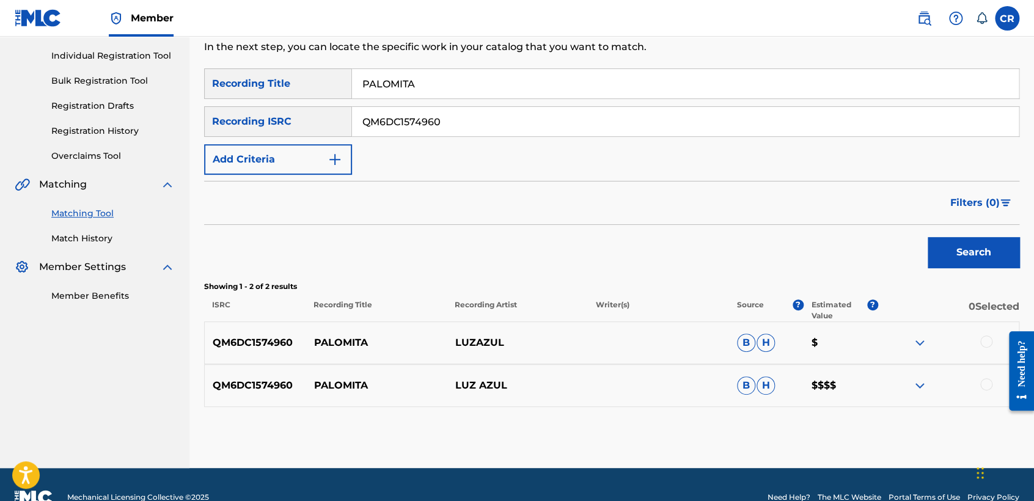
click at [499, 384] on p "LUZ AZUL" at bounding box center [517, 385] width 141 height 15
copy div "LUZ AZUL"
click at [499, 384] on p "LUZ AZUL" at bounding box center [517, 385] width 141 height 15
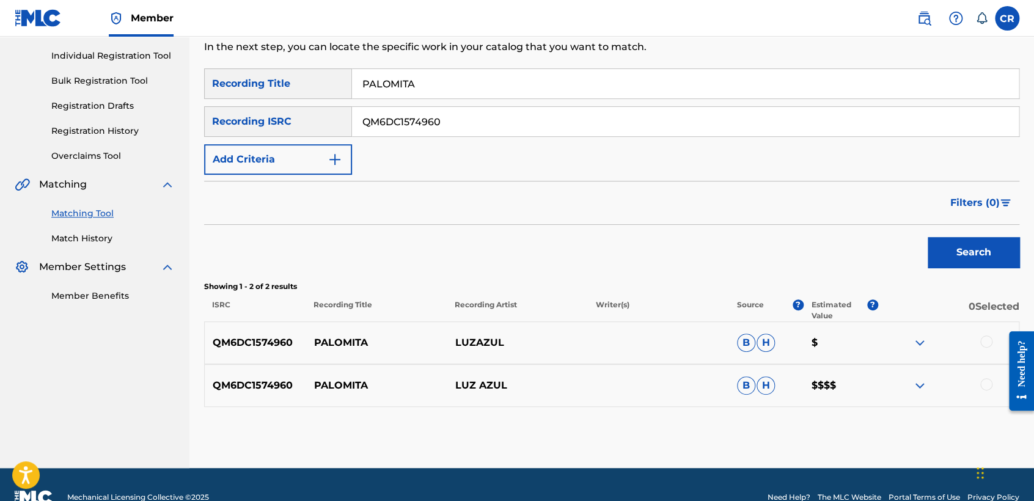
click at [492, 384] on p "LUZ AZUL" at bounding box center [517, 385] width 141 height 15
copy p "AZUL"
click at [985, 341] on div at bounding box center [986, 342] width 12 height 12
click at [981, 386] on div at bounding box center [986, 384] width 12 height 12
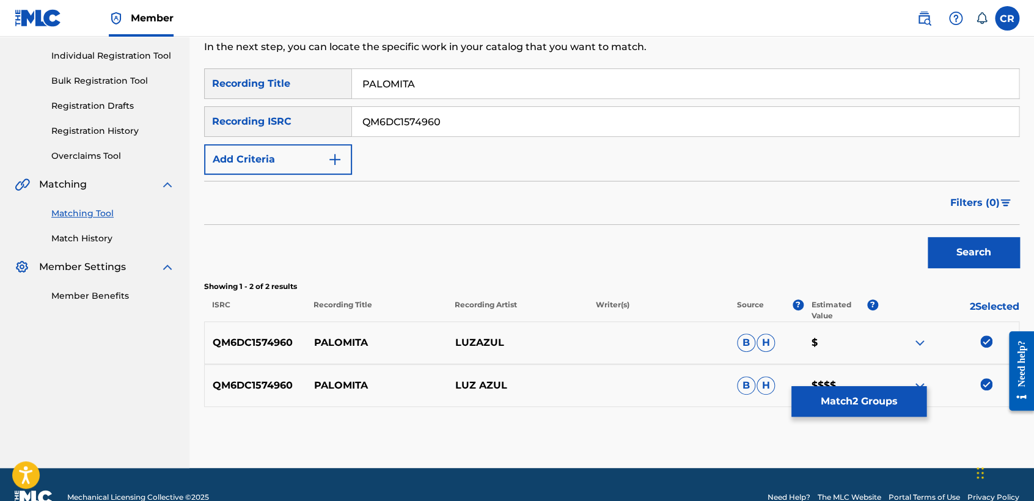
click at [875, 408] on button "Match 2 Groups" at bounding box center [859, 401] width 135 height 31
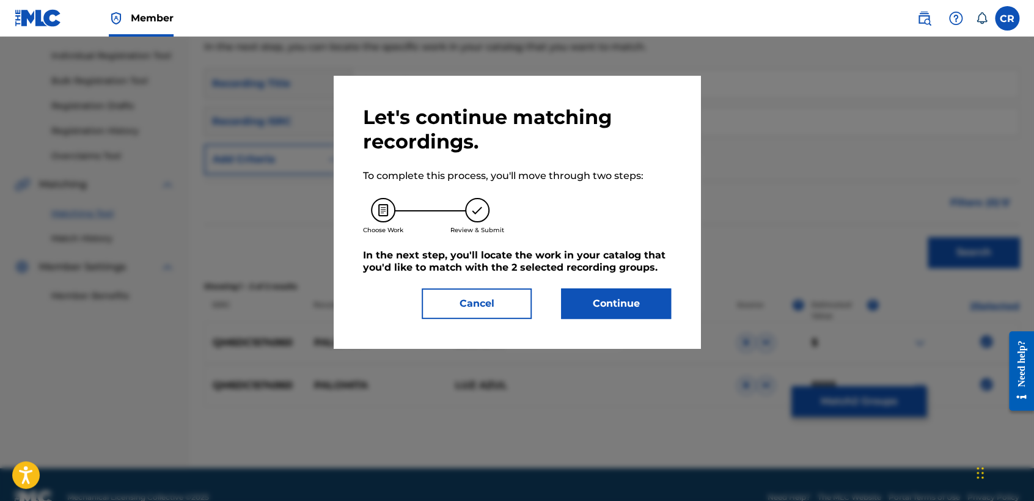
click at [611, 306] on button "Continue" at bounding box center [616, 303] width 110 height 31
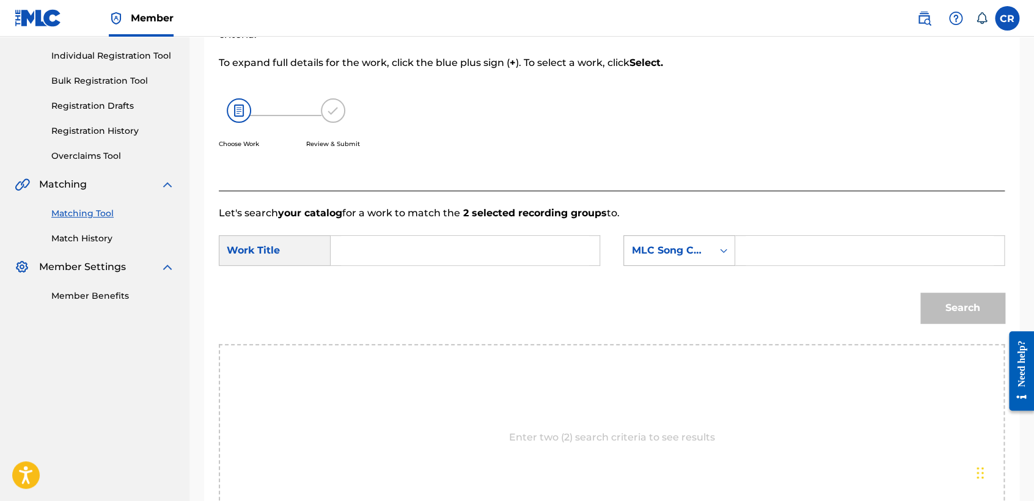
click at [694, 254] on div "MLC Song Code" at bounding box center [668, 250] width 74 height 15
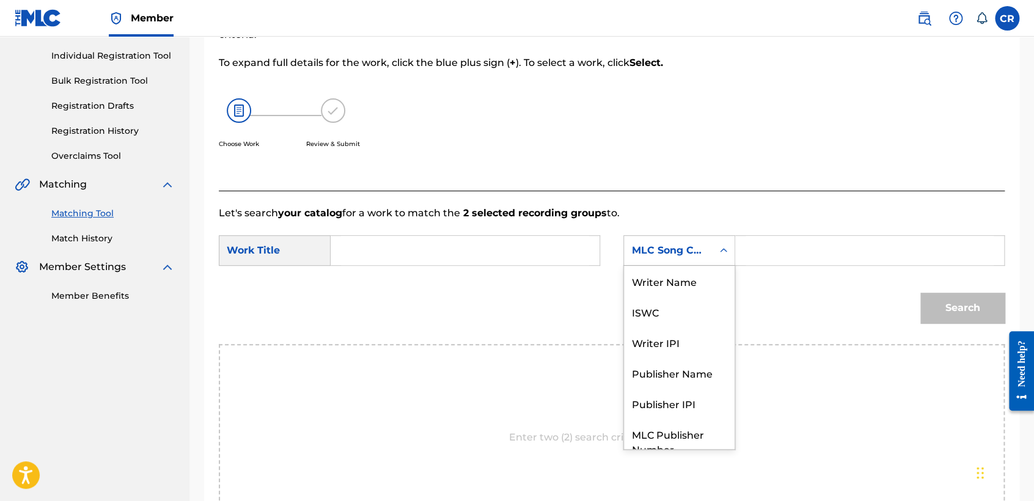
scroll to position [0, 0]
drag, startPoint x: 685, startPoint y: 288, endPoint x: 724, endPoint y: 281, distance: 39.8
click at [694, 289] on div "Writer Name" at bounding box center [679, 281] width 111 height 31
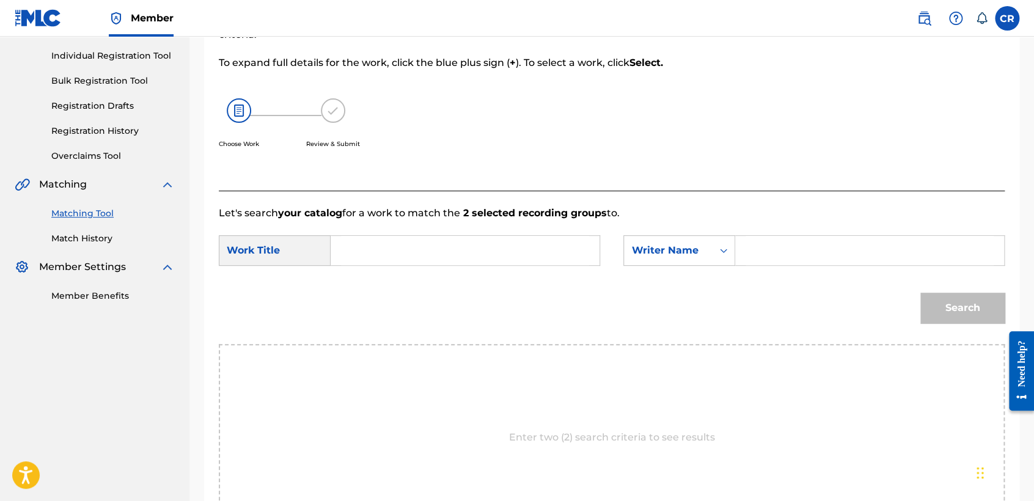
click at [798, 255] on input "Search Form" at bounding box center [870, 250] width 248 height 29
paste input "AZUL"
type input "AZUL"
click at [555, 255] on input "Search Form" at bounding box center [465, 250] width 248 height 29
paste input "PALOMITA"
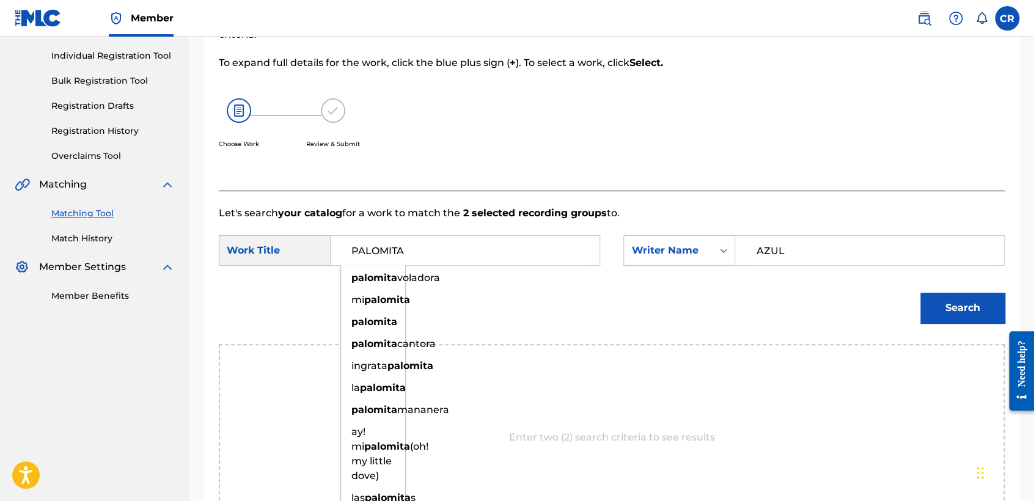
type input "PALOMITA"
click at [954, 298] on button "Search" at bounding box center [963, 308] width 84 height 31
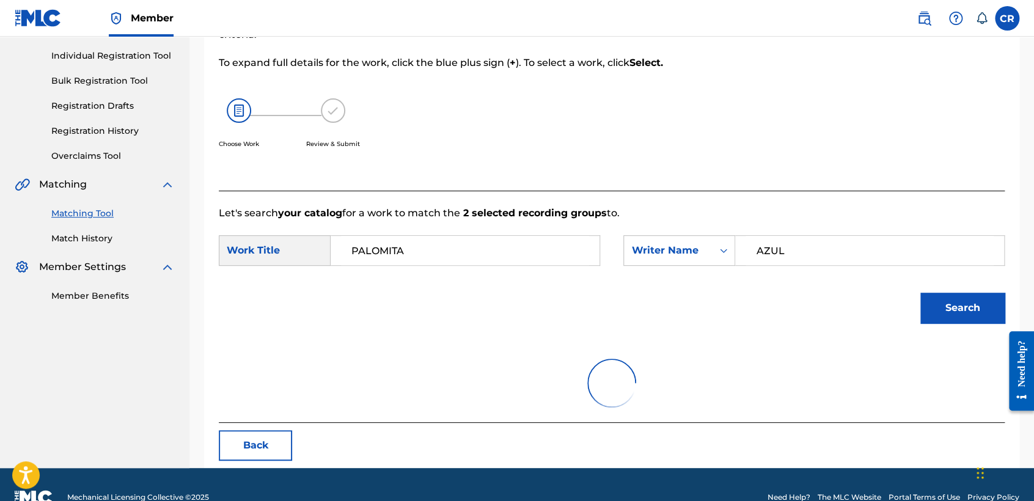
scroll to position [122, 0]
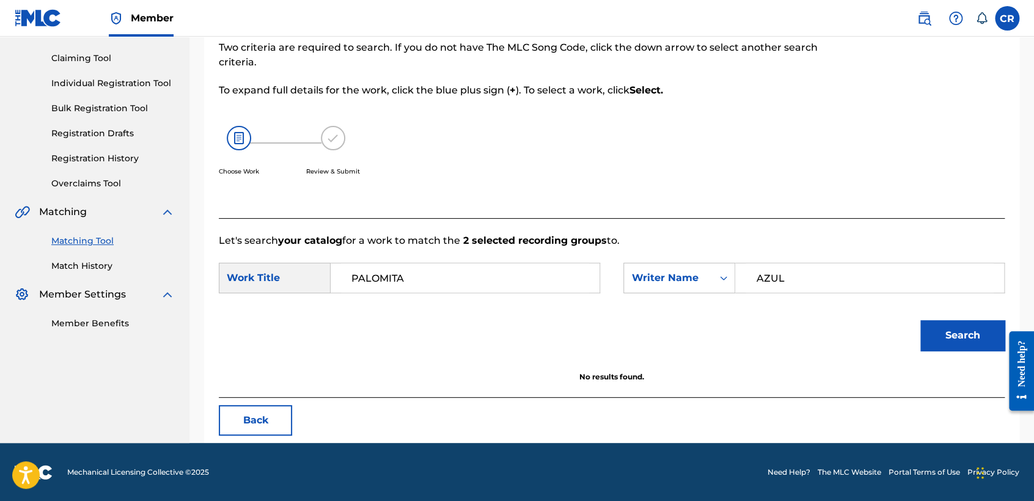
click at [268, 416] on button "Back" at bounding box center [255, 420] width 73 height 31
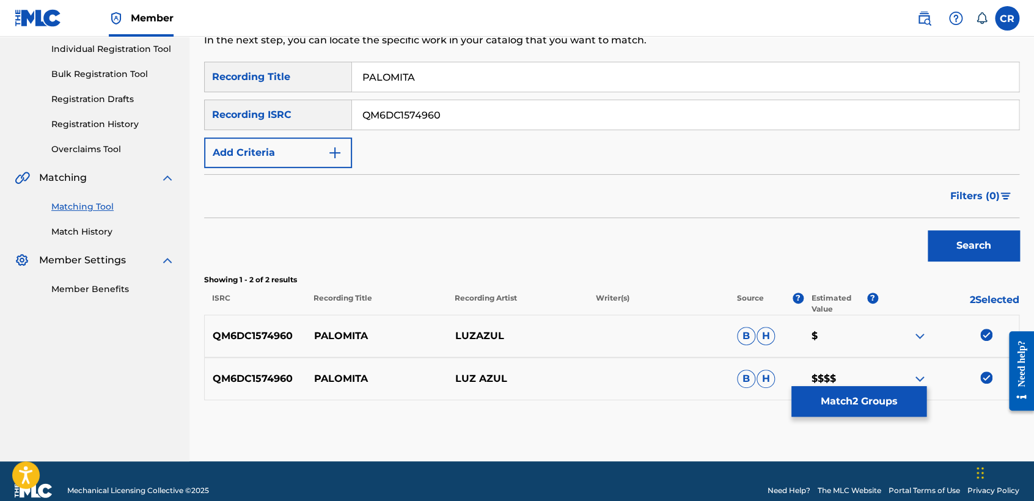
scroll to position [174, 0]
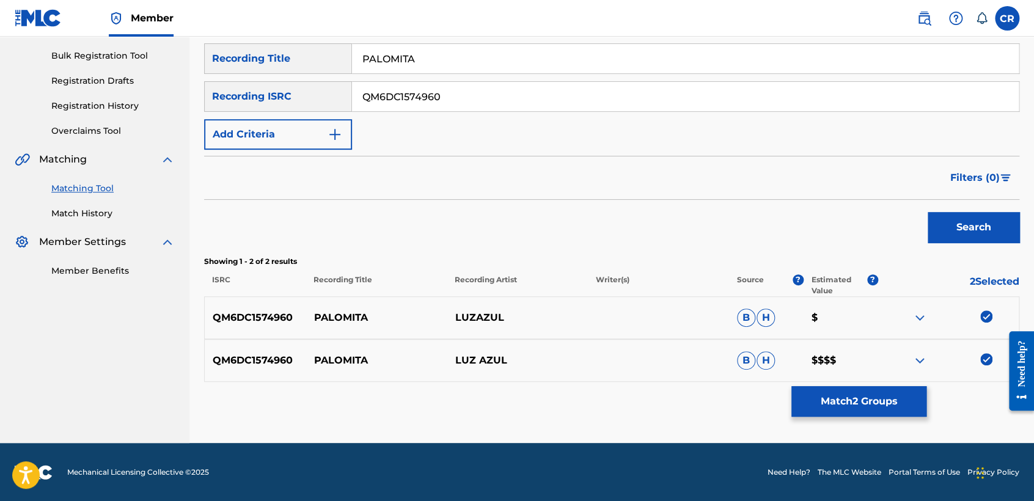
click at [987, 313] on img at bounding box center [986, 317] width 12 height 12
click at [987, 357] on img at bounding box center [986, 359] width 12 height 12
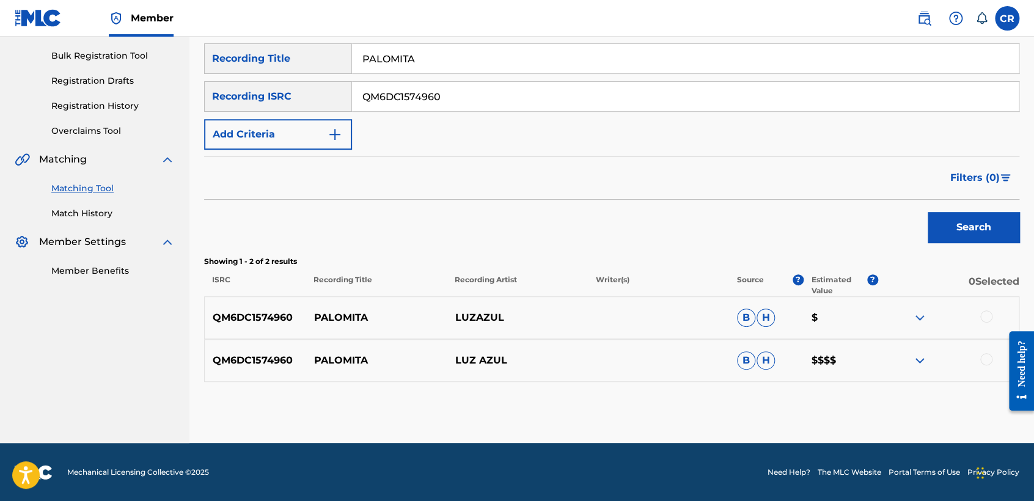
click at [487, 98] on input "QM6DC1574960" at bounding box center [685, 96] width 667 height 29
paste input "AUZN31600209"
type input "AUZN31600209"
click at [528, 53] on input "PALOMITA" at bounding box center [685, 58] width 667 height 29
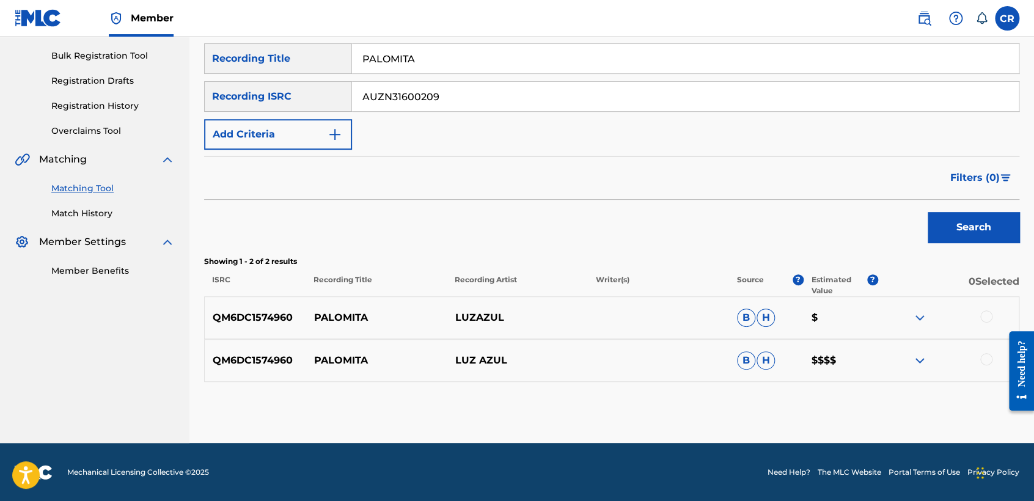
click at [528, 53] on input "PALOMITA" at bounding box center [685, 58] width 667 height 29
paste input "TO THE SE"
type input "TO THE SEA"
click at [993, 227] on button "Search" at bounding box center [974, 227] width 92 height 31
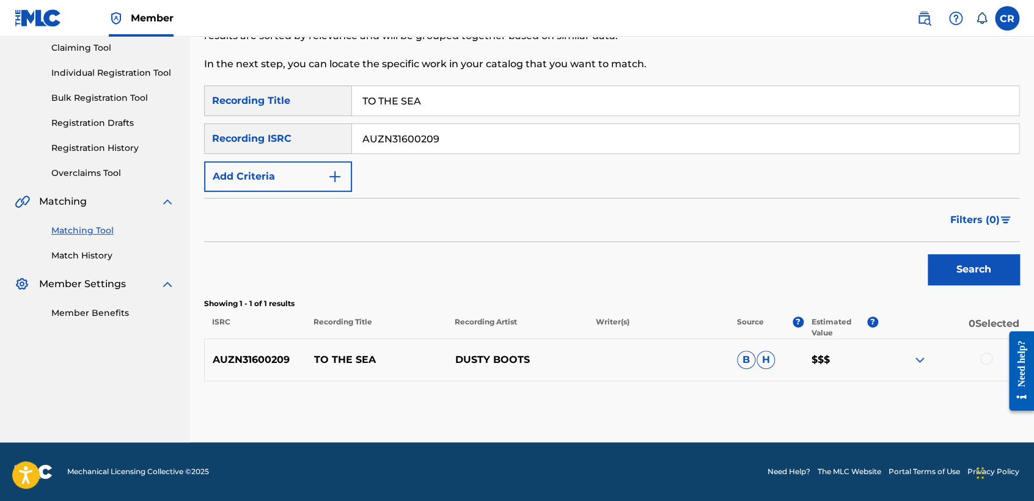
scroll to position [131, 0]
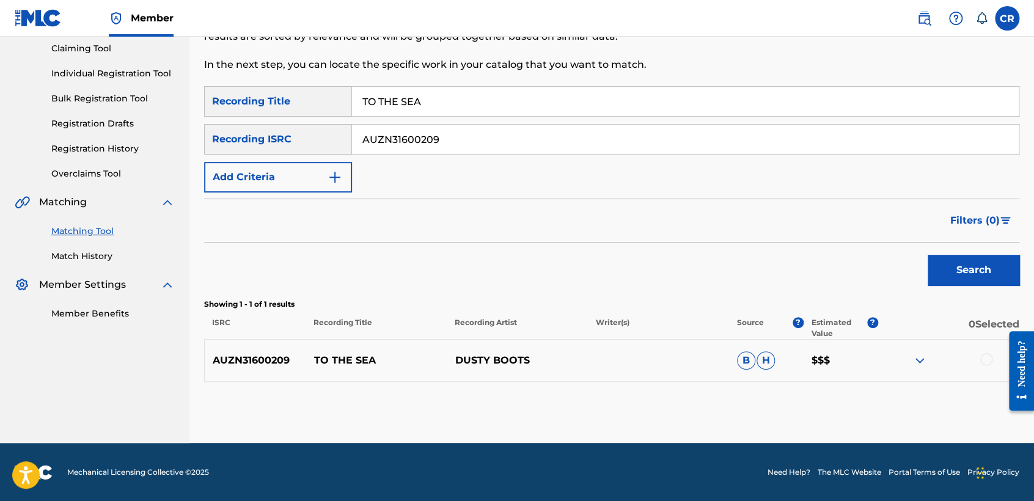
click at [502, 148] on input "AUZN31600209" at bounding box center [685, 139] width 667 height 29
paste input "CA34J1500008"
type input "CA34J1500008"
click at [559, 103] on input "TO THE SEA" at bounding box center [685, 101] width 667 height 29
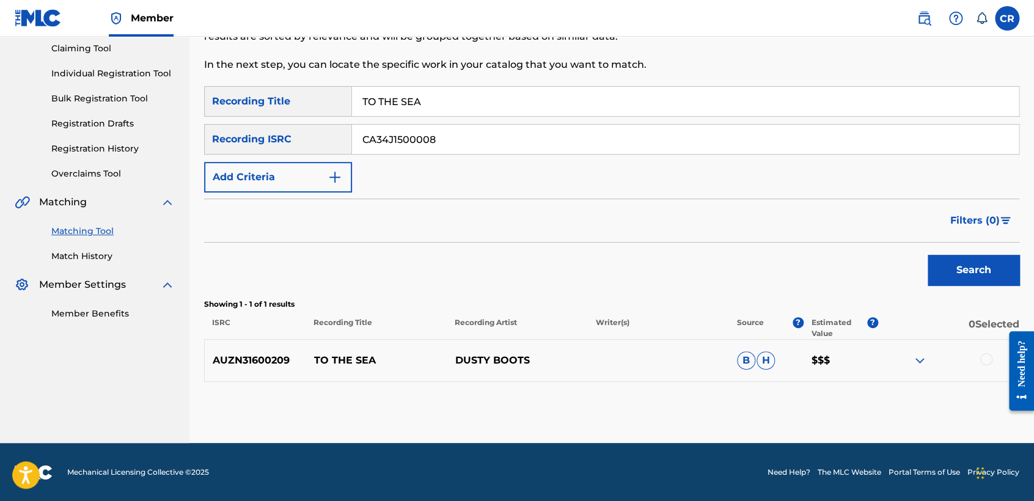
click at [559, 103] on input "TO THE SEA" at bounding box center [685, 101] width 667 height 29
paste input "SLIDE"
type input "SLIDE"
click at [957, 272] on button "Search" at bounding box center [974, 270] width 92 height 31
